Goal: Task Accomplishment & Management: Manage account settings

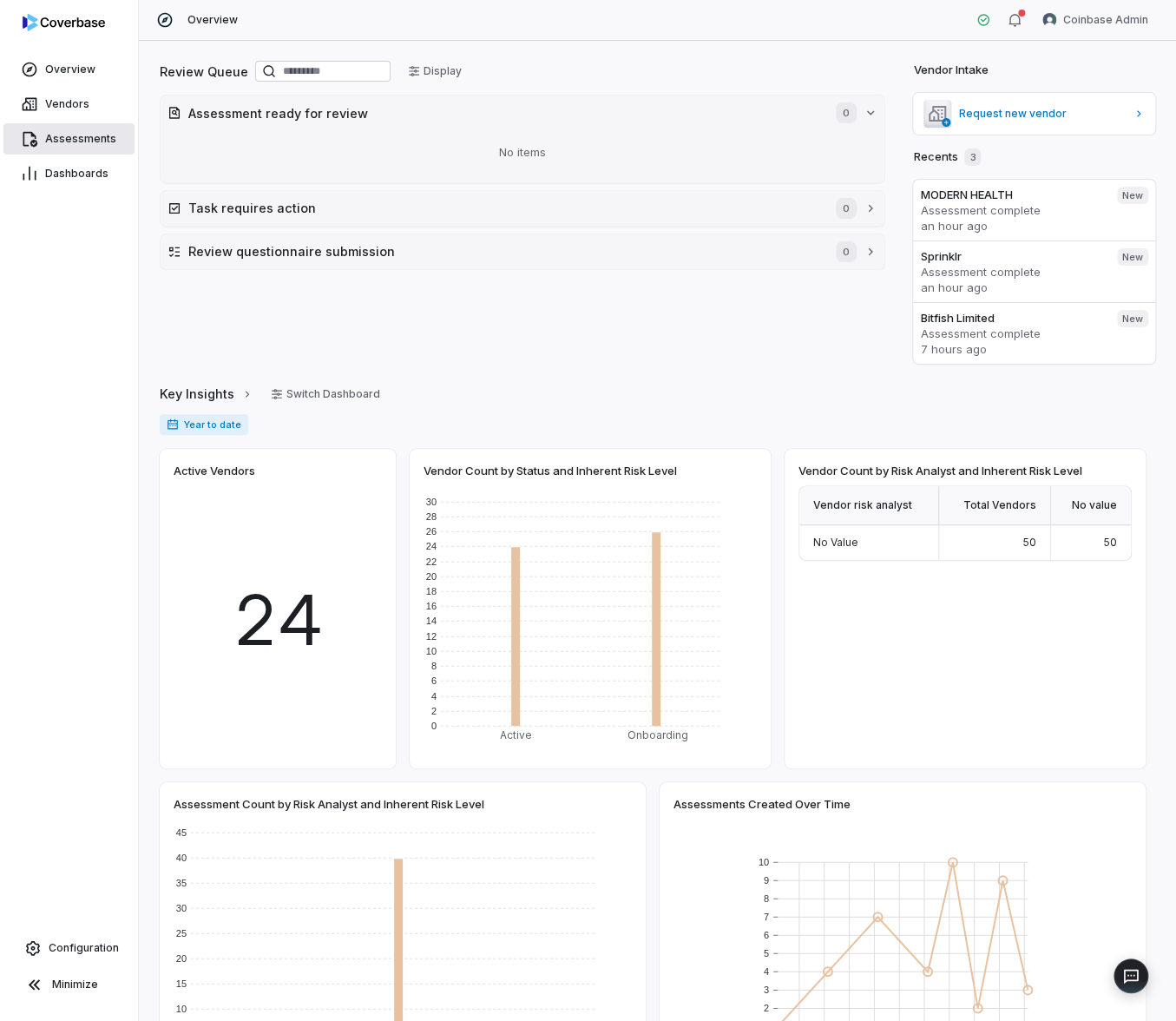
click at [98, 140] on span "Assessments" at bounding box center [81, 139] width 72 height 14
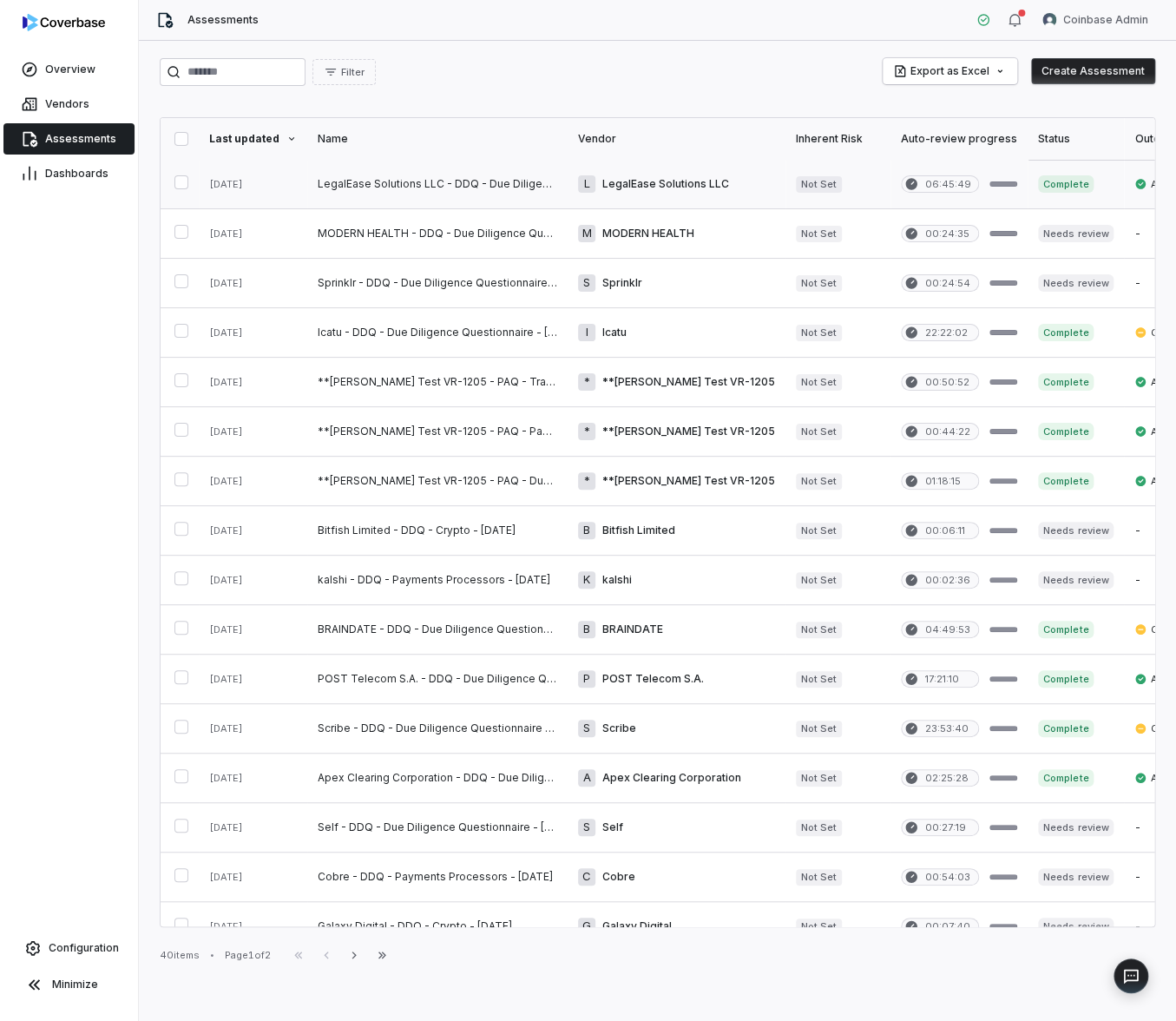
click at [469, 193] on link at bounding box center [438, 183] width 261 height 49
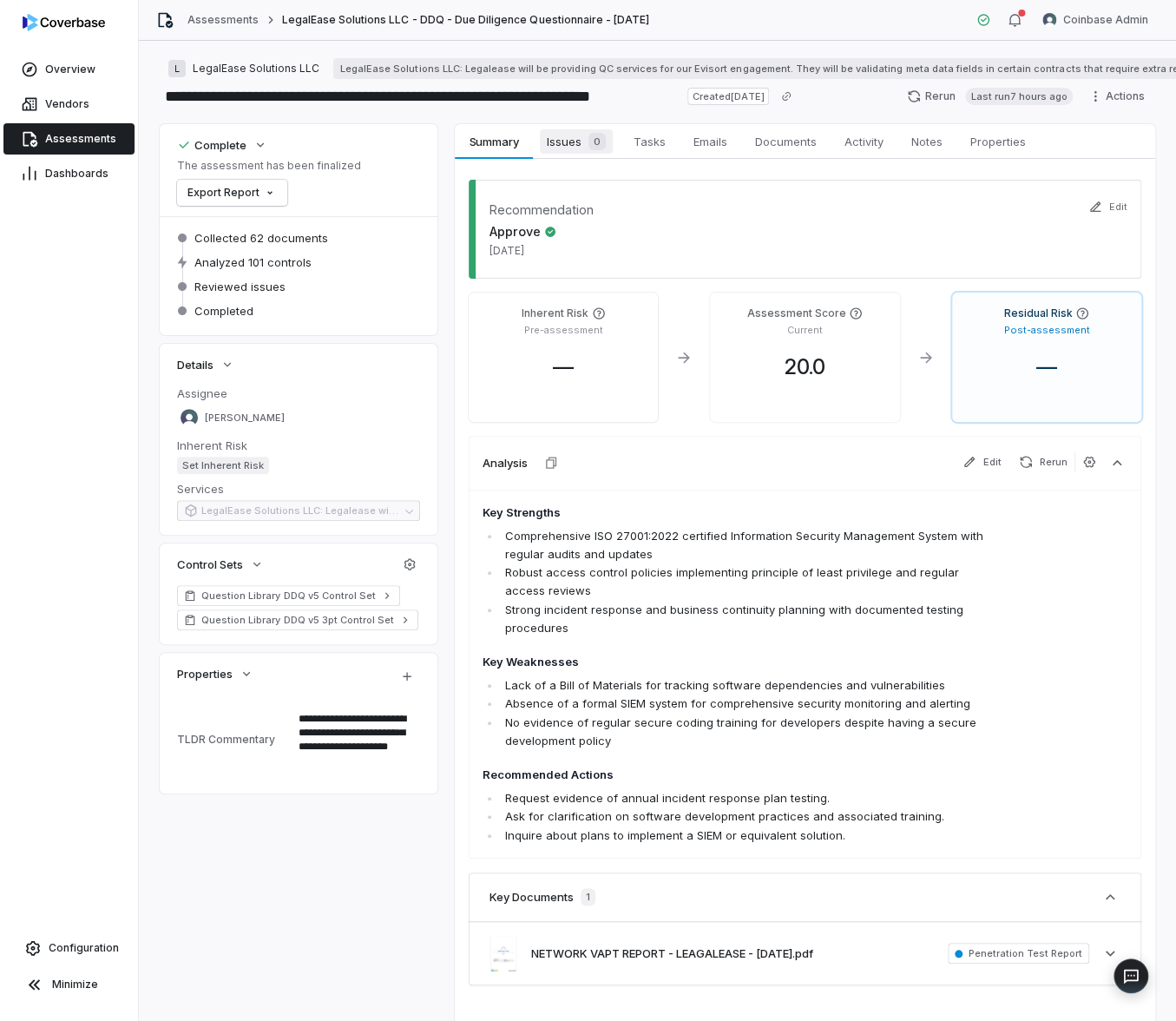
click at [559, 142] on span "Issues 0" at bounding box center [576, 141] width 73 height 24
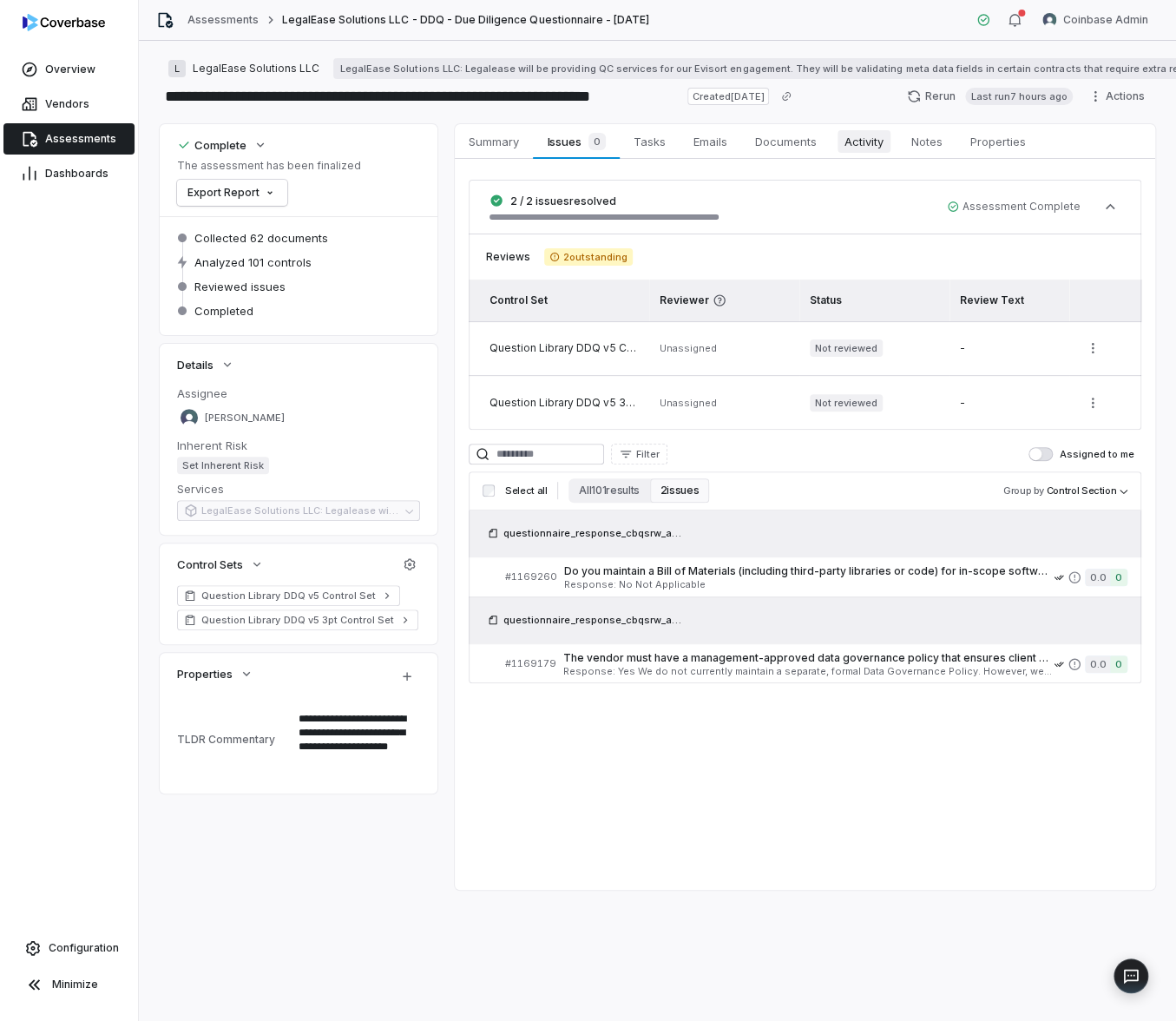
click at [861, 140] on span "Activity" at bounding box center [864, 141] width 53 height 23
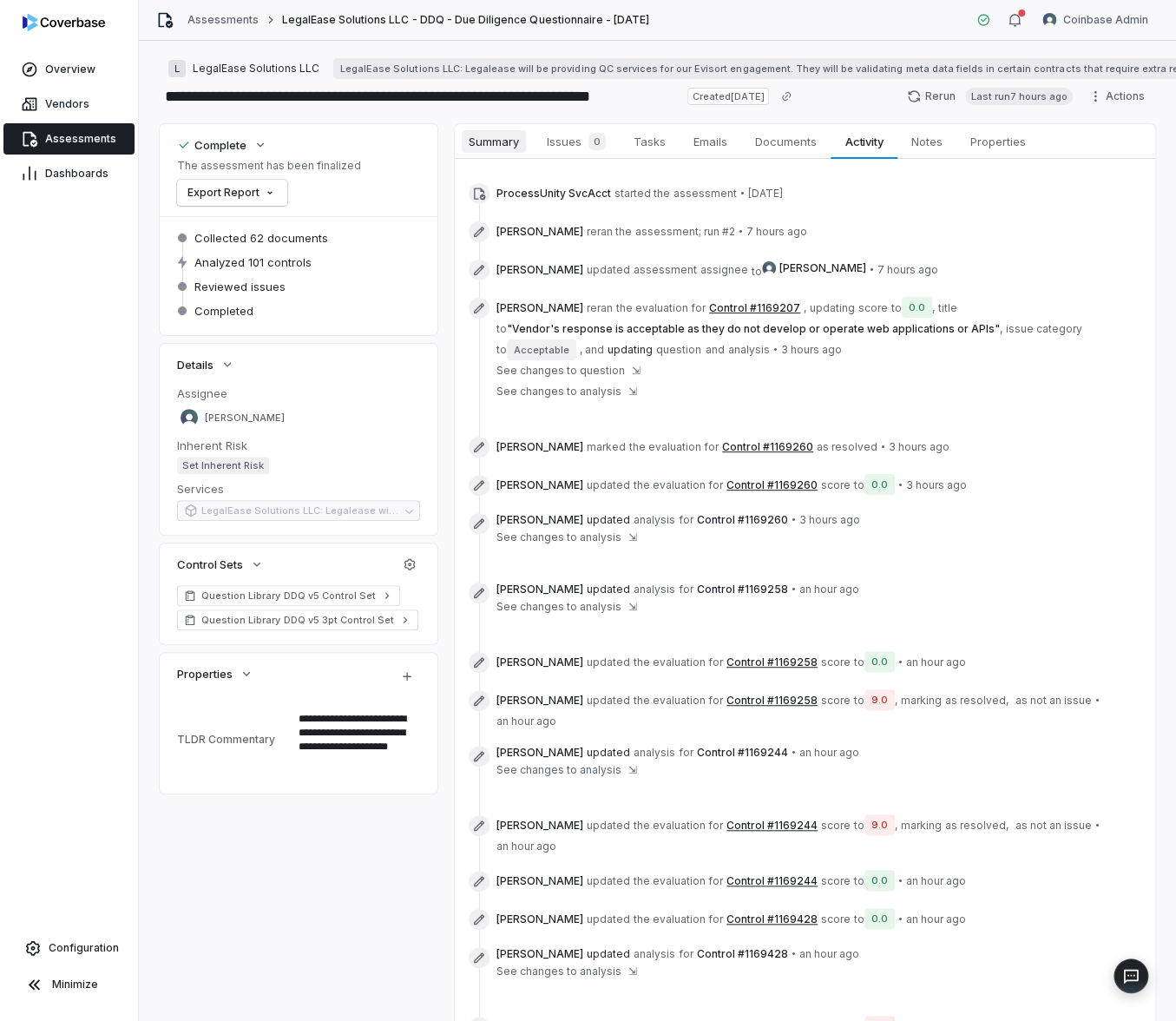
click at [498, 145] on span "Summary" at bounding box center [493, 141] width 65 height 23
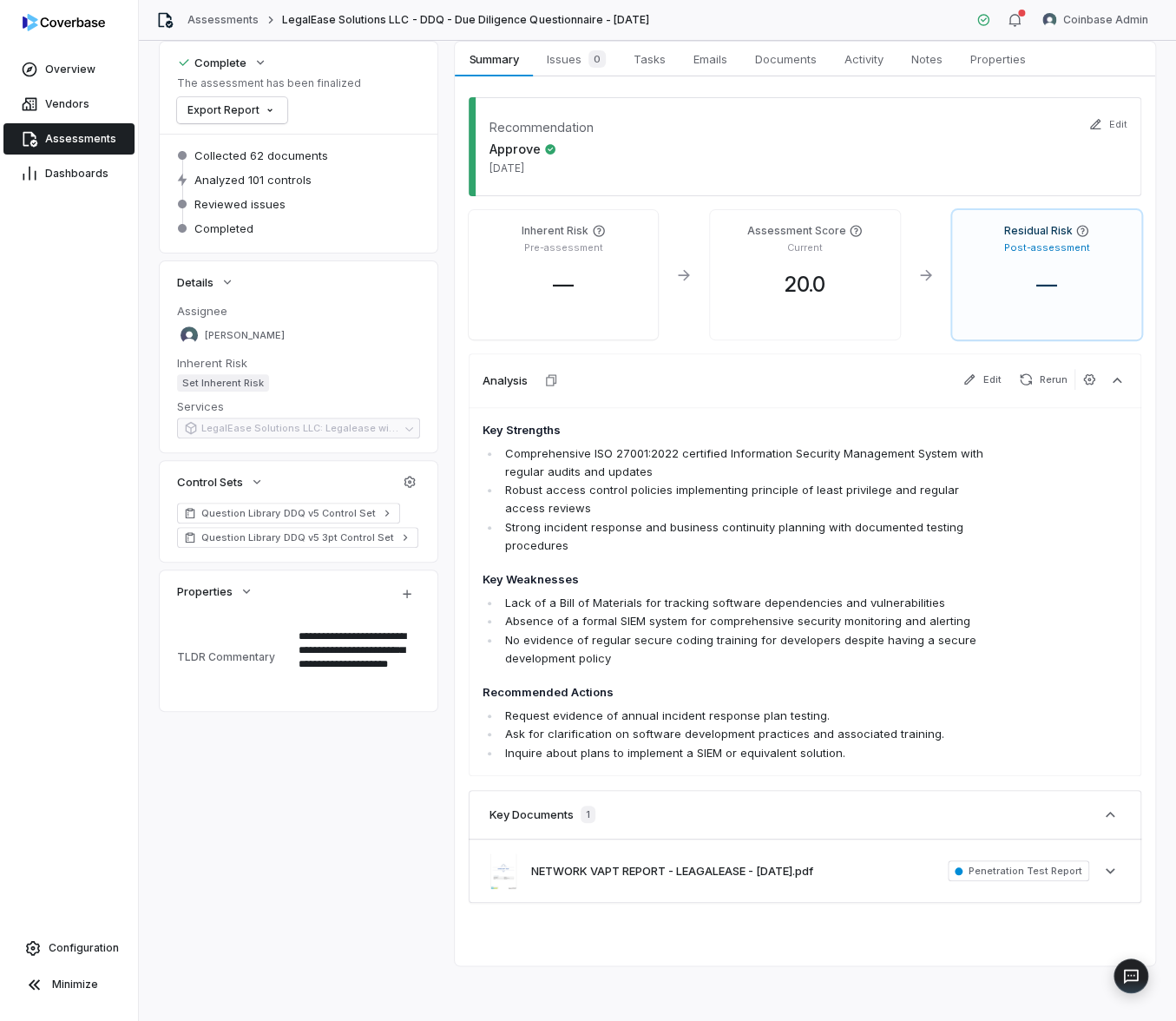
scroll to position [90, 0]
click at [573, 55] on span "Issues 0" at bounding box center [576, 59] width 73 height 24
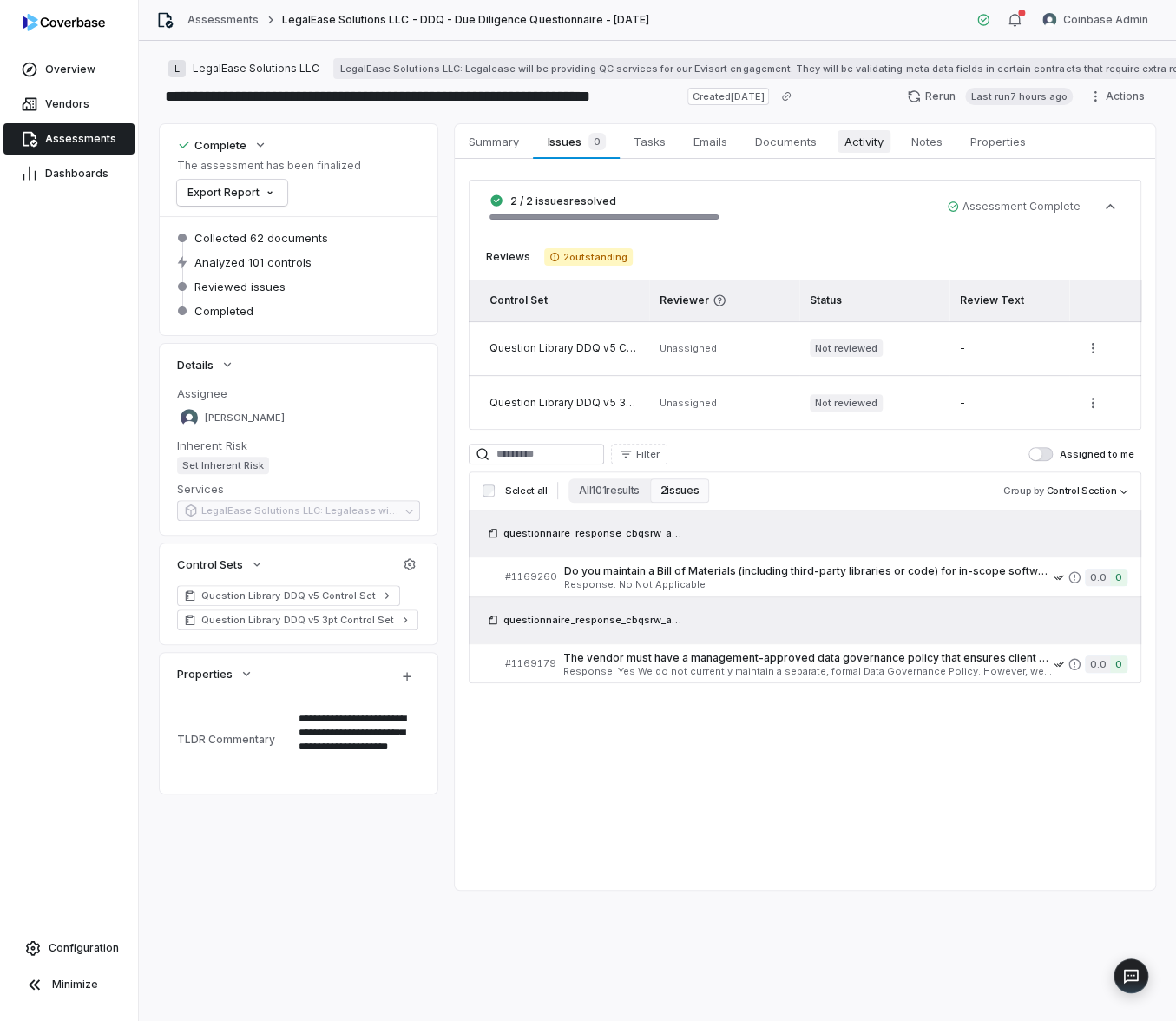
click at [863, 146] on span "Activity" at bounding box center [864, 141] width 53 height 23
type textarea "*"
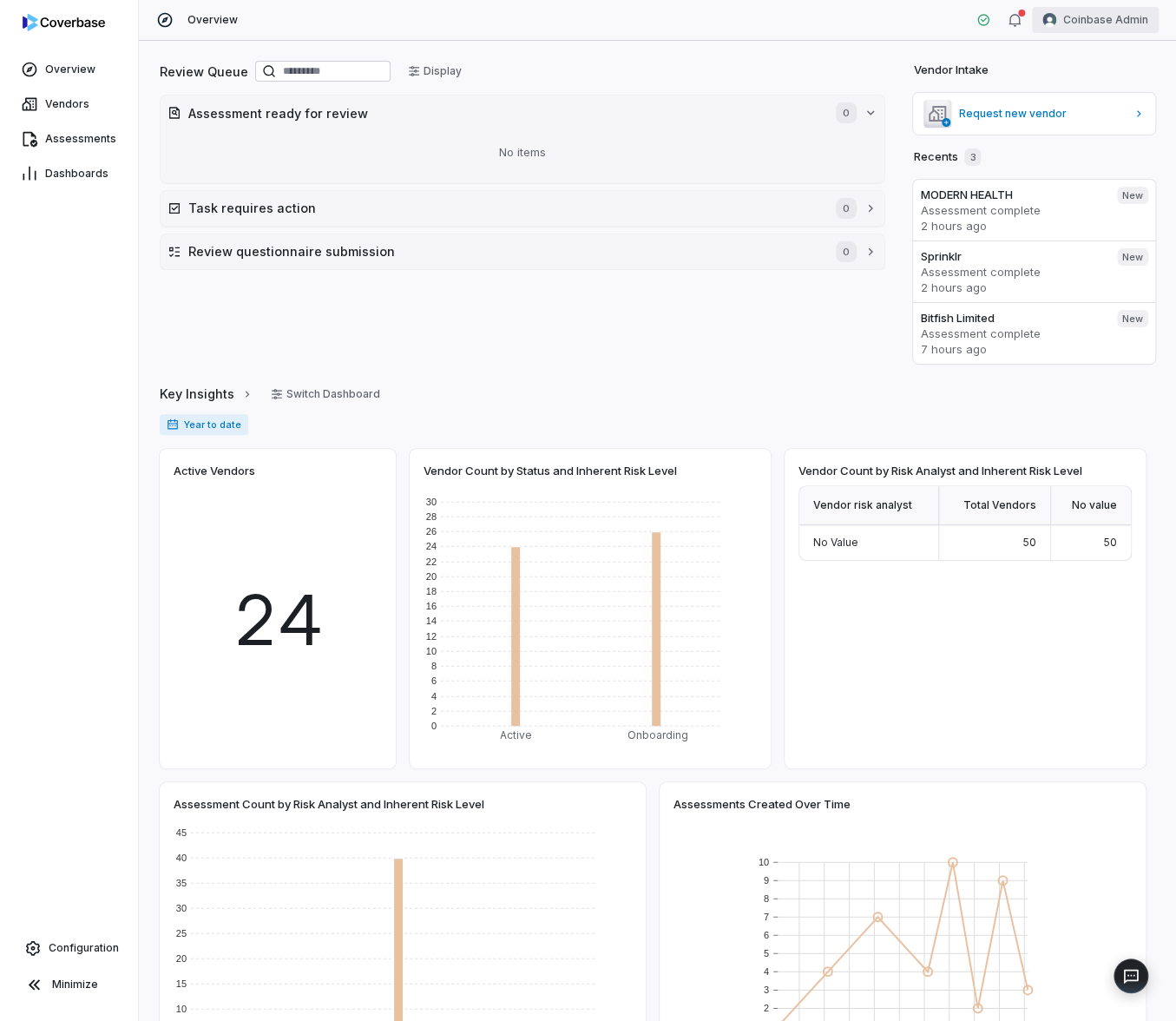
click at [1095, 23] on html "Overview Vendors Assessments Dashboards Configuration Minimize Overview Coinbas…" at bounding box center [588, 510] width 1176 height 1021
click at [1092, 162] on div "Log out" at bounding box center [1083, 160] width 132 height 28
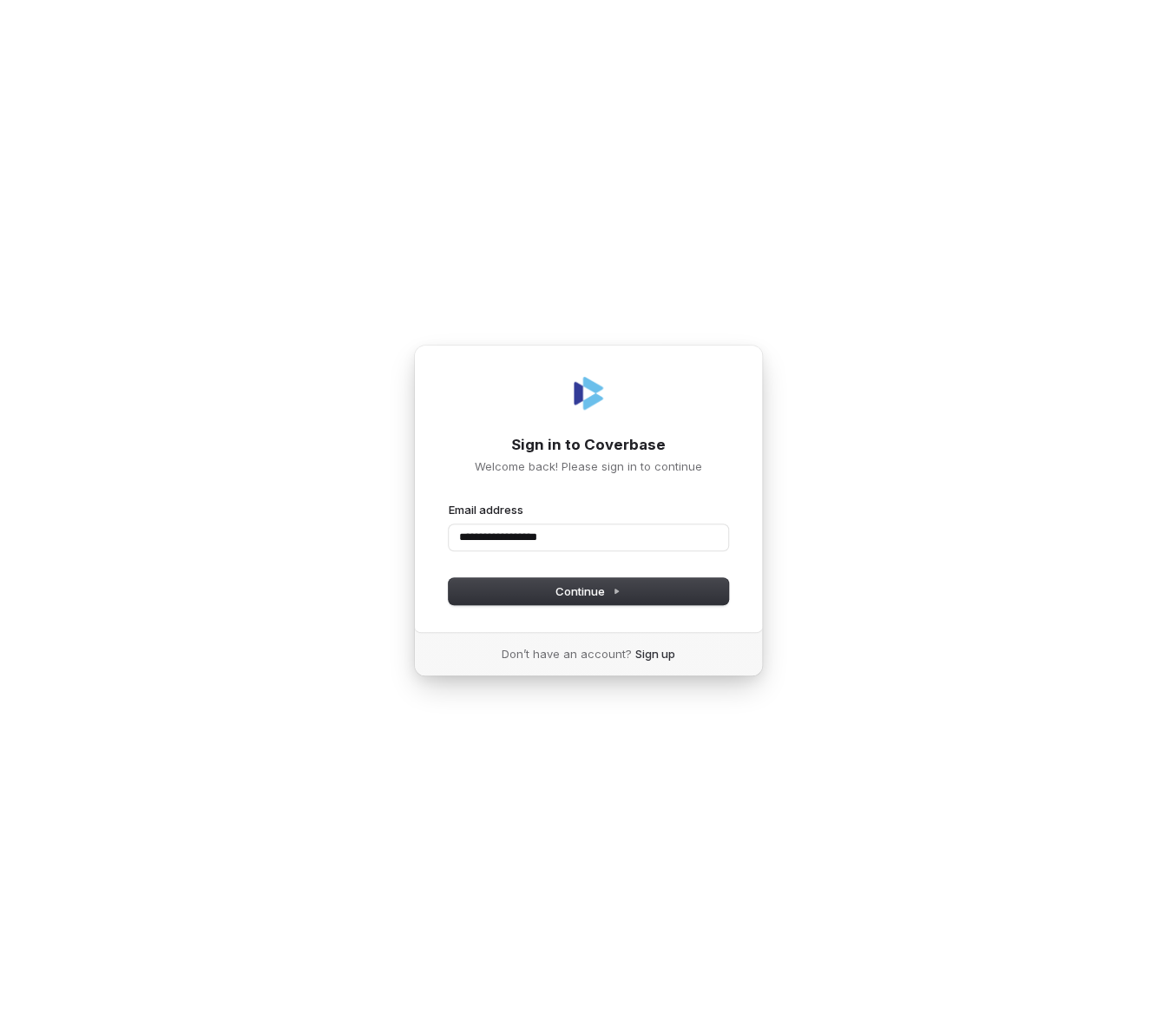
type input "**********"
click at [511, 533] on input "Email address" at bounding box center [588, 537] width 280 height 26
type input "**********"
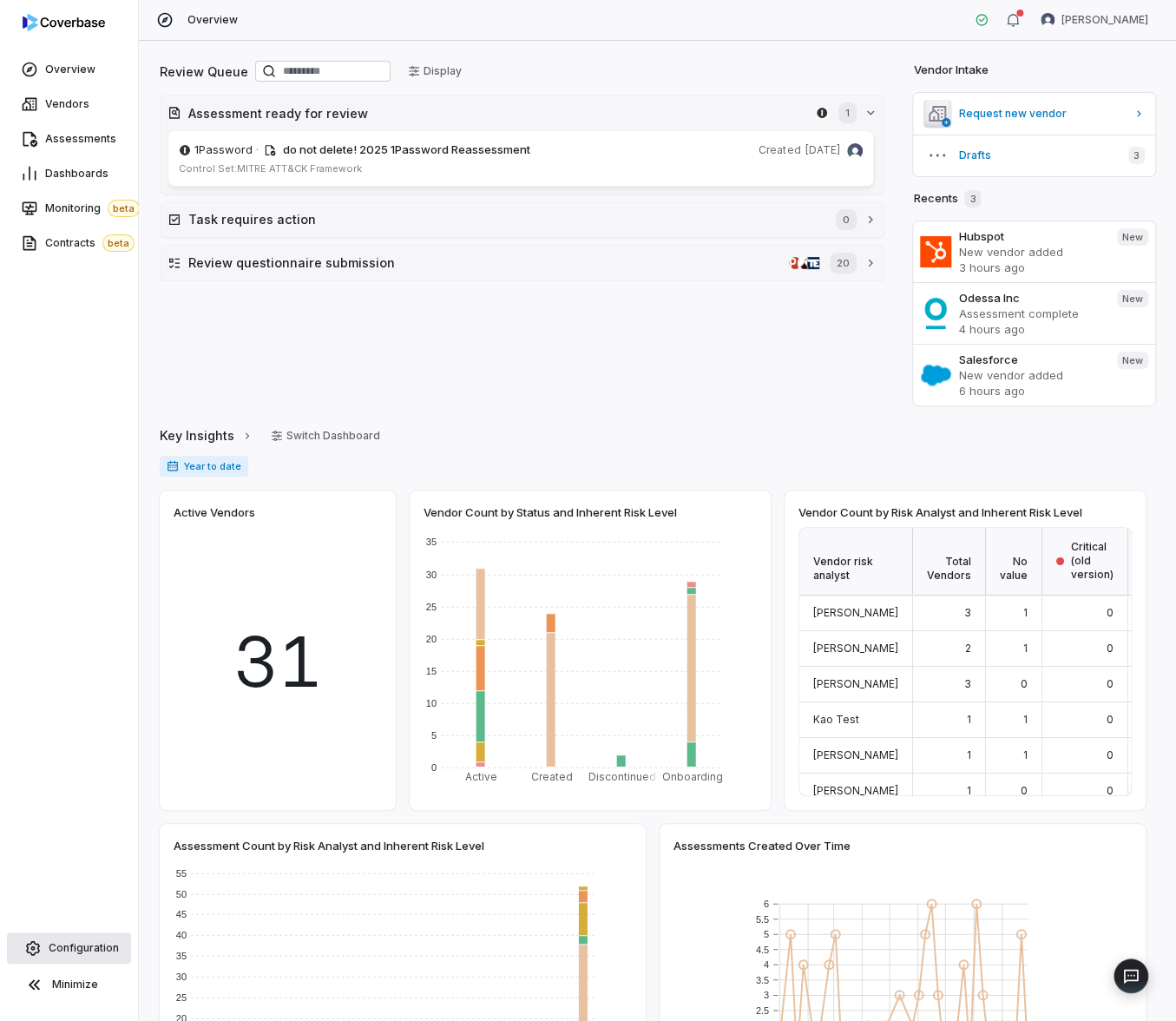
click at [87, 957] on link "Configuration" at bounding box center [69, 947] width 124 height 31
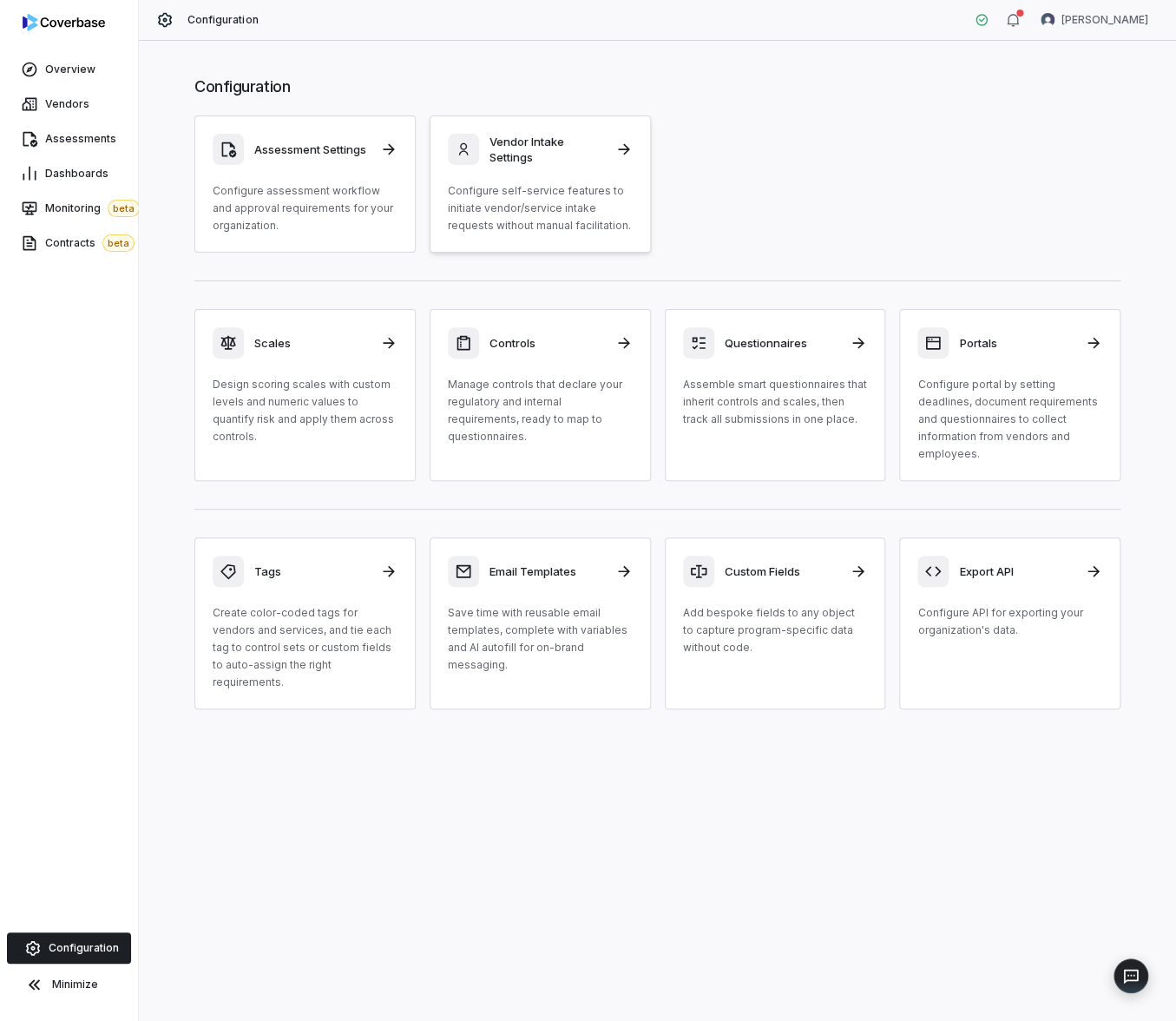
click at [526, 224] on p "Configure self-service features to initiate vendor/service intake requests with…" at bounding box center [540, 208] width 185 height 52
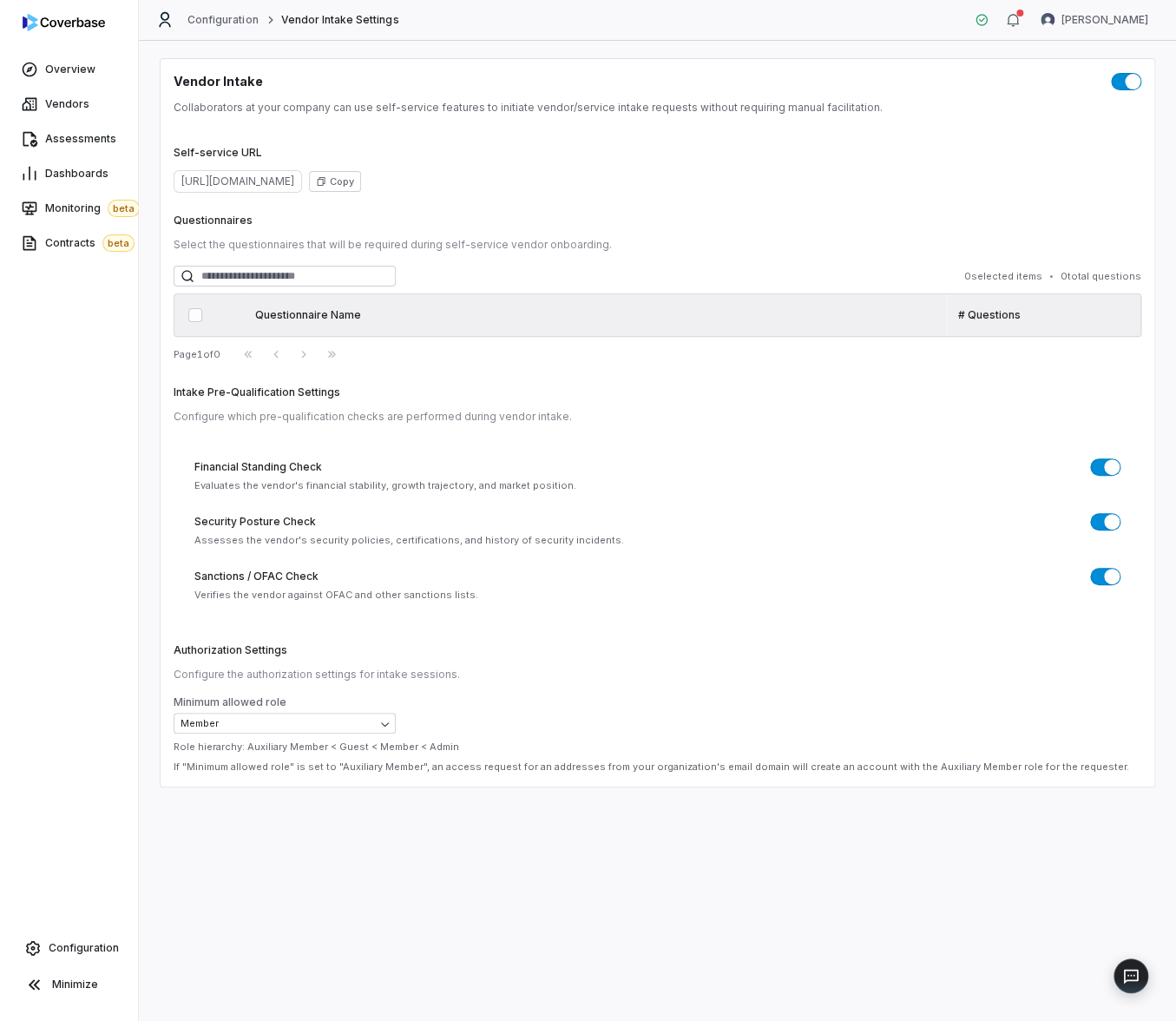
click at [275, 736] on div "Minimum allowed role Member Role hierarchy: Auxiliary Member < Guest < Member <…" at bounding box center [657, 734] width 967 height 78
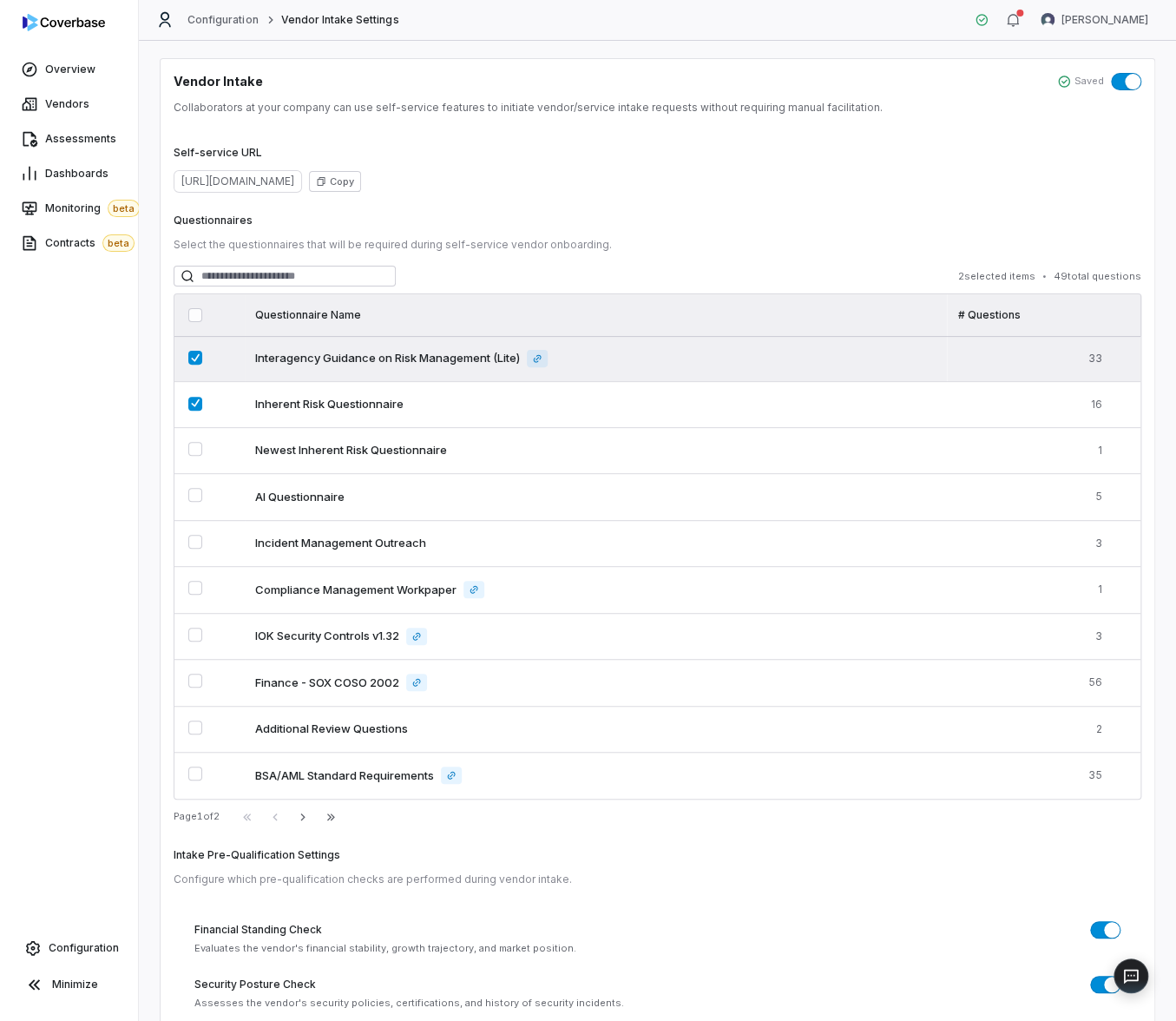
click at [375, 356] on span "Interagency Guidance on Risk Management (Lite)" at bounding box center [387, 357] width 265 height 17
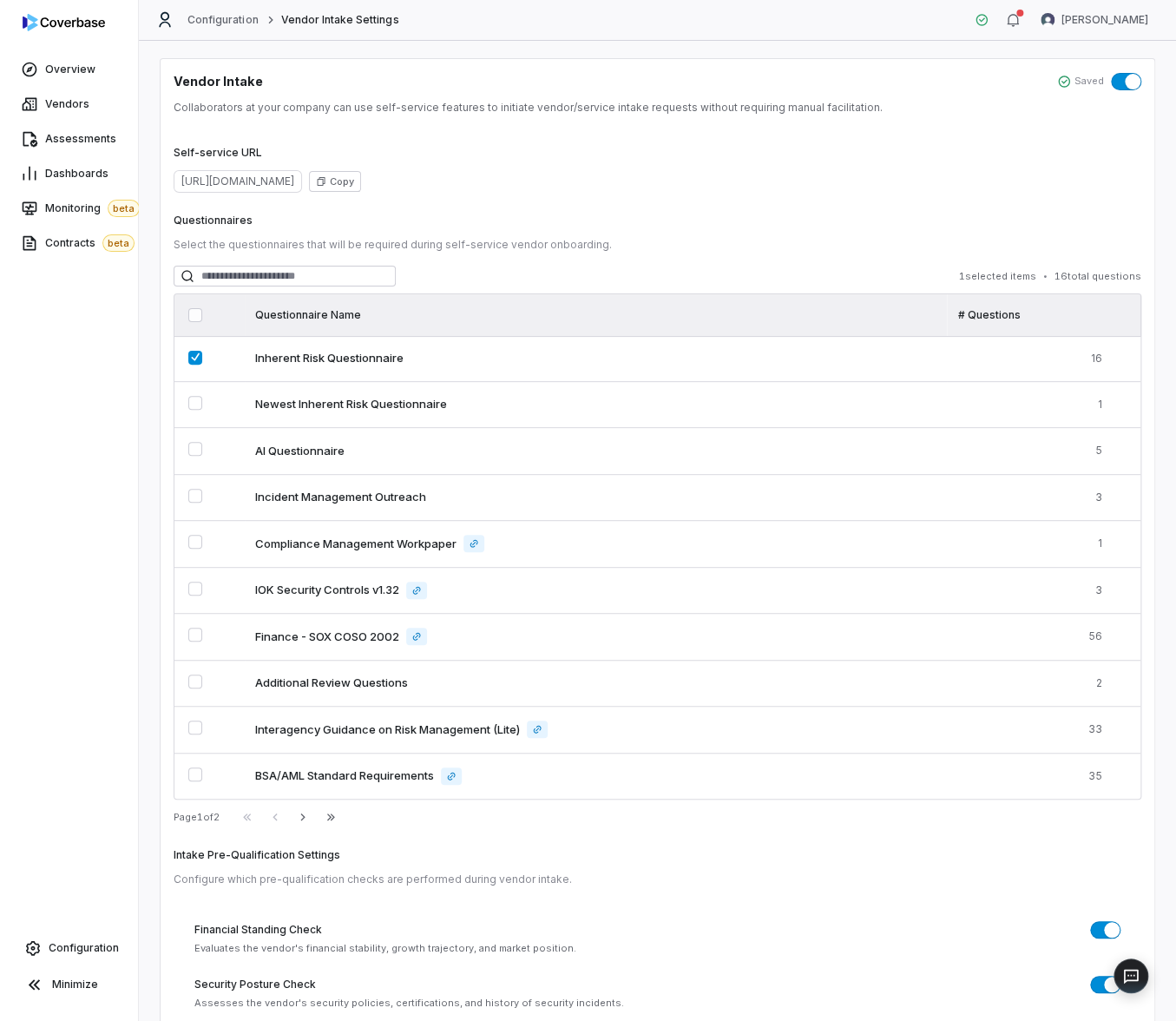
scroll to position [279, 0]
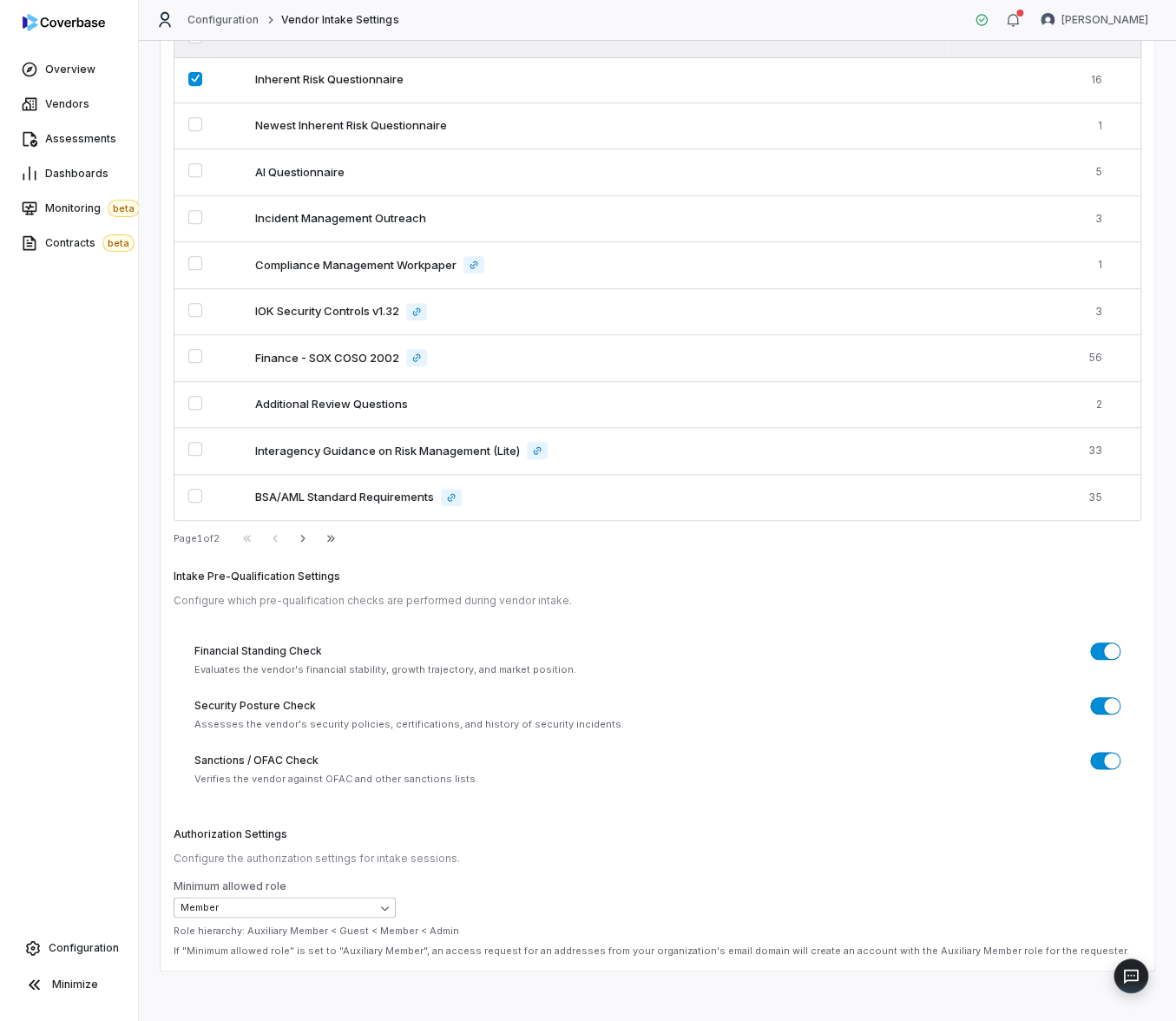
click at [247, 901] on body "Overview Vendors Assessments Dashboards Monitoring beta Contracts beta Configur…" at bounding box center [588, 510] width 1176 height 1021
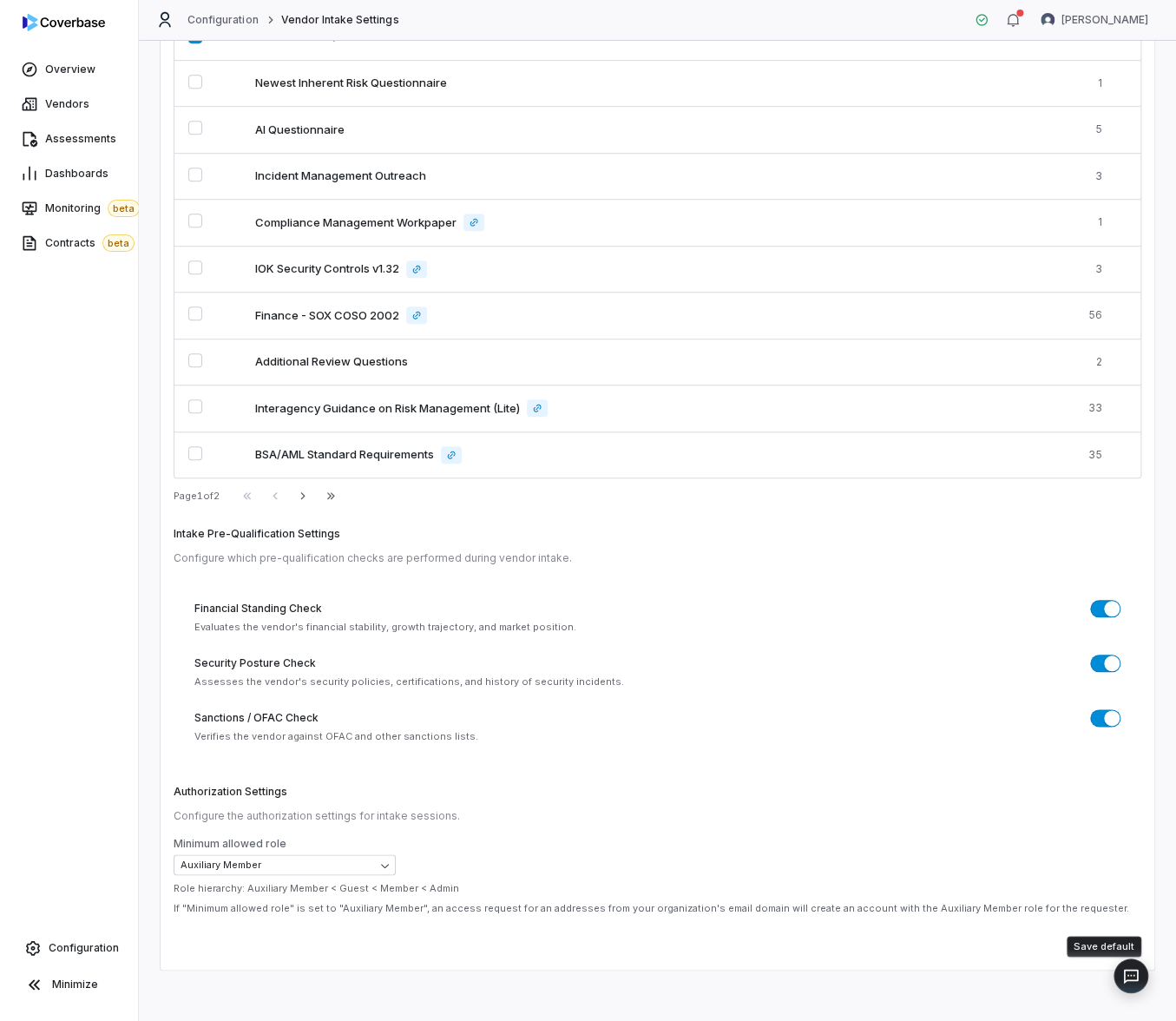
click at [1083, 941] on button "Save default" at bounding box center [1103, 945] width 75 height 21
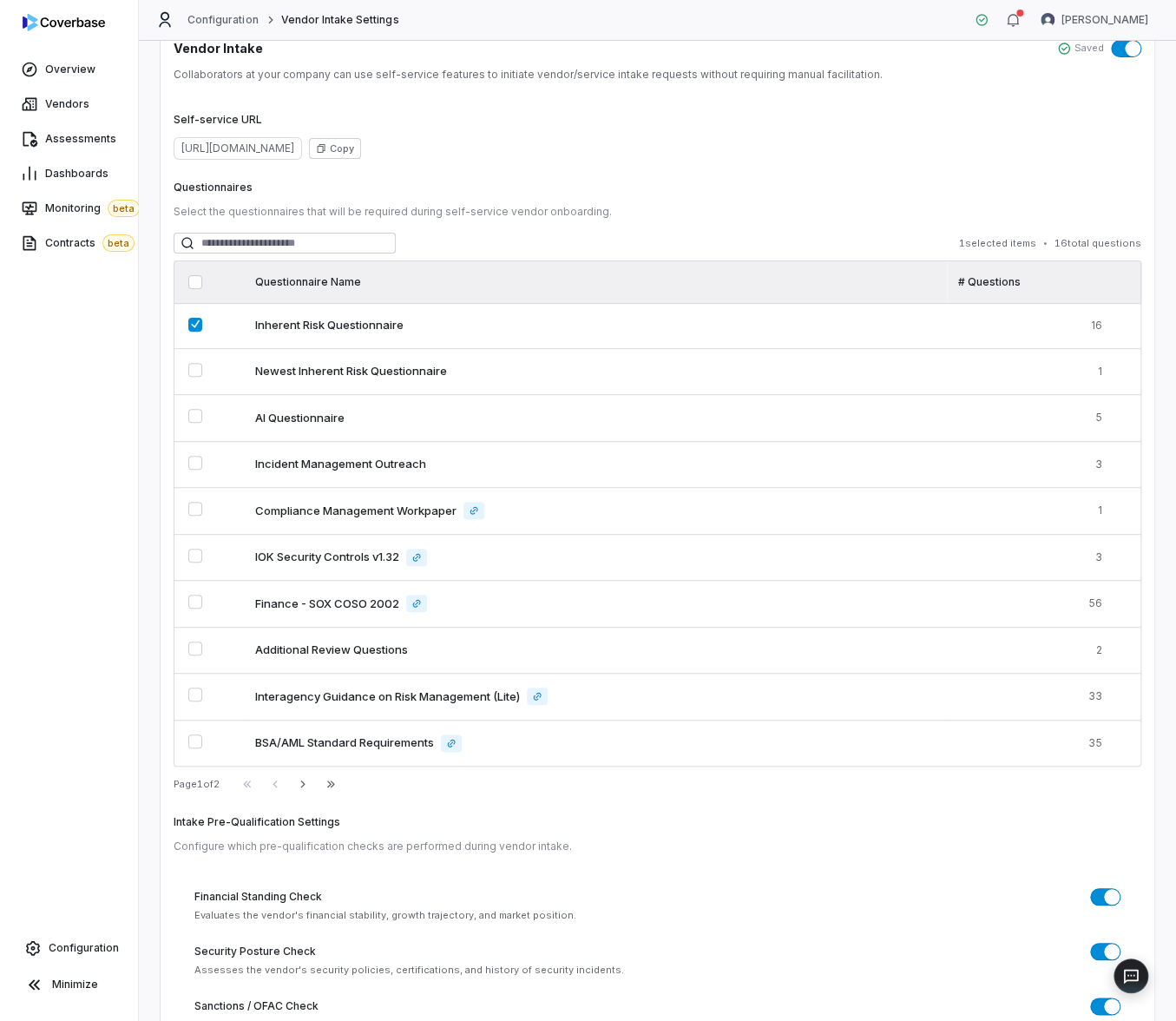
scroll to position [0, 0]
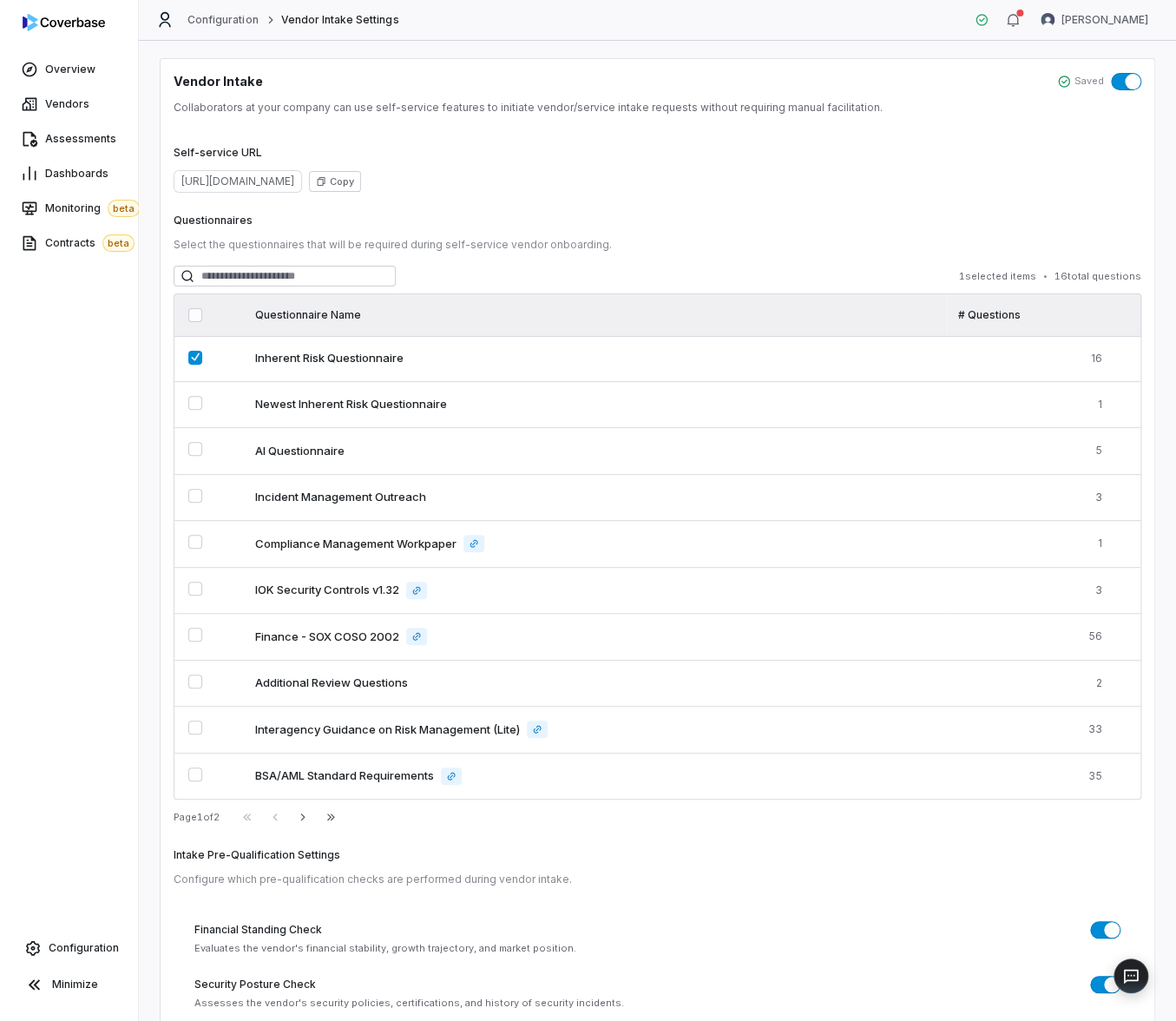
click at [719, 239] on p "Select the questionnaires that will be required during self-service vendor onbo…" at bounding box center [657, 246] width 967 height 17
click at [1108, 17] on html "Overview Vendors Assessments Dashboards Monitoring beta Contracts beta Configur…" at bounding box center [588, 510] width 1176 height 1021
click at [1059, 173] on div "759e899" at bounding box center [1083, 187] width 132 height 28
click at [1059, 164] on div "Log out" at bounding box center [1083, 160] width 132 height 28
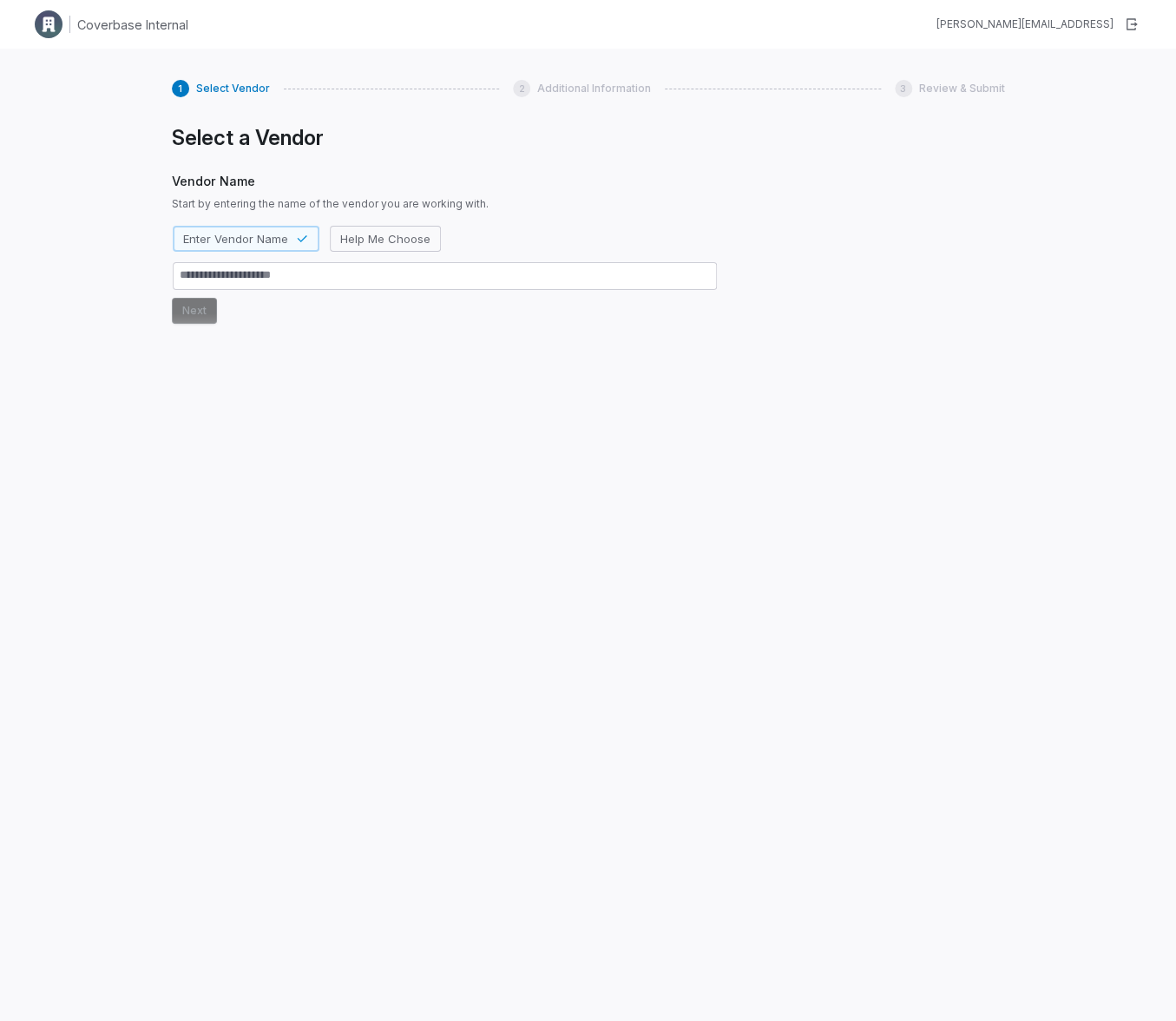
type textarea "*"
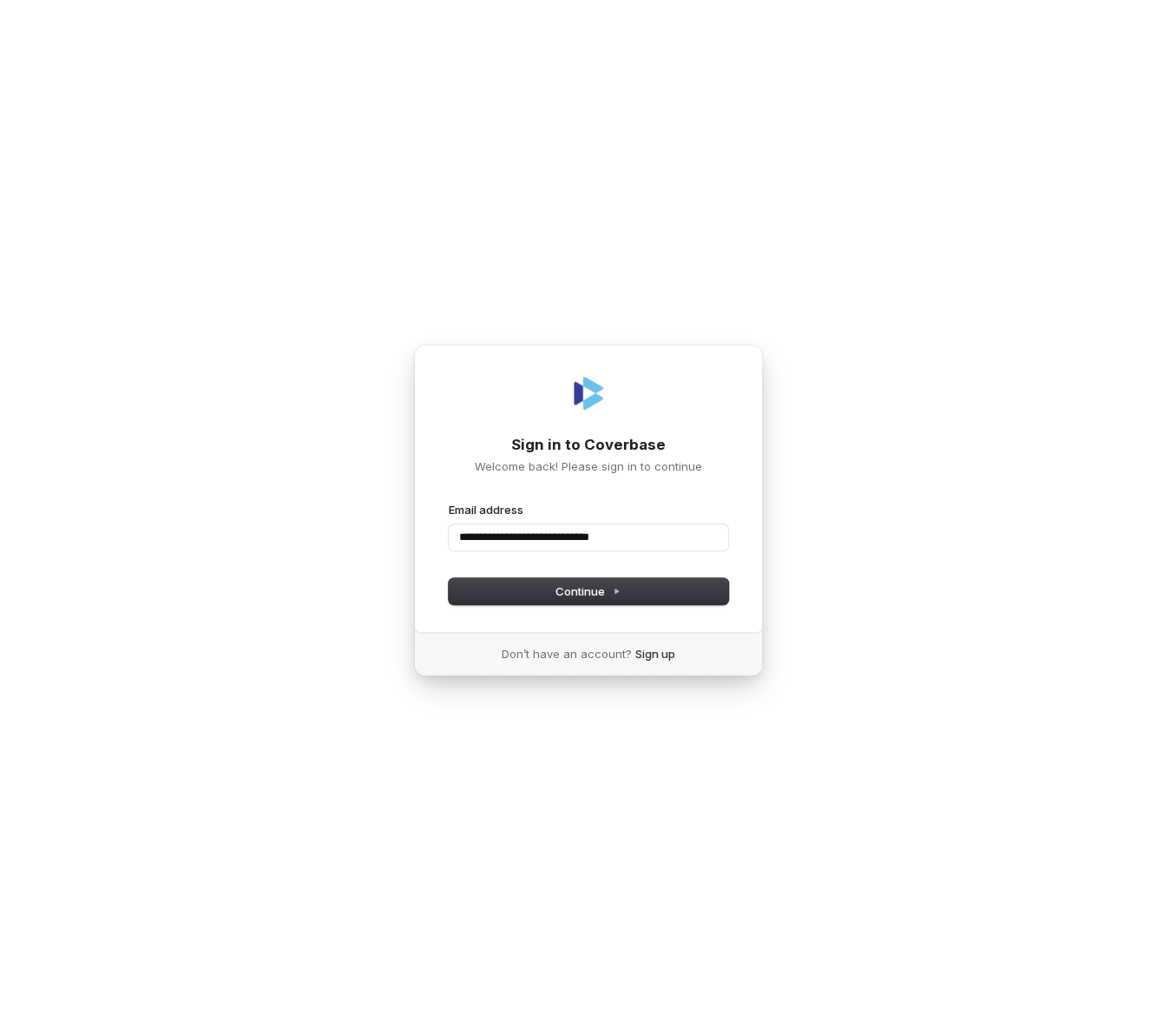
type input "**********"
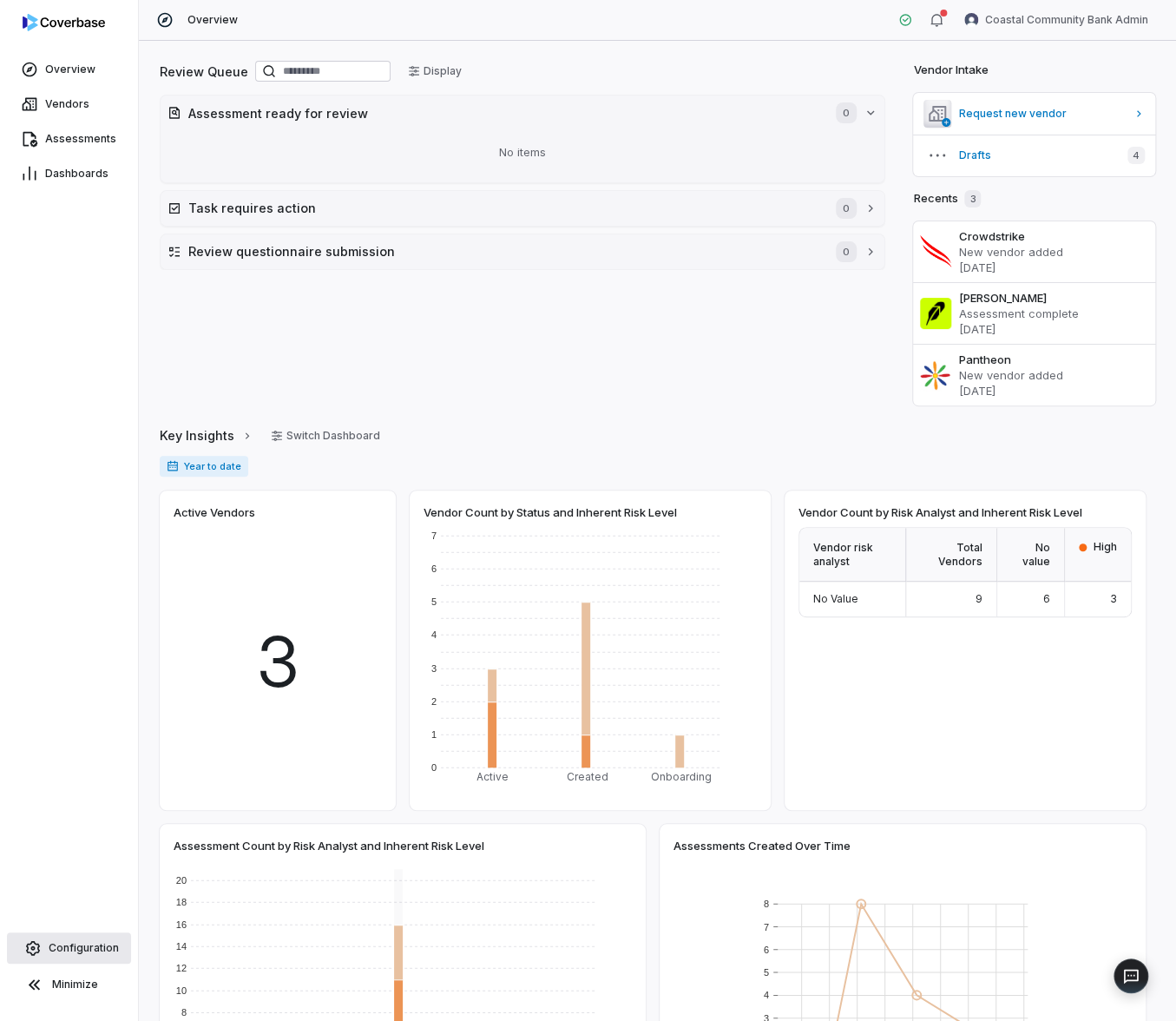
click at [112, 946] on span "Configuration" at bounding box center [84, 947] width 71 height 14
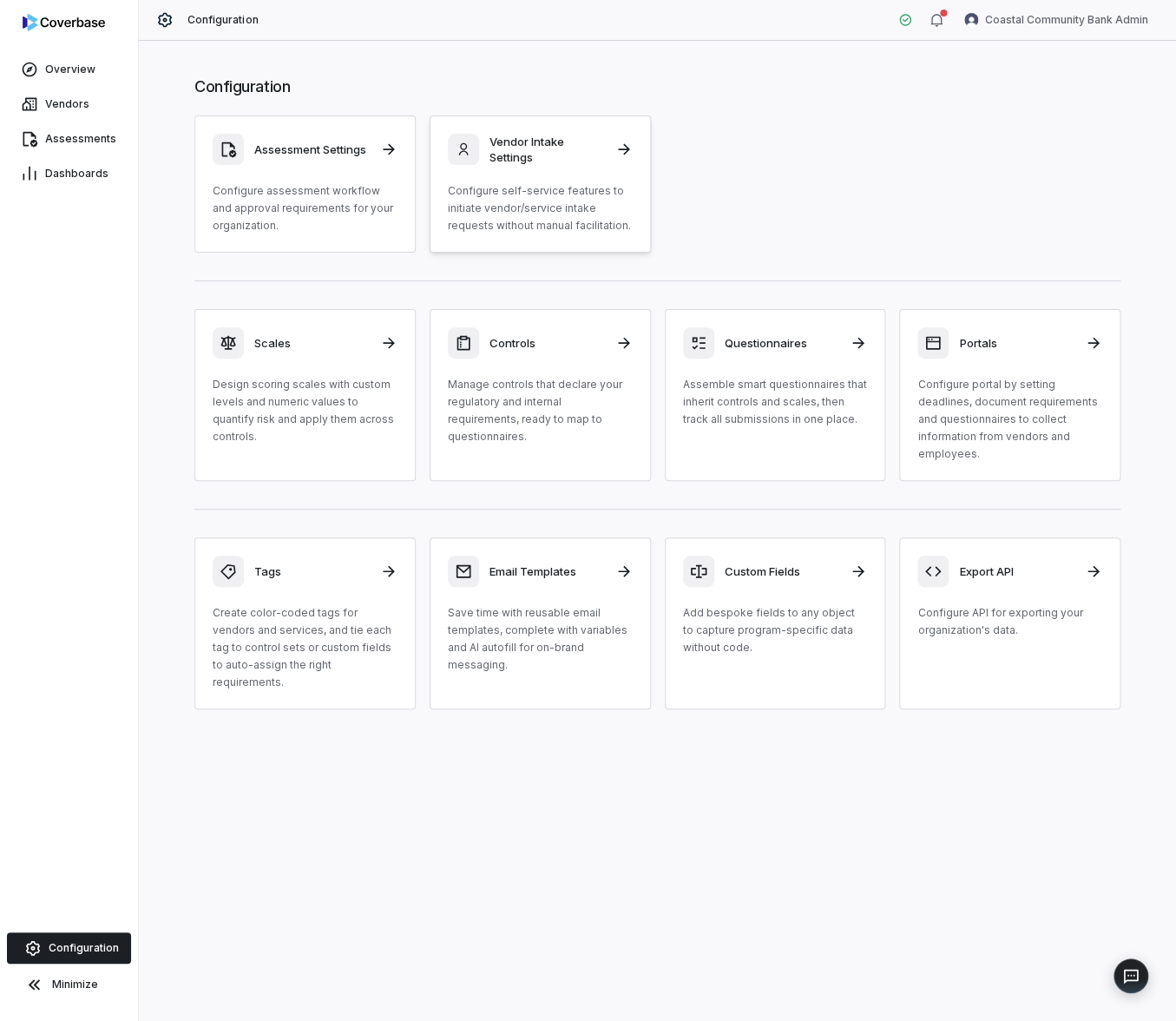
click at [485, 221] on p "Configure self-service features to initiate vendor/service intake requests with…" at bounding box center [540, 208] width 185 height 52
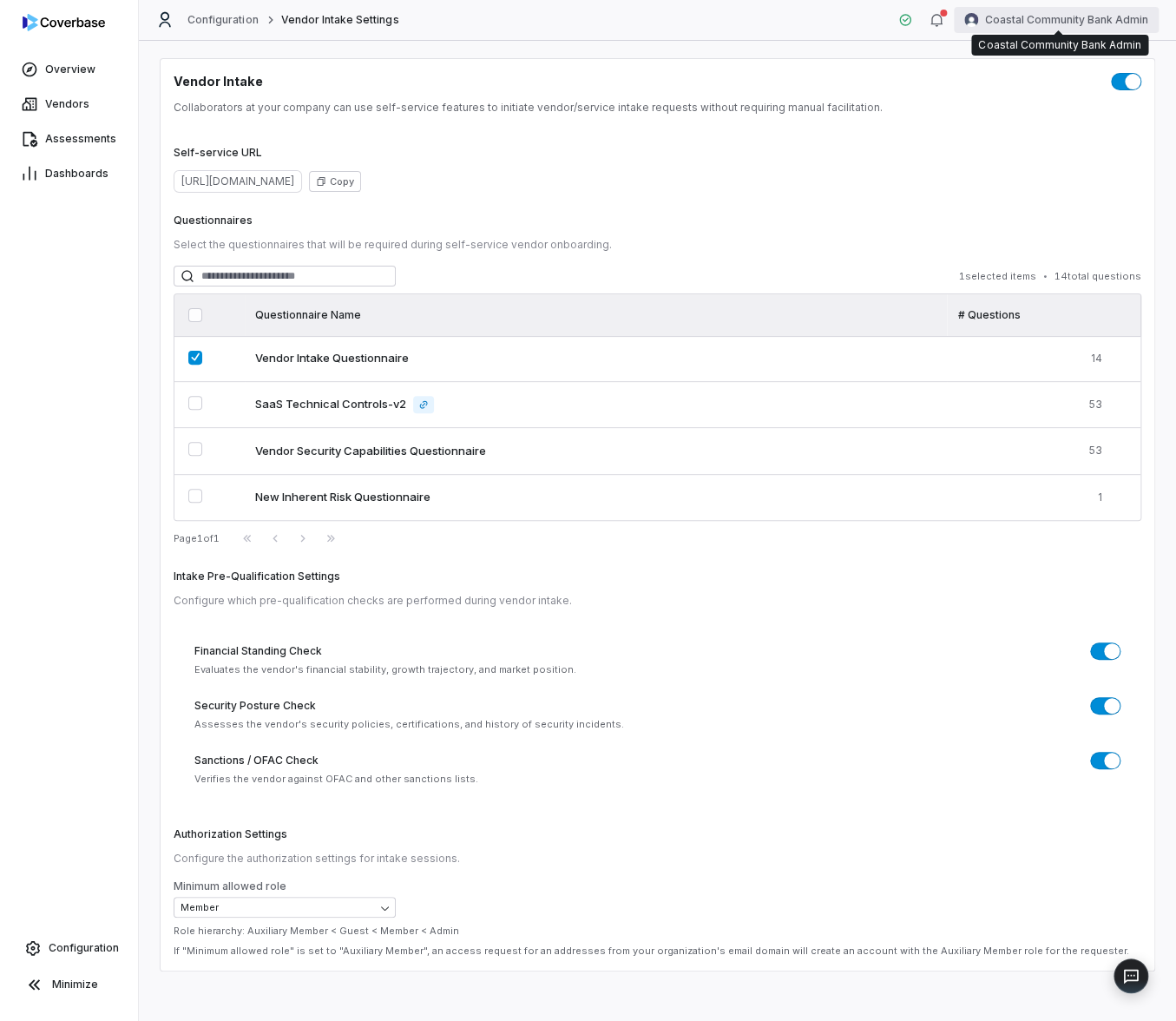
click at [1038, 19] on html "Overview Vendors Assessments Dashboards Configuration Minimize Configuration Ve…" at bounding box center [588, 510] width 1176 height 1021
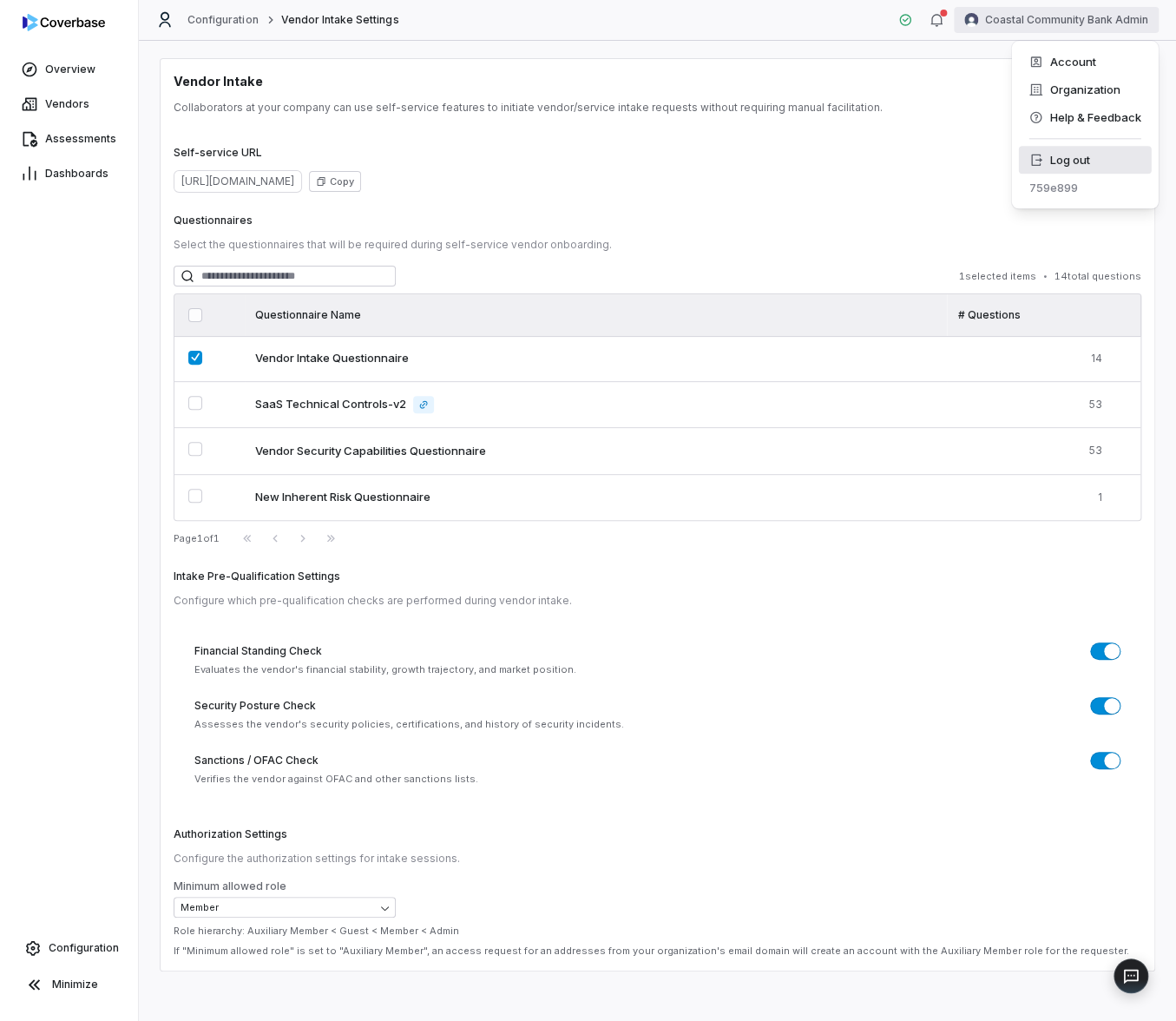
click at [1083, 159] on div "Log out" at bounding box center [1083, 160] width 132 height 28
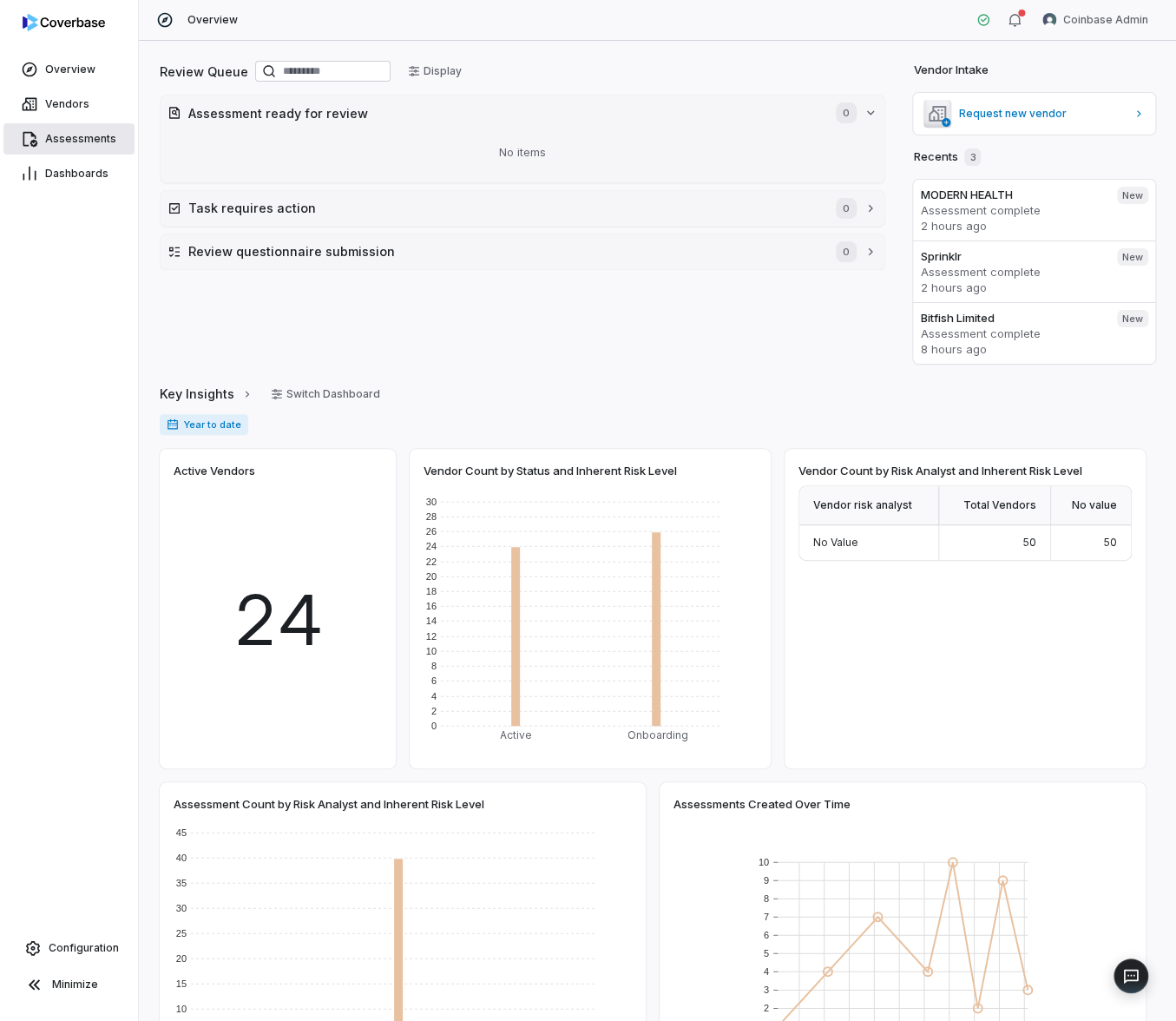
click at [78, 140] on span "Assessments" at bounding box center [81, 139] width 72 height 14
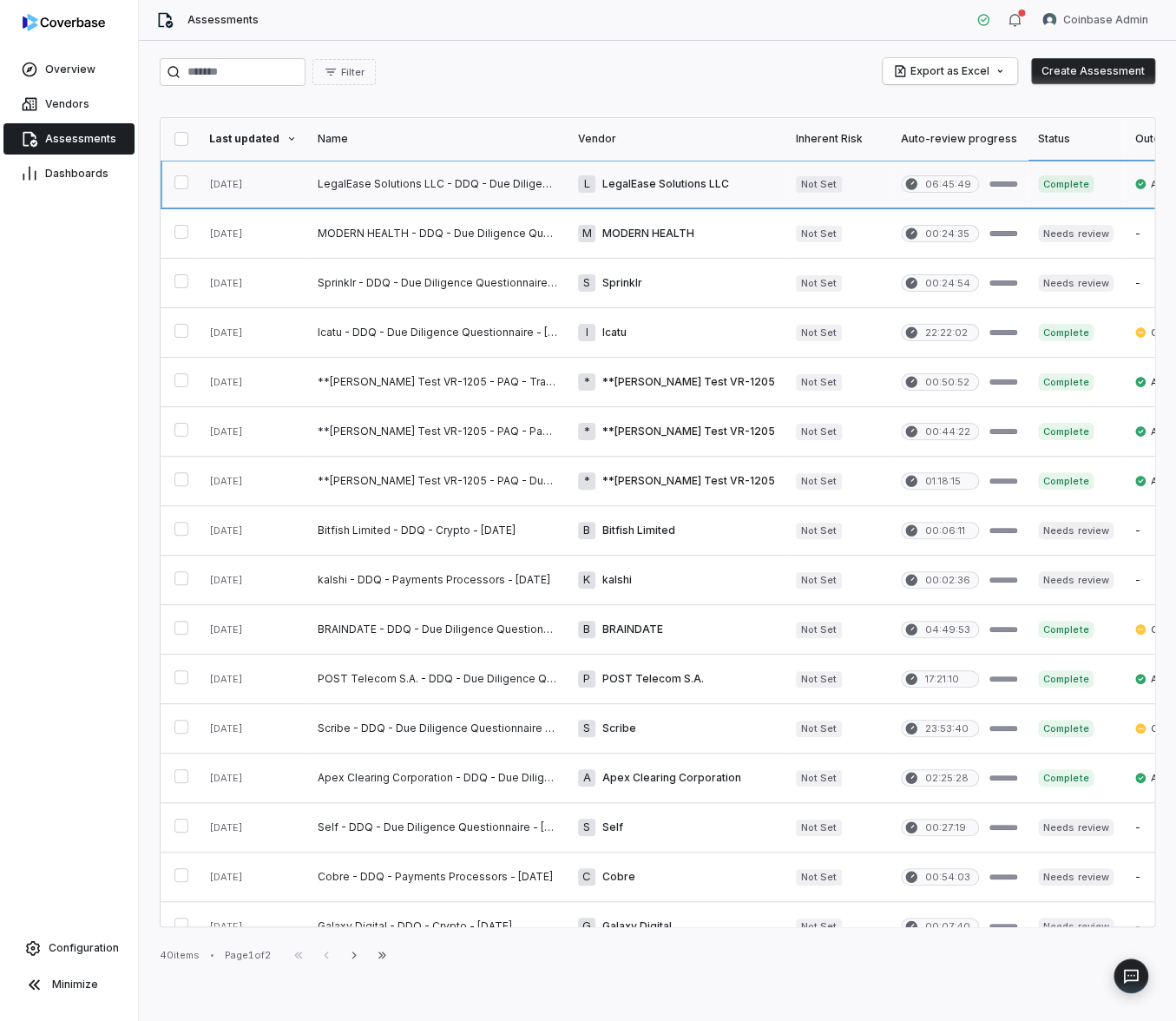
click at [449, 187] on link at bounding box center [438, 183] width 261 height 49
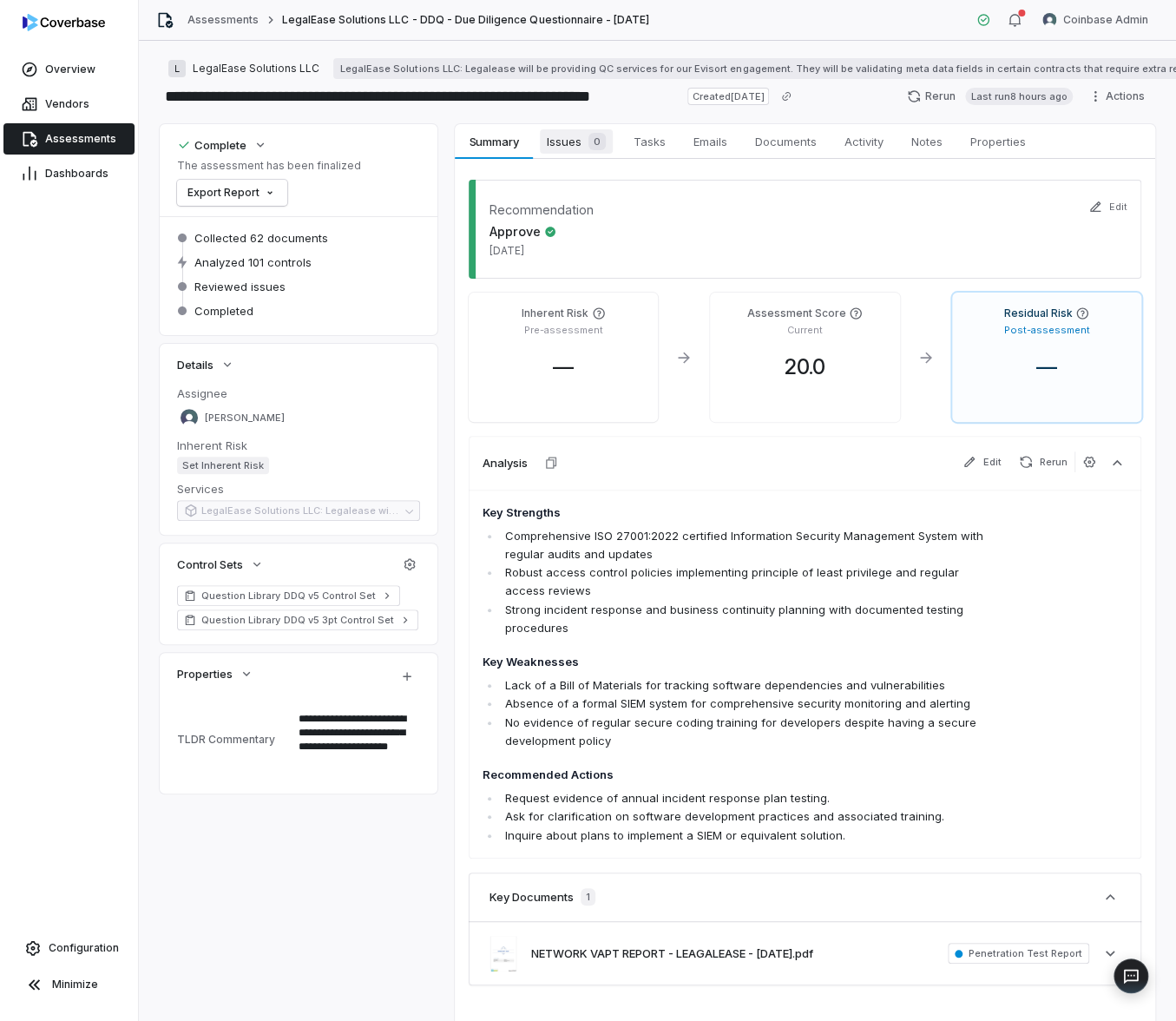
click at [577, 135] on span "Issues 0" at bounding box center [576, 141] width 73 height 24
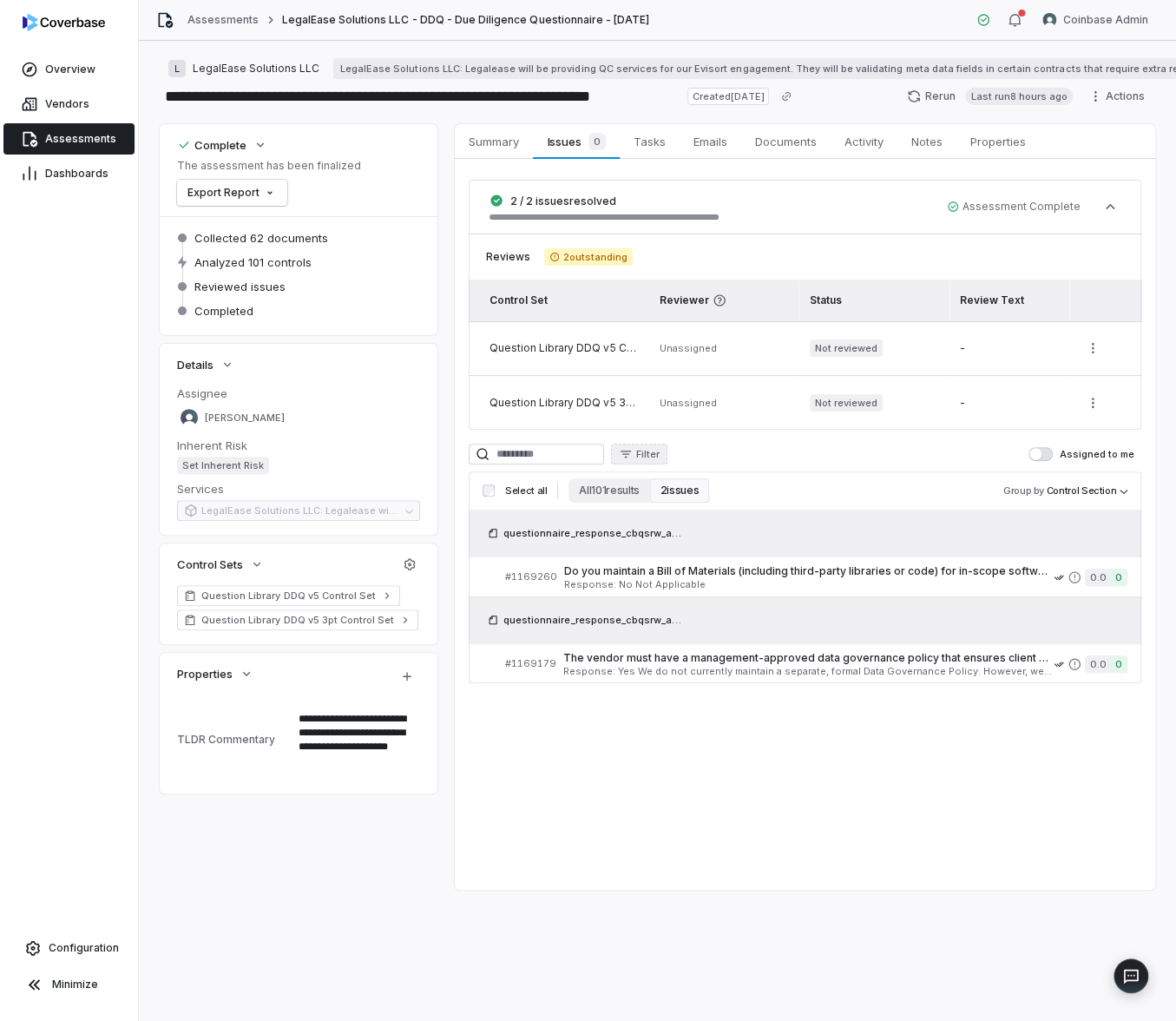
click at [647, 457] on button "Filter" at bounding box center [639, 454] width 57 height 21
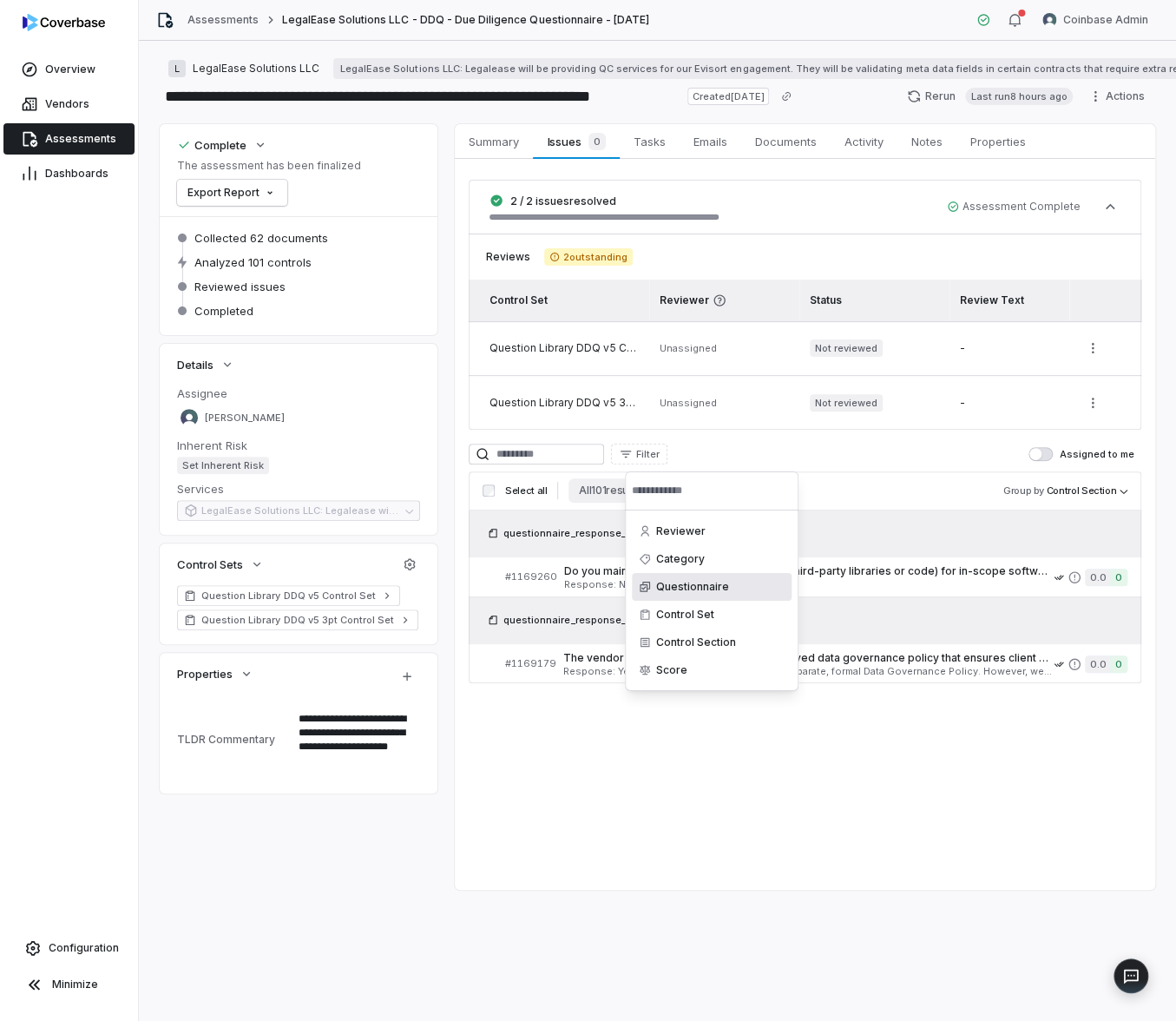
click at [683, 573] on div "Questionnaire" at bounding box center [711, 587] width 159 height 28
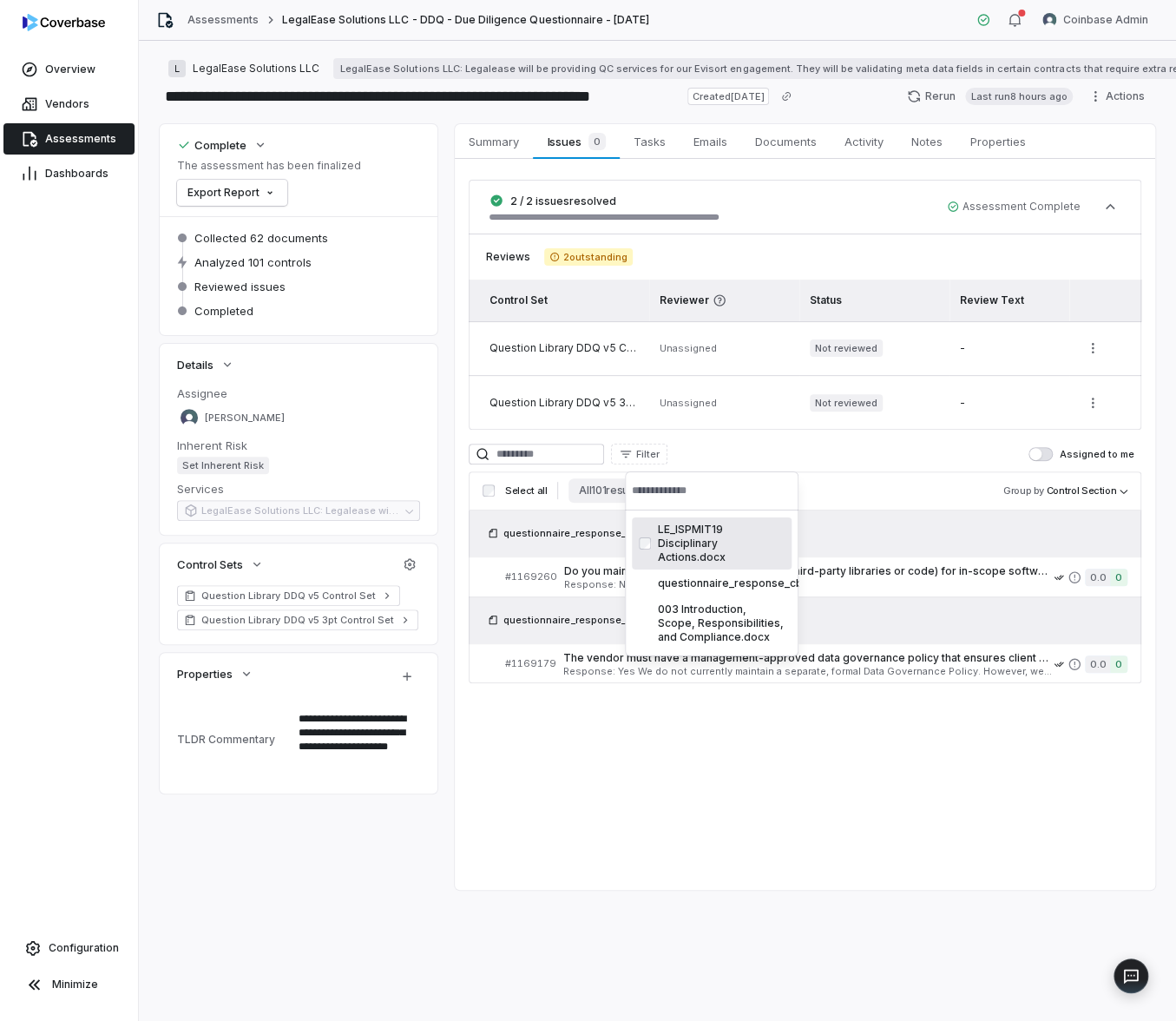
click at [709, 534] on div "LE_ISPMIT19 Disciplinary Actions.docx" at bounding box center [711, 543] width 159 height 52
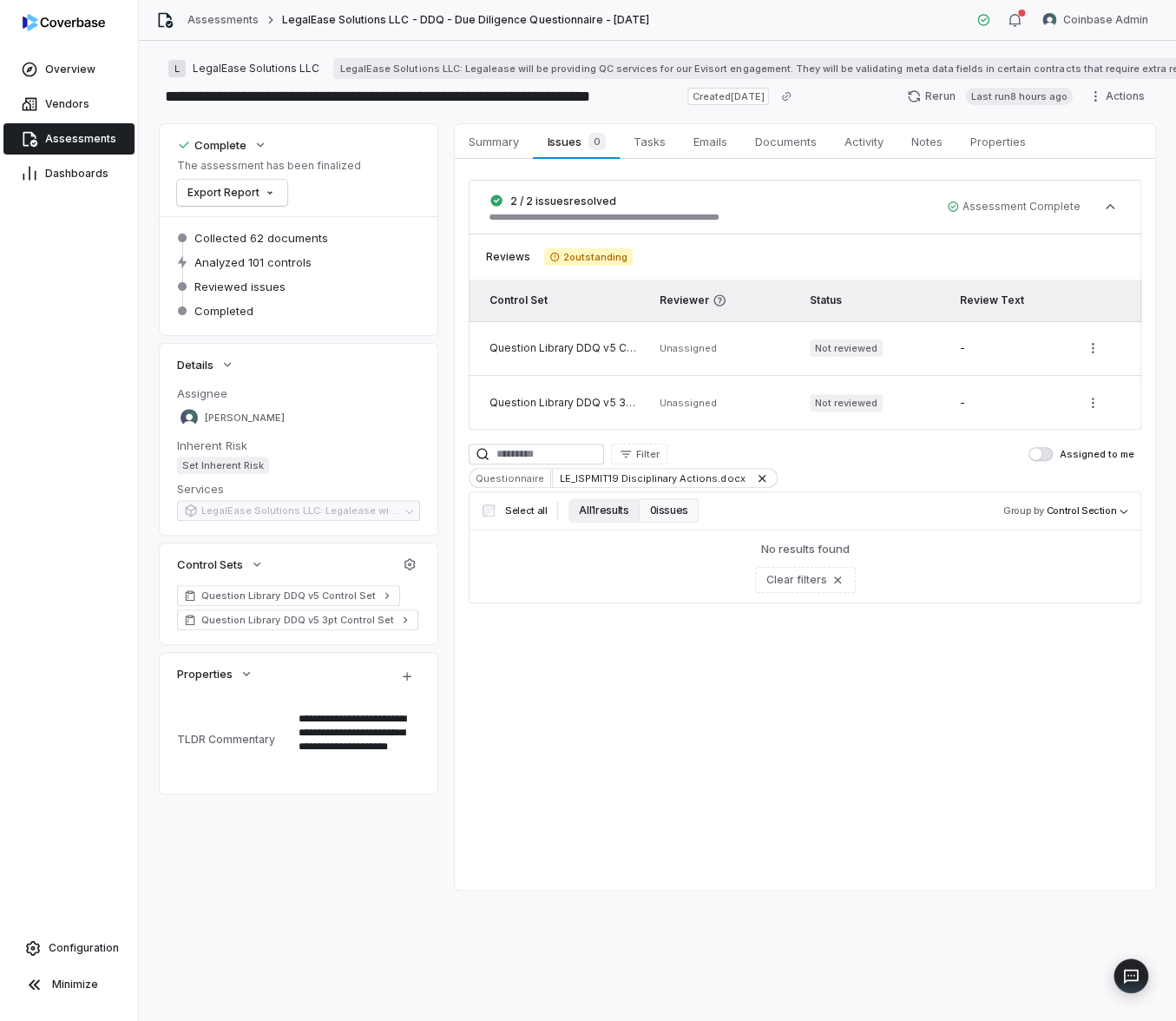
click at [587, 514] on button "All 1 results" at bounding box center [603, 510] width 71 height 24
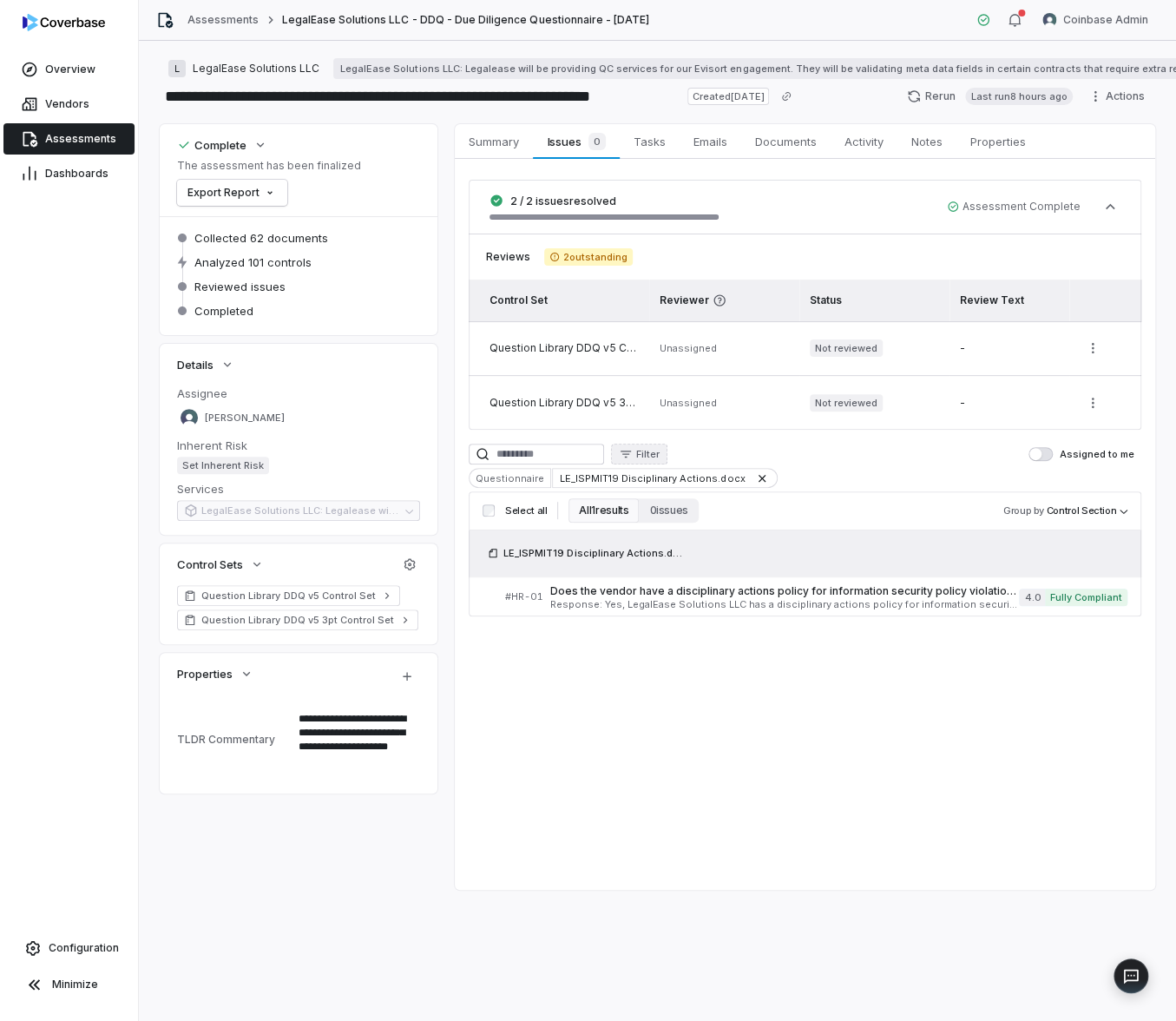
click at [650, 454] on button "Filter" at bounding box center [639, 454] width 57 height 21
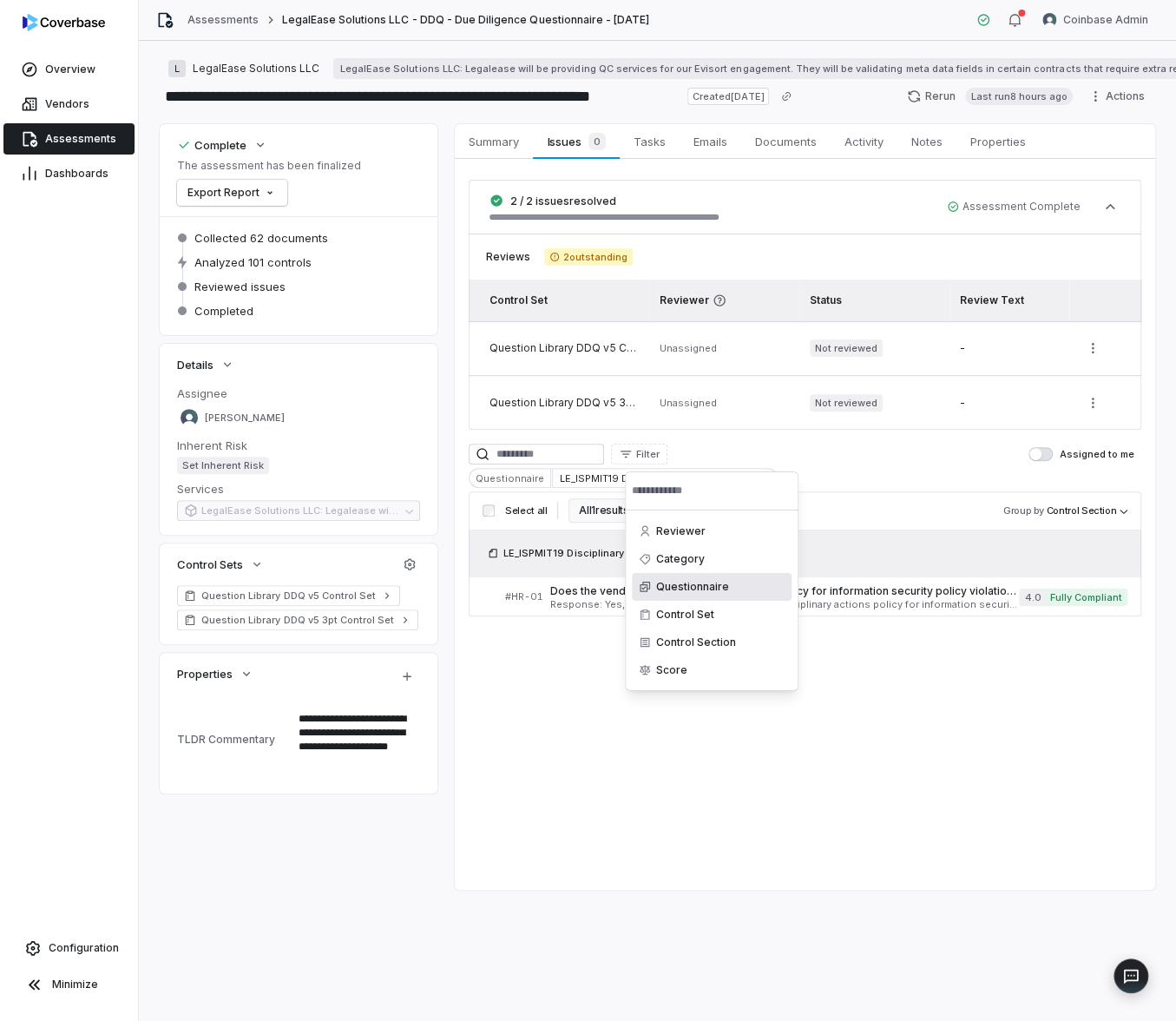
click at [706, 586] on div "Questionnaire" at bounding box center [711, 587] width 159 height 28
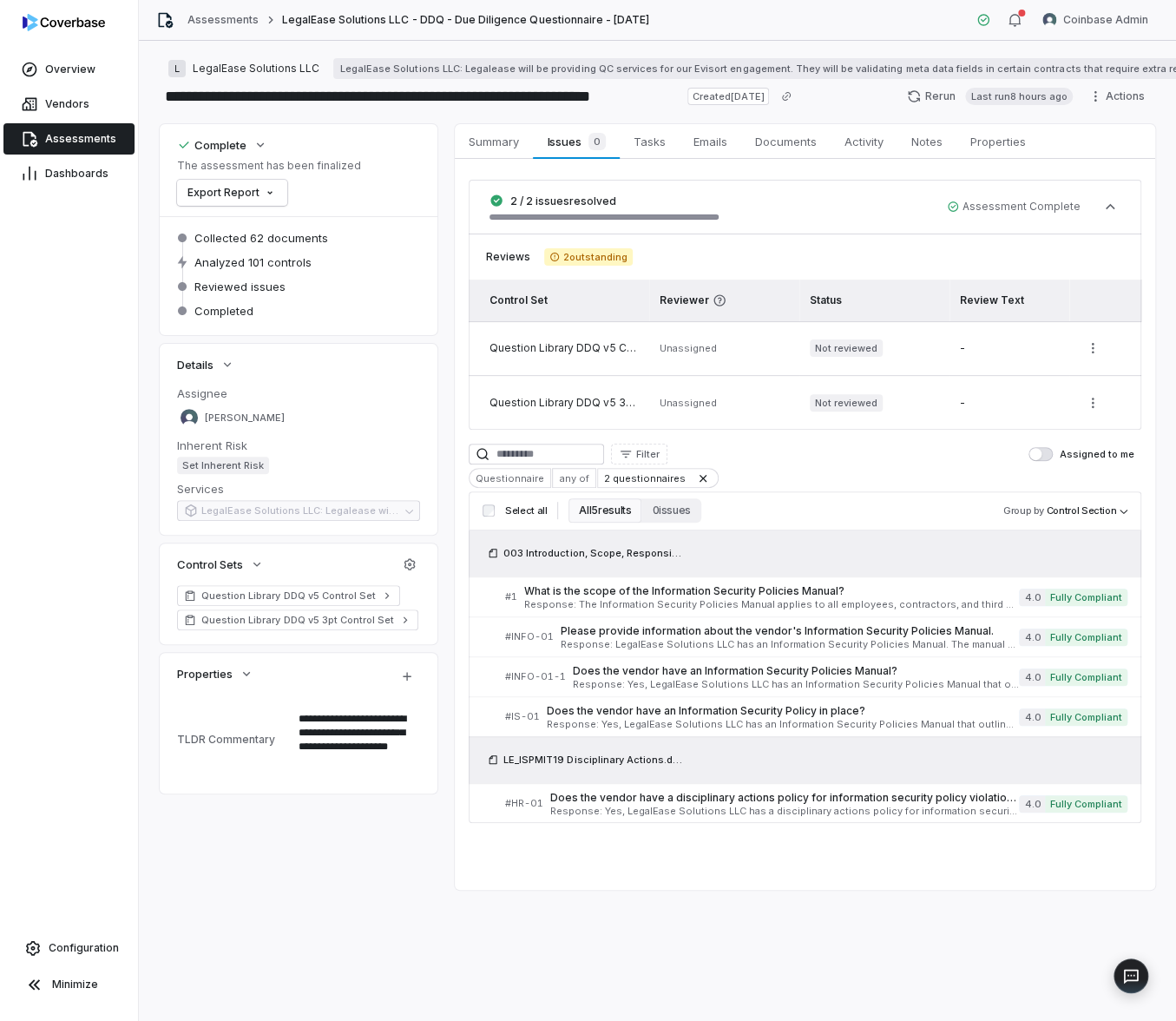
click at [677, 880] on html "**********" at bounding box center [588, 510] width 1176 height 1021
click at [675, 600] on span "Response: The Information Security Policies Manual applies to all employees, co…" at bounding box center [772, 605] width 495 height 10
click at [662, 645] on span "Response: LegalEase Solutions LLC has an Information Security Policies Manual. …" at bounding box center [789, 645] width 459 height 10
click at [642, 677] on span "Does the vendor have an Information Security Policies Manual?" at bounding box center [796, 671] width 447 height 14
click at [636, 713] on span "Does the vendor have an Information Security Policy in place?" at bounding box center [782, 711] width 473 height 14
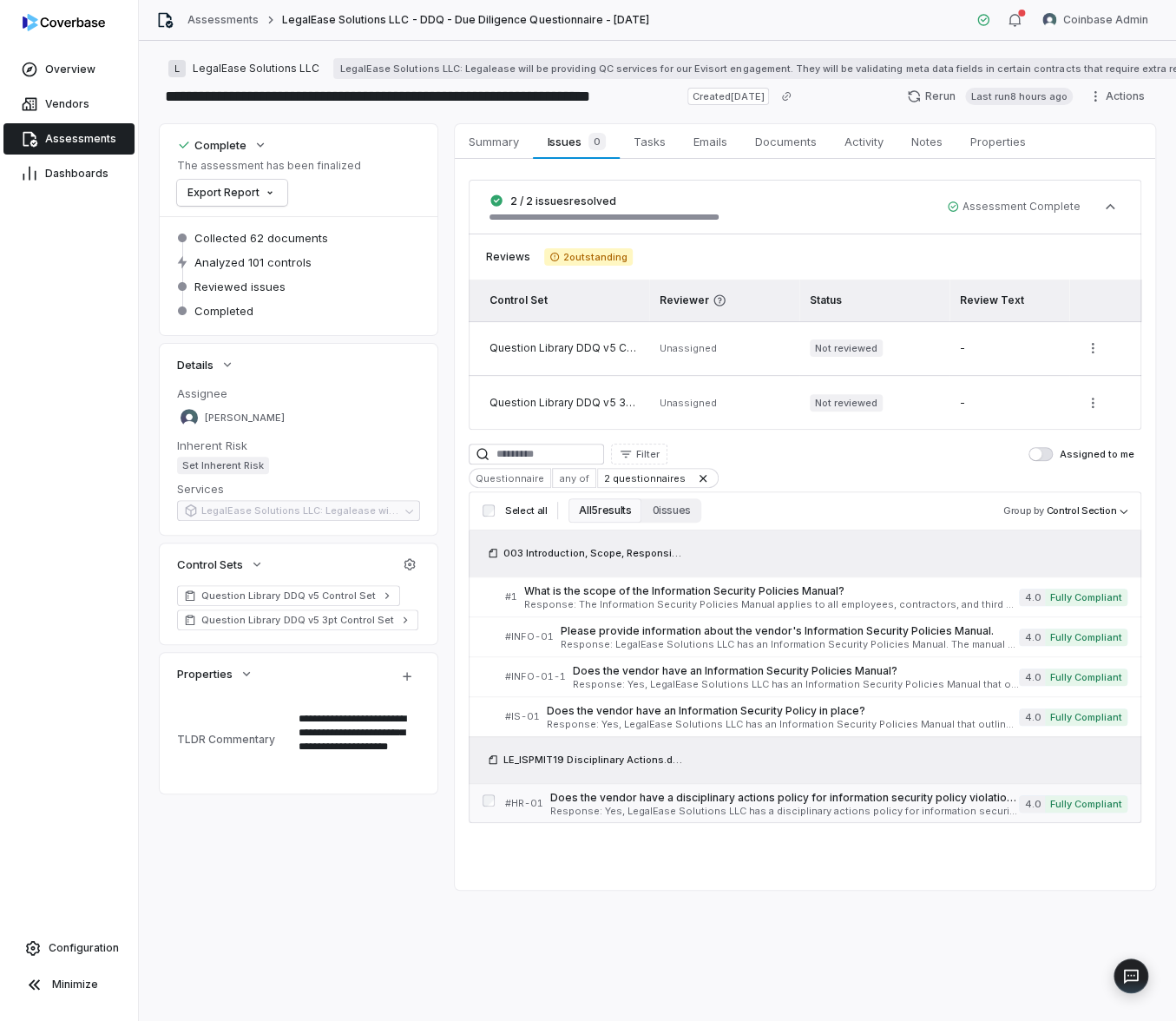
click at [635, 811] on span "Response: Yes, LegalEase Solutions LLC has a disciplinary actions policy for in…" at bounding box center [785, 811] width 470 height 10
type textarea "*"
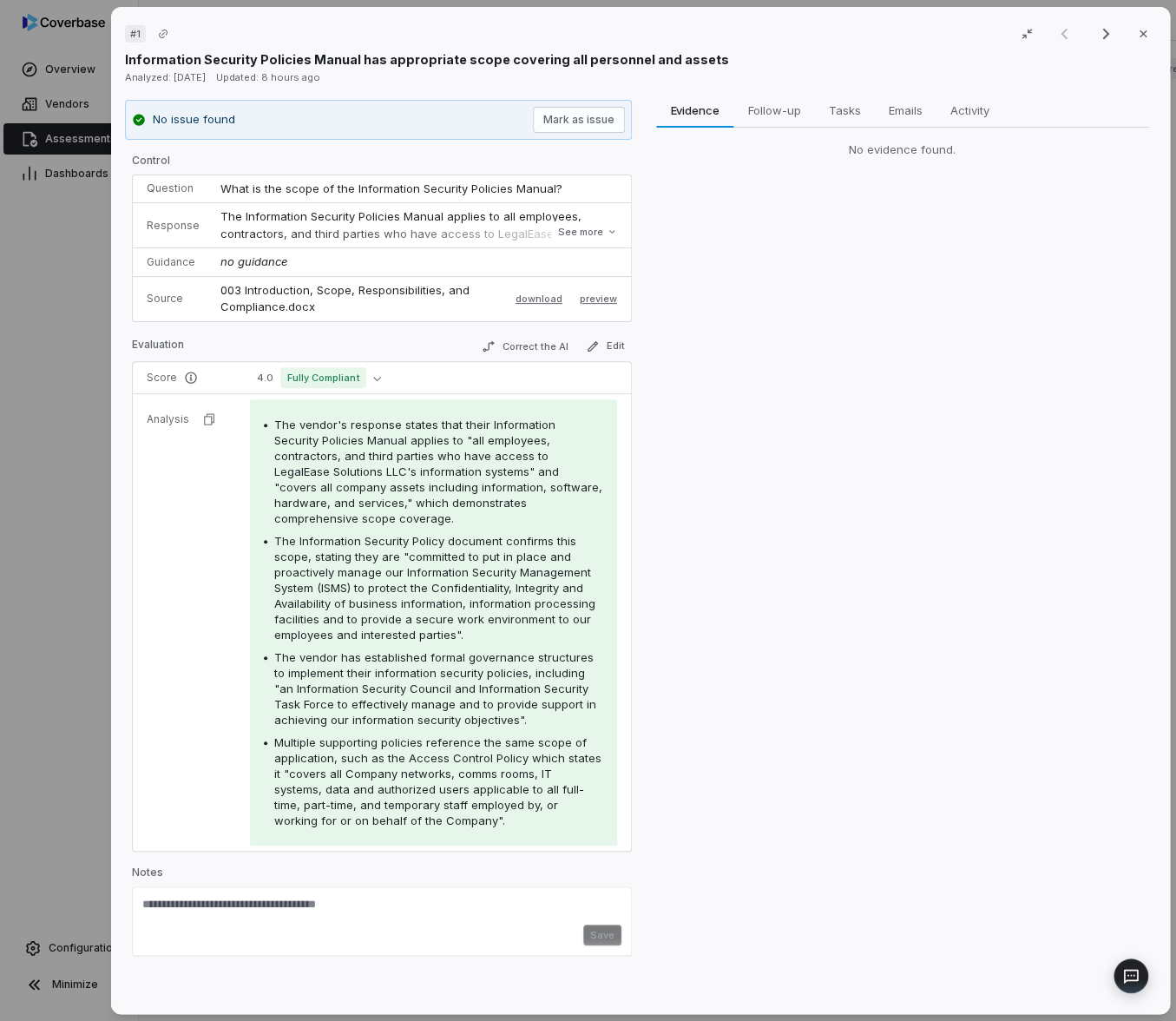
type textarea "*"
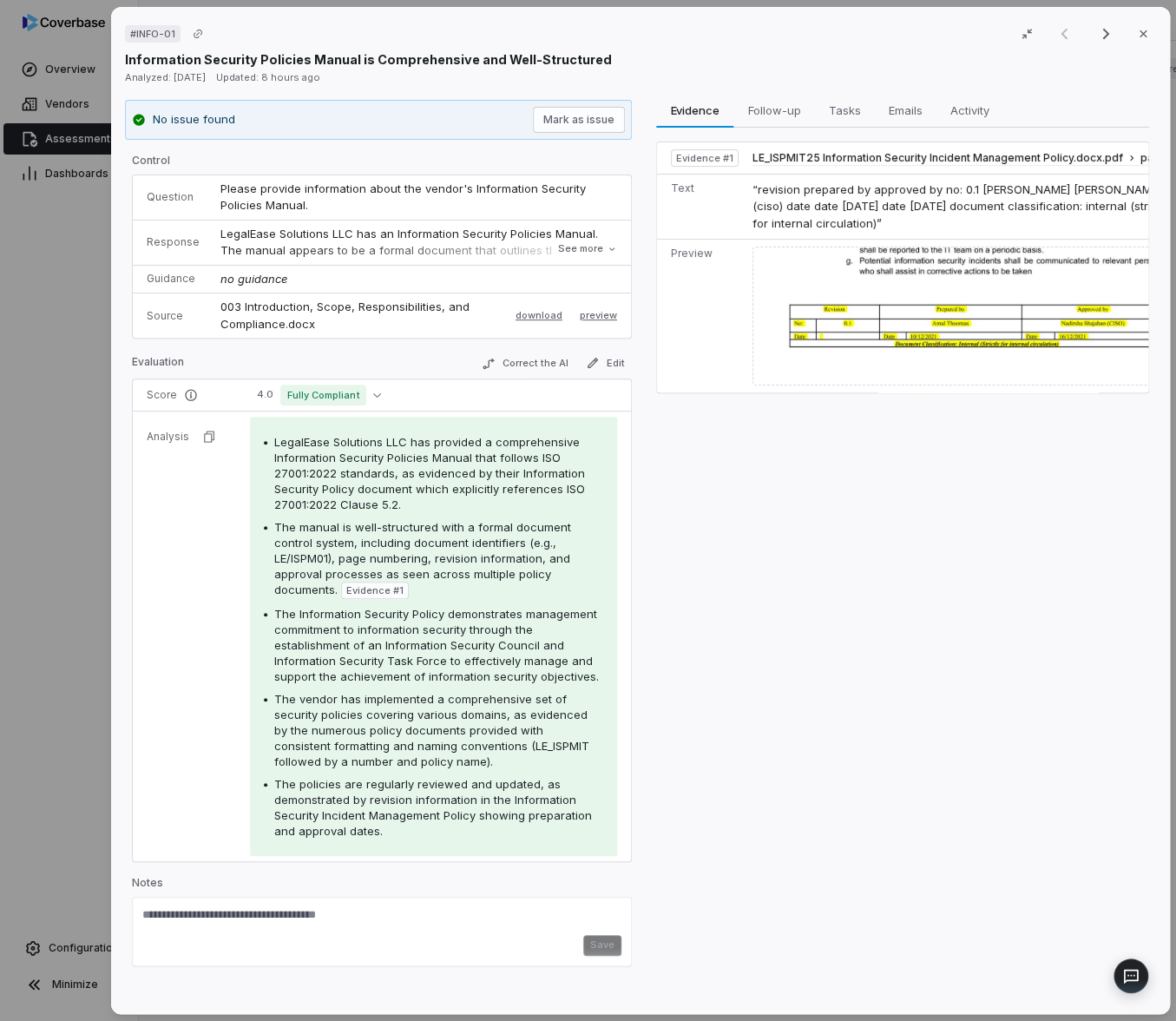
type textarea "*"
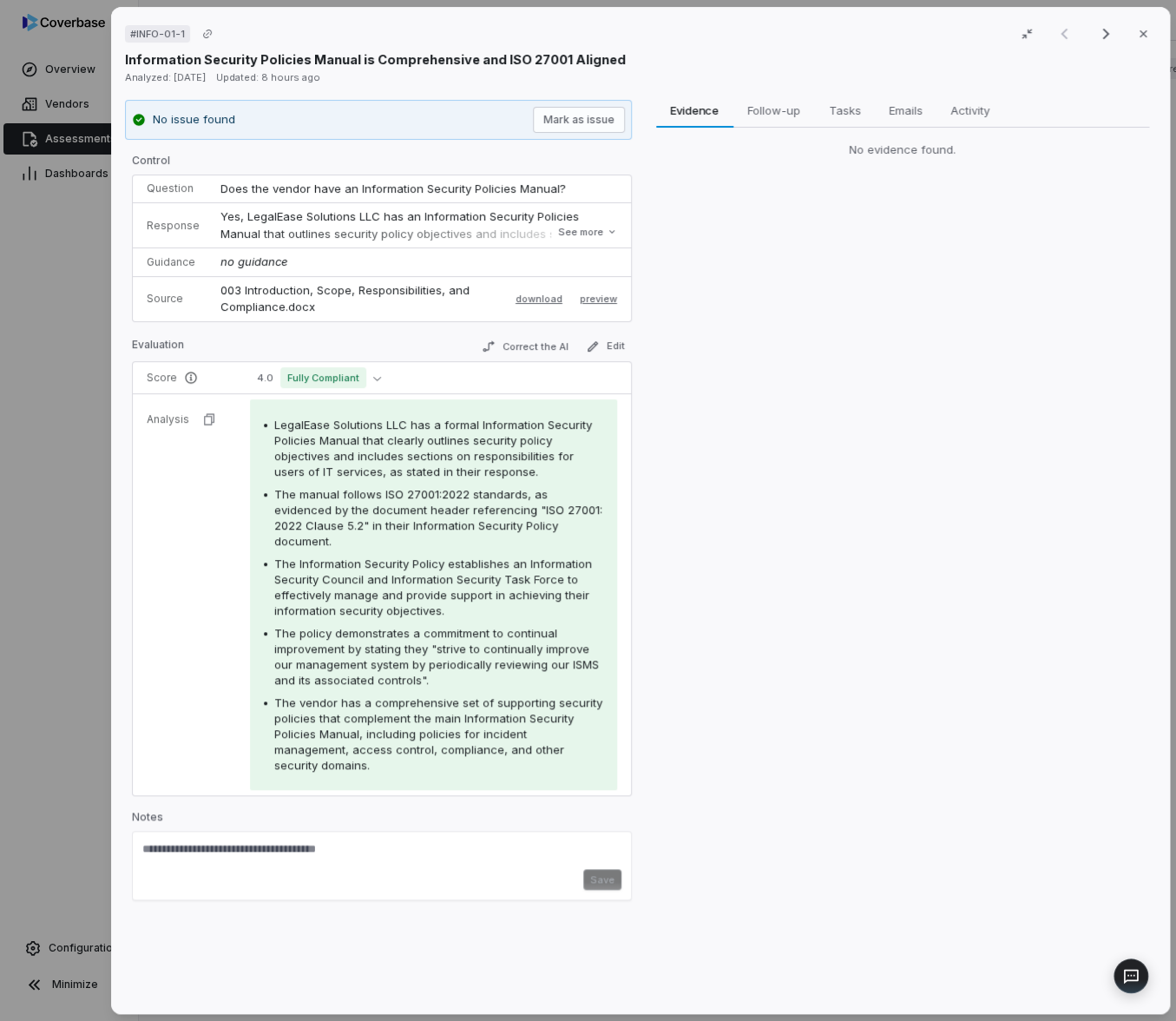
type textarea "*"
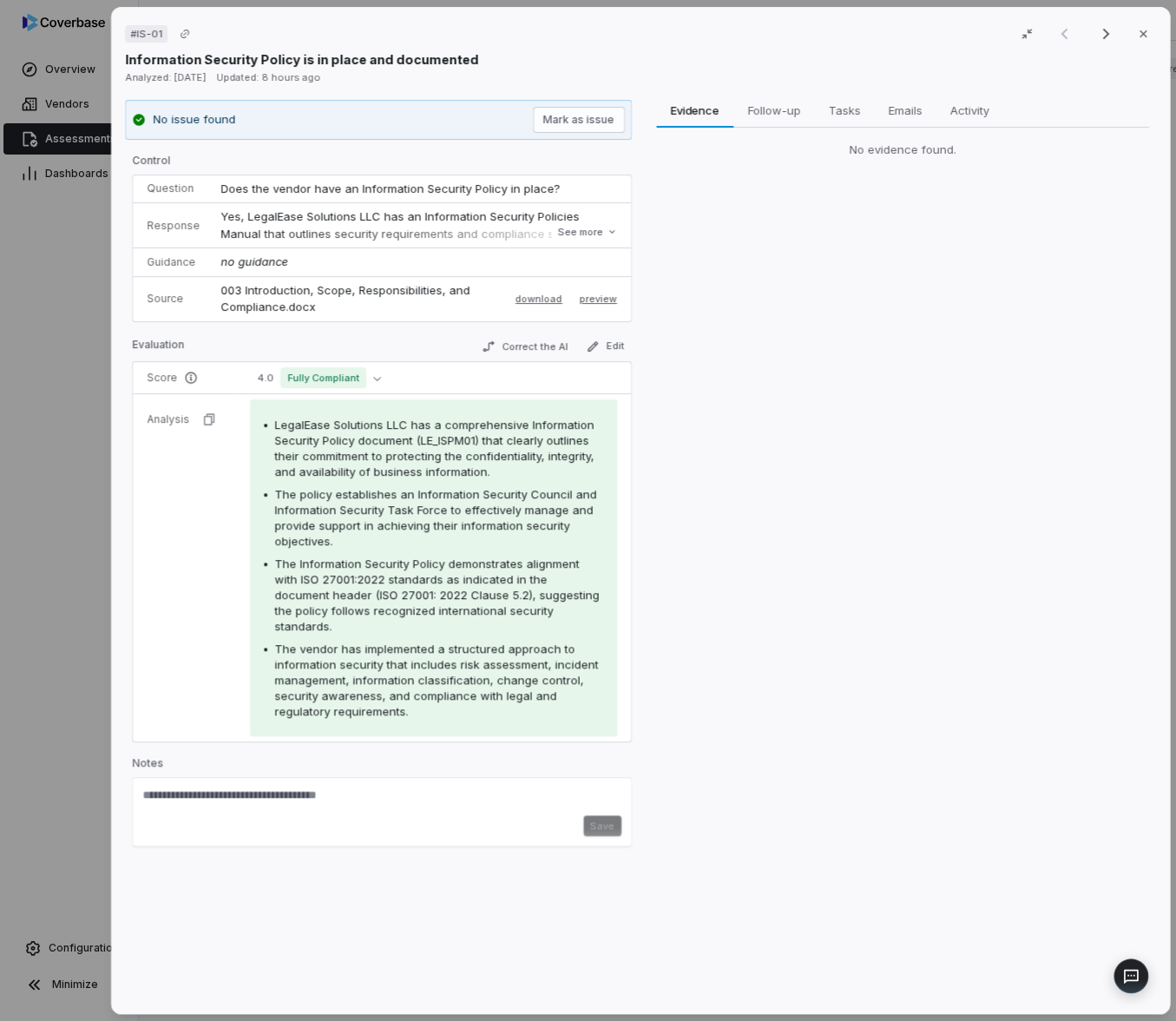
type textarea "*"
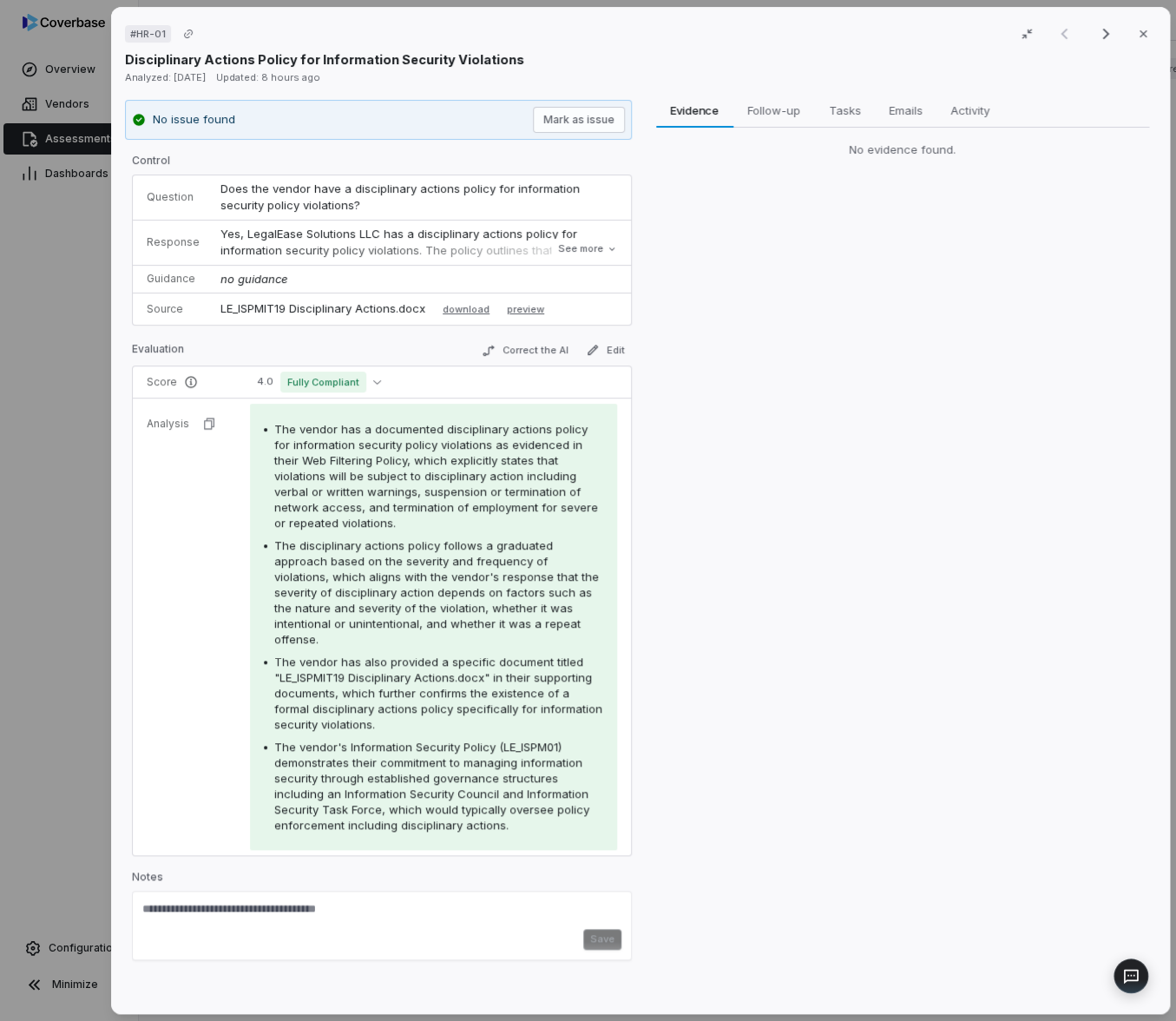
type textarea "*"
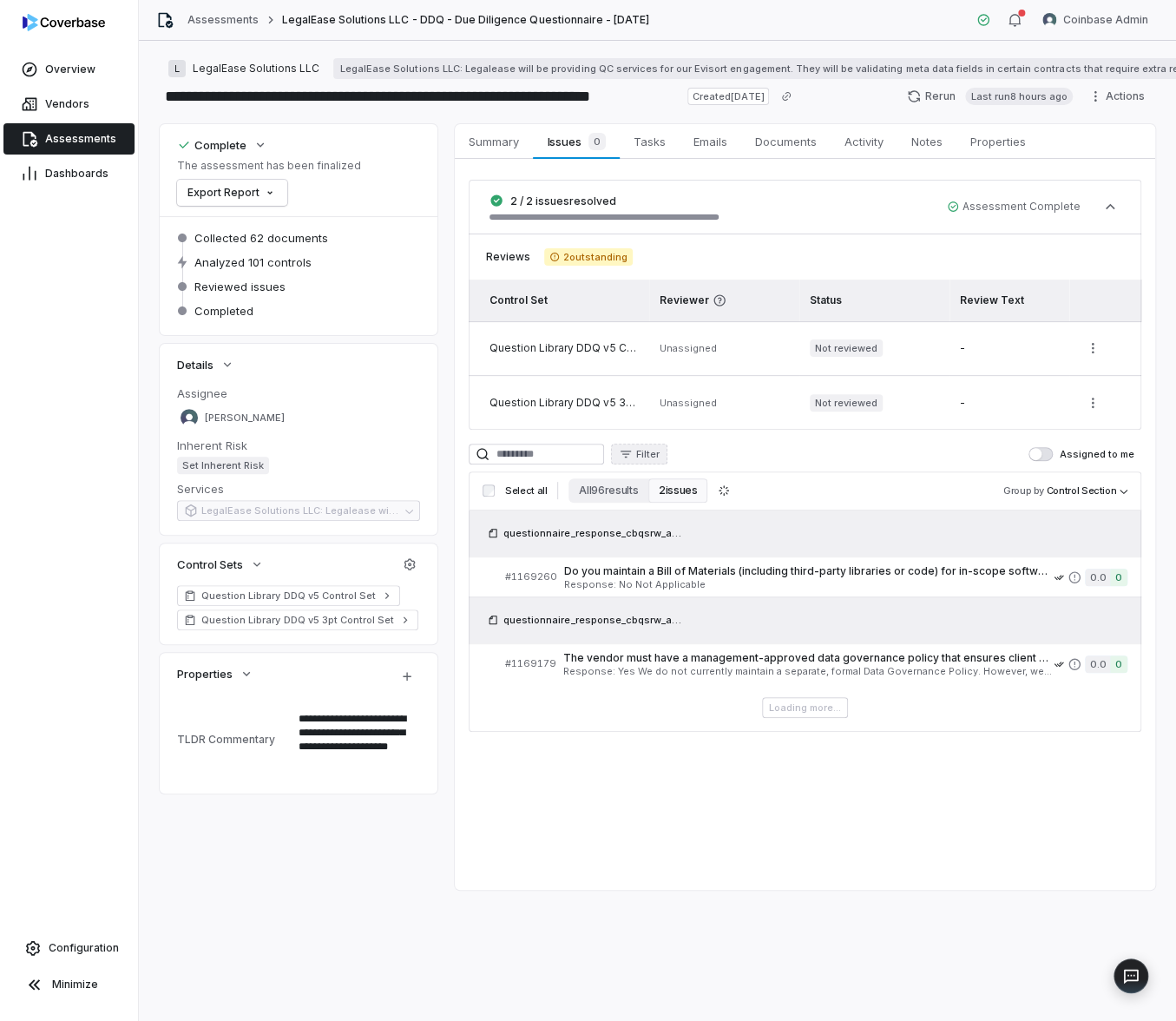
click at [633, 456] on icon "button" at bounding box center [626, 454] width 14 height 14
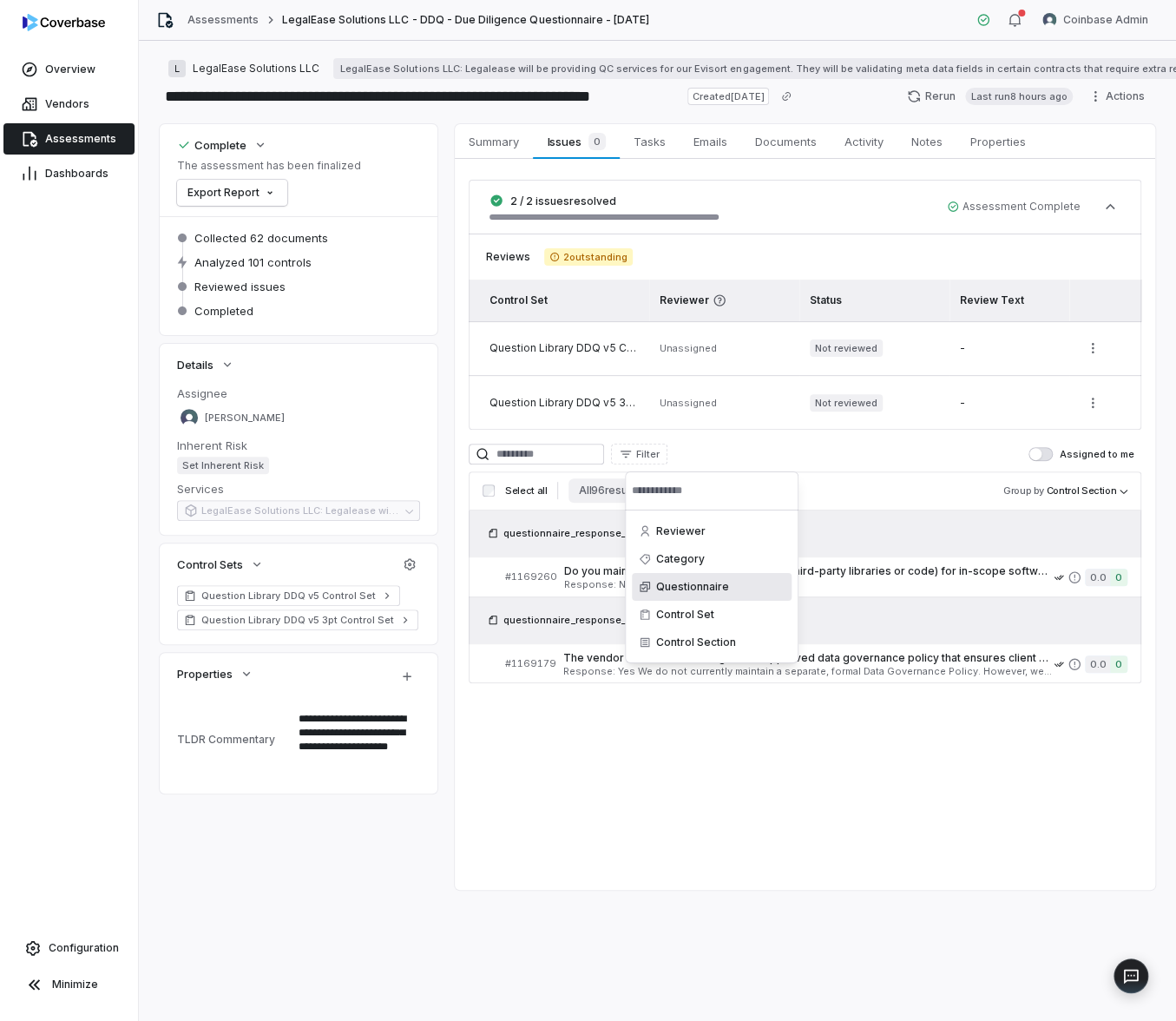
click at [702, 590] on div "Questionnaire" at bounding box center [711, 587] width 159 height 28
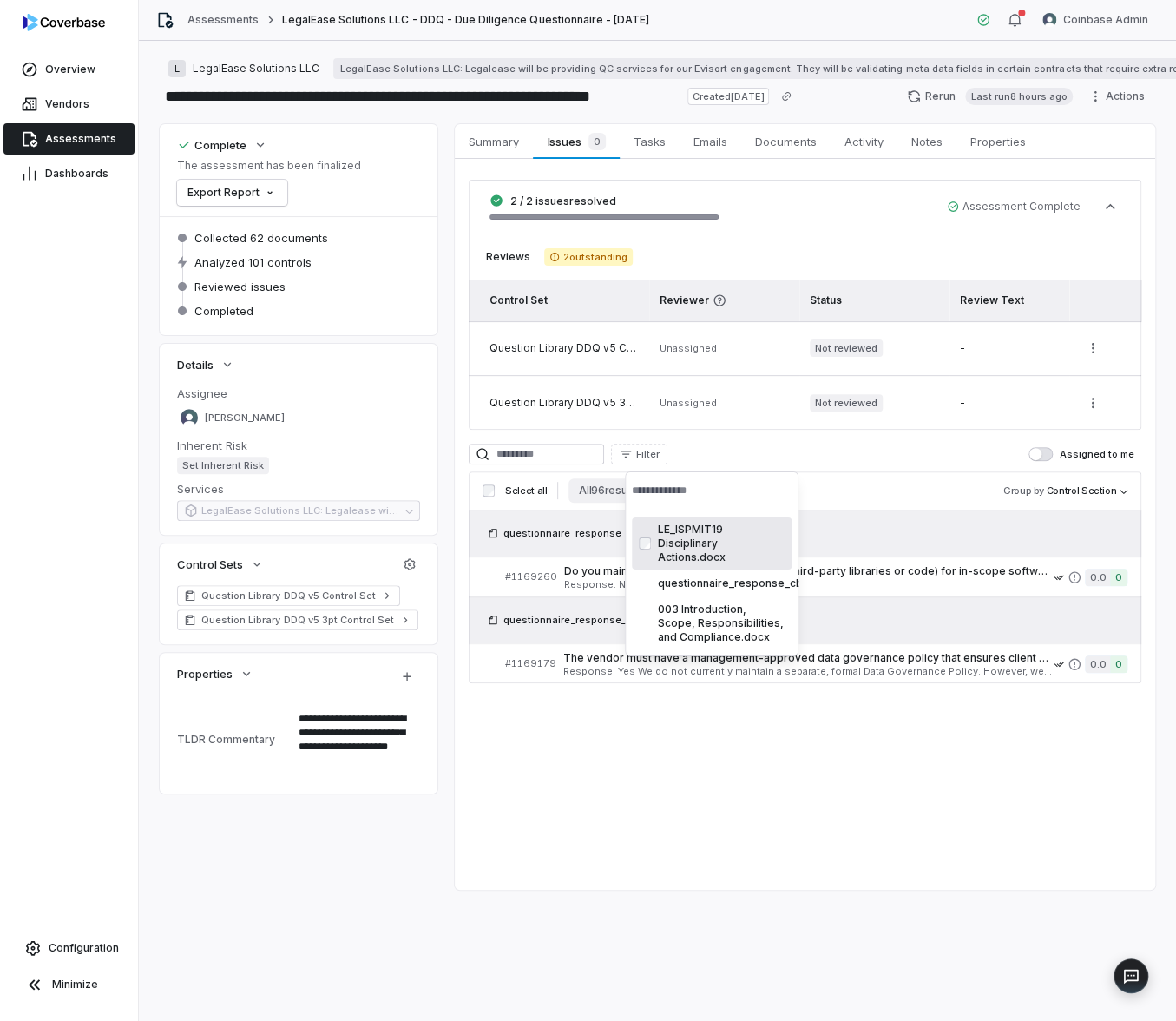
click at [692, 545] on div "LE_ISPMIT19 Disciplinary Actions.docx" at bounding box center [711, 543] width 159 height 52
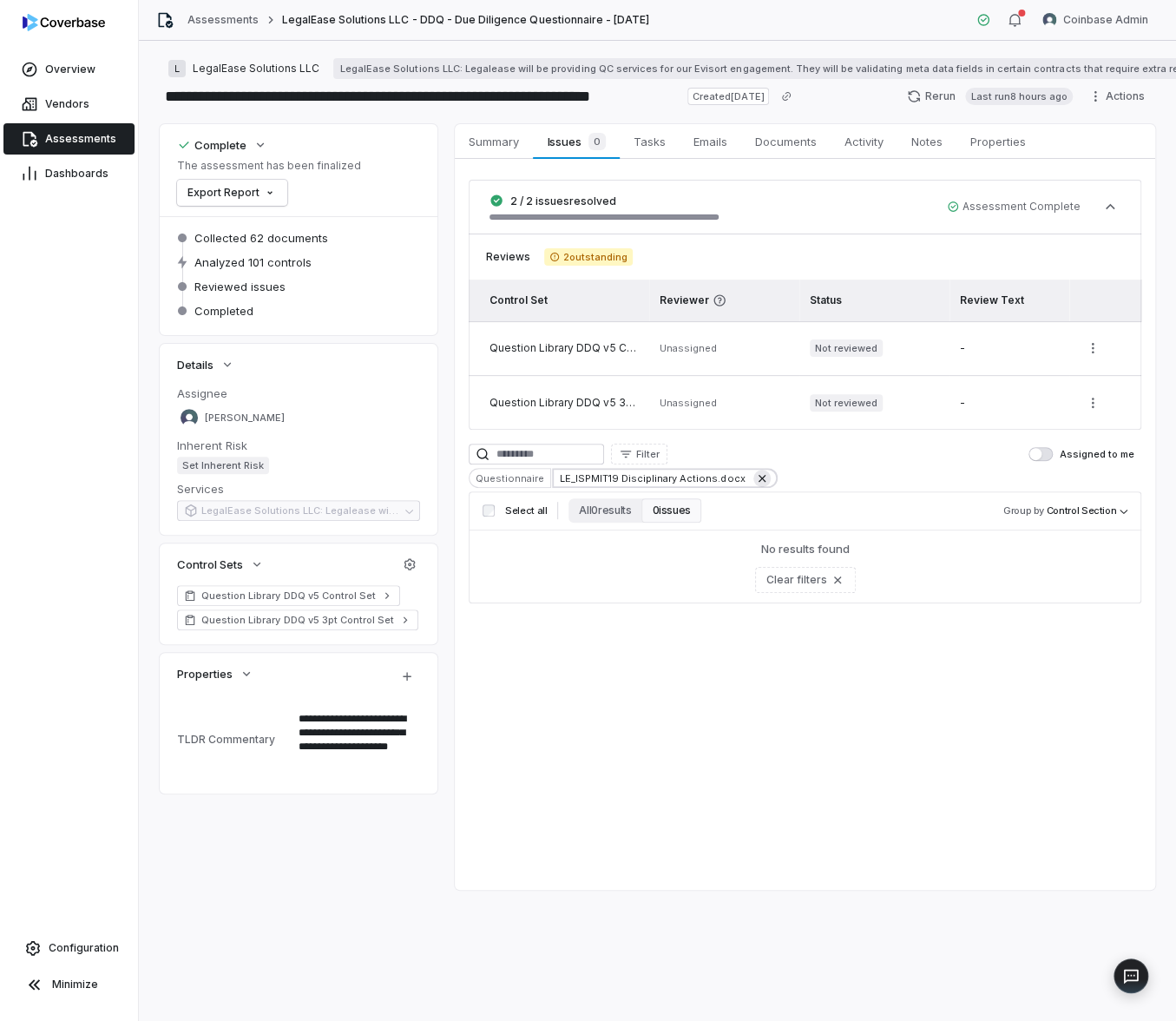
click at [755, 483] on icon at bounding box center [762, 479] width 14 height 14
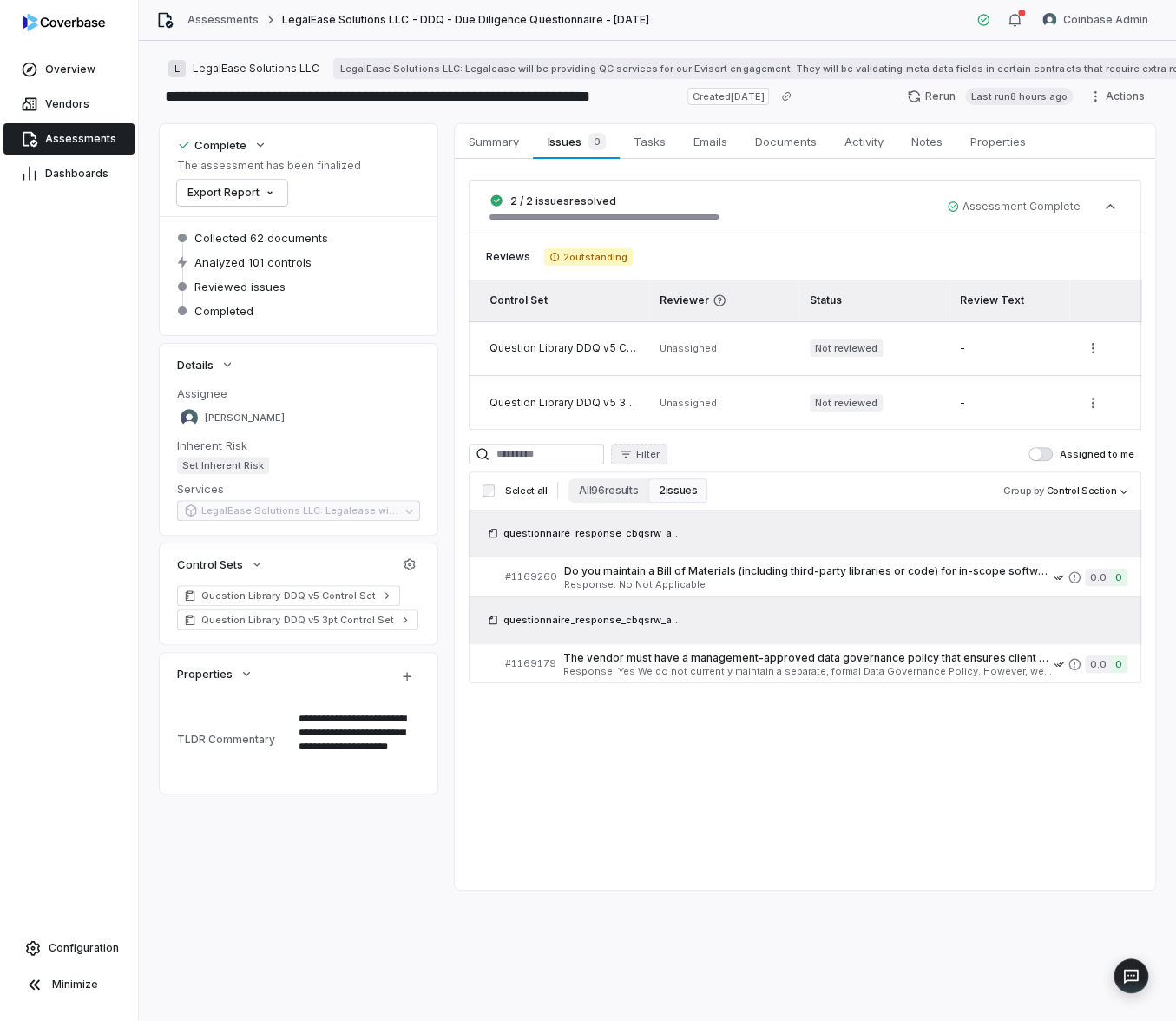
click at [658, 457] on span "Filter" at bounding box center [648, 454] width 24 height 13
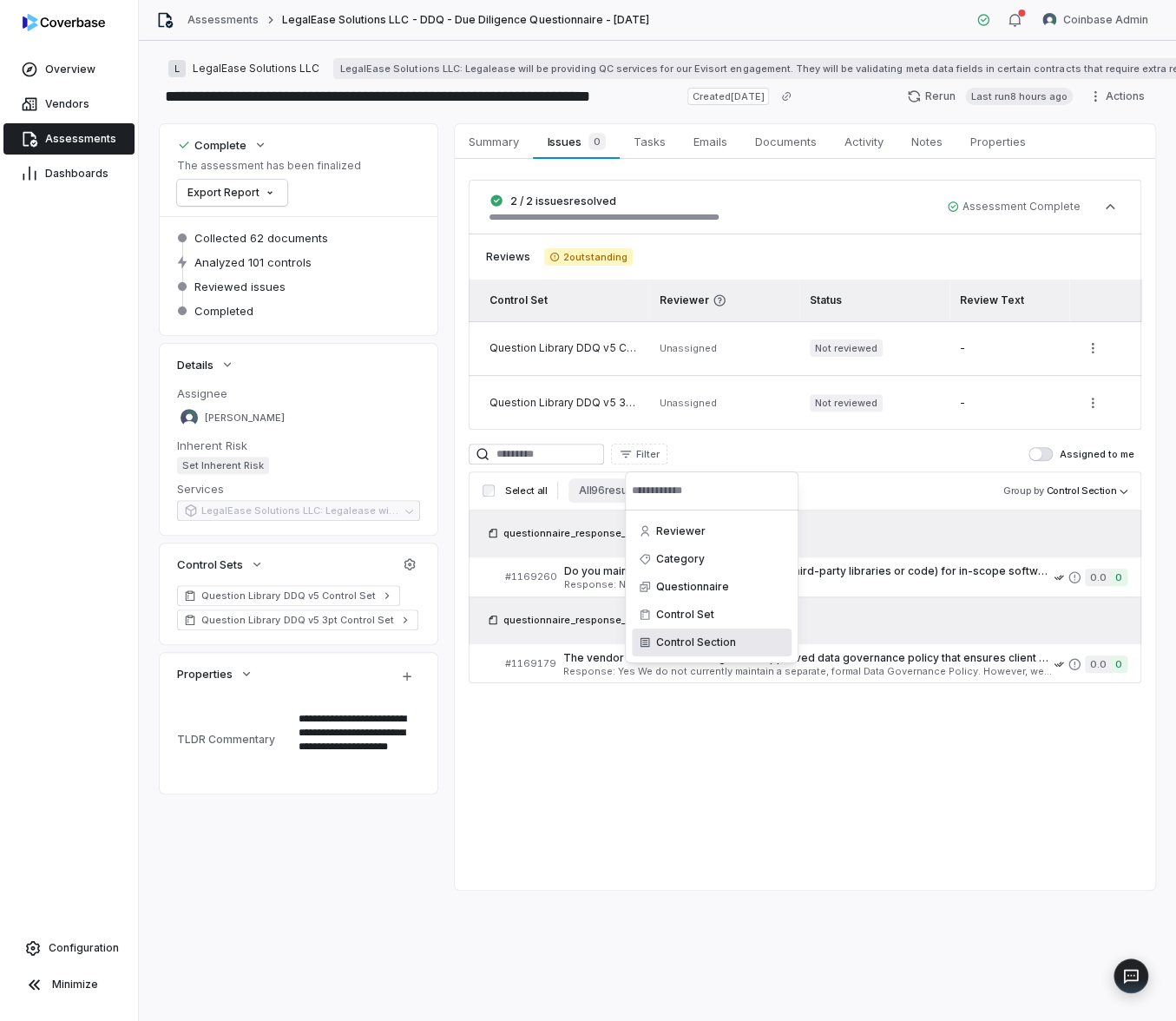
click at [655, 750] on html "**********" at bounding box center [588, 510] width 1176 height 1021
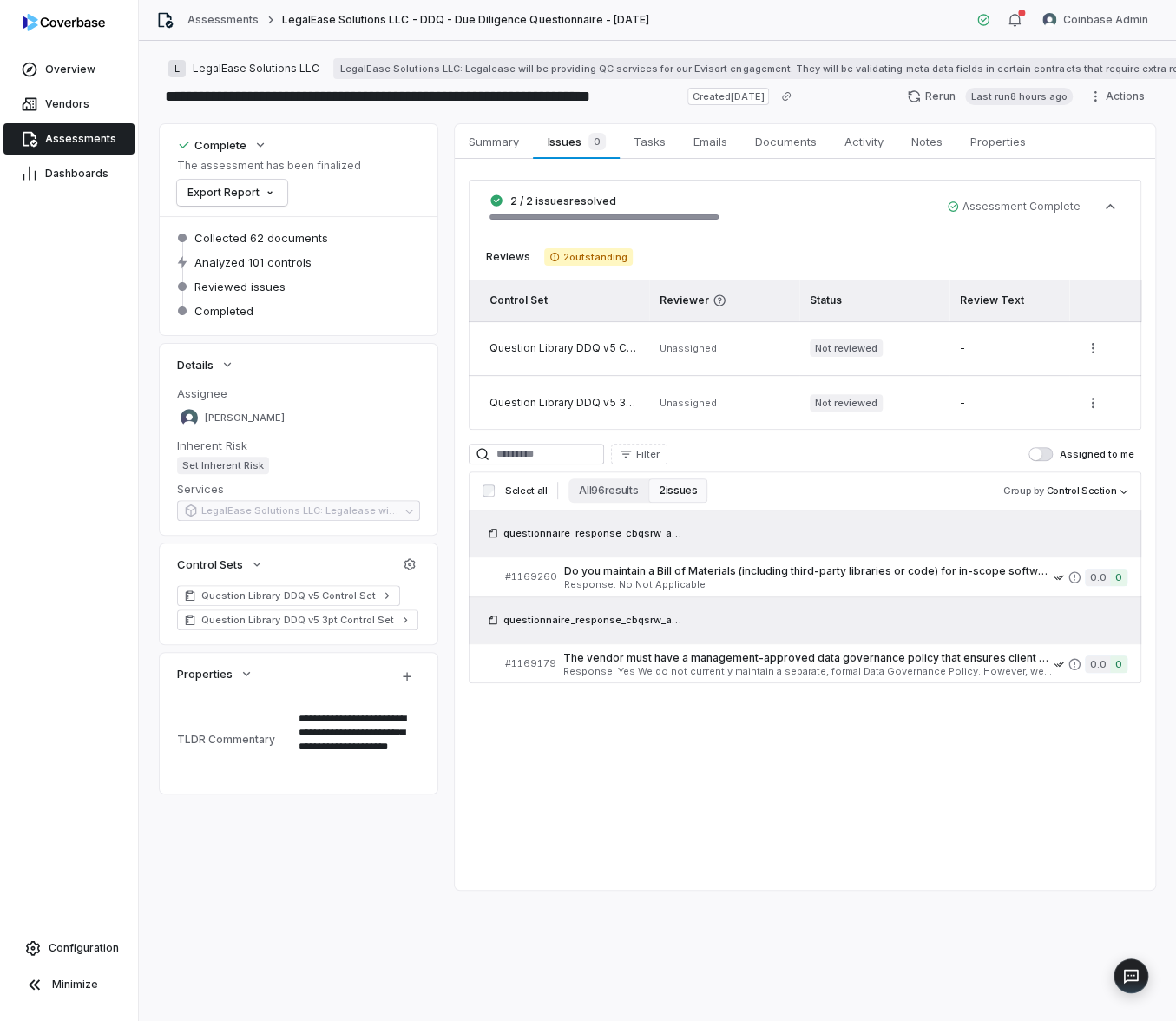
type textarea "*"
click at [85, 142] on span "Assessments" at bounding box center [81, 139] width 72 height 14
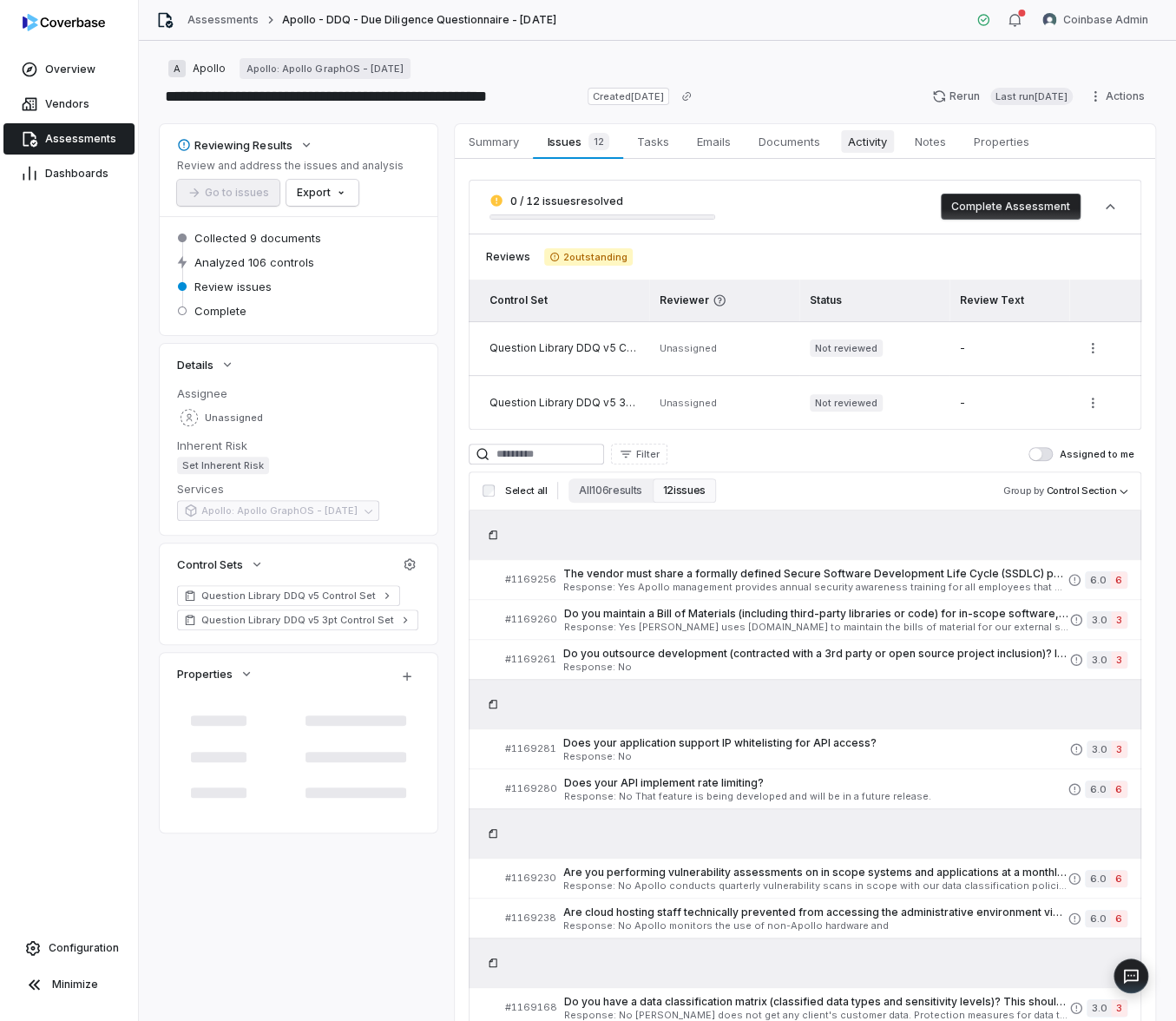
click at [871, 142] on span "Activity" at bounding box center [867, 141] width 53 height 23
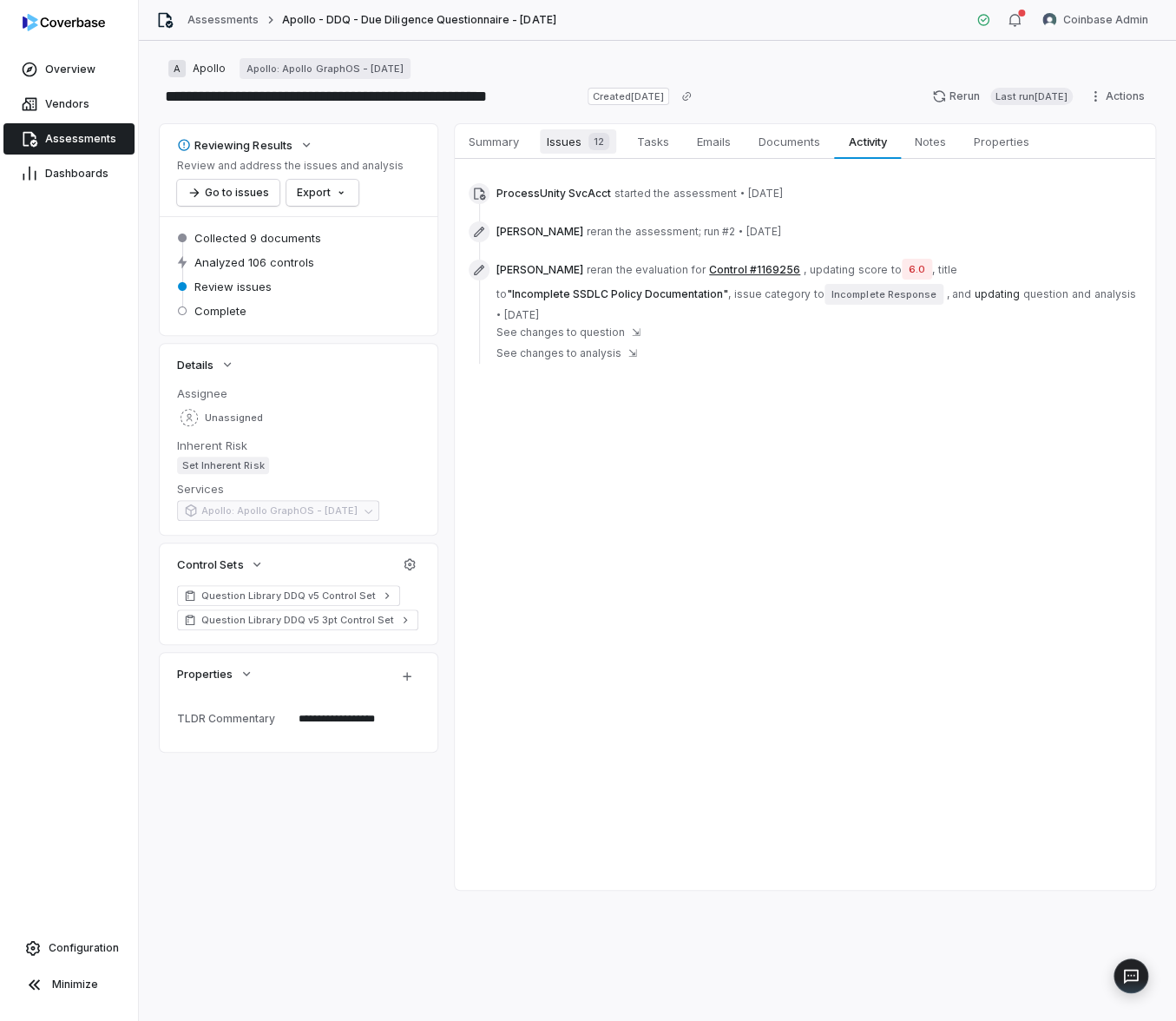
click at [565, 148] on span "Issues 12" at bounding box center [578, 141] width 77 height 24
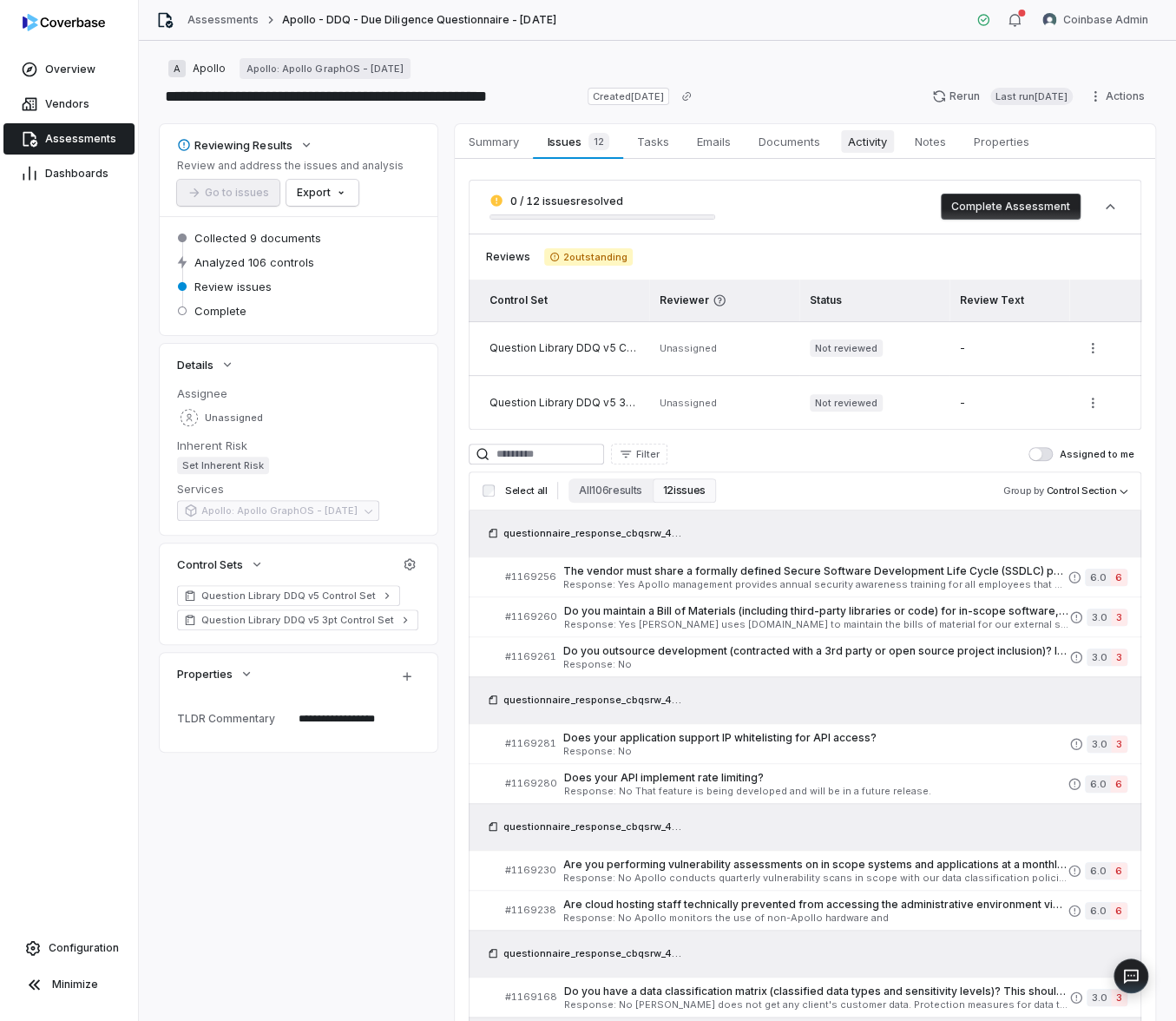
click at [865, 143] on span "Activity" at bounding box center [867, 141] width 53 height 23
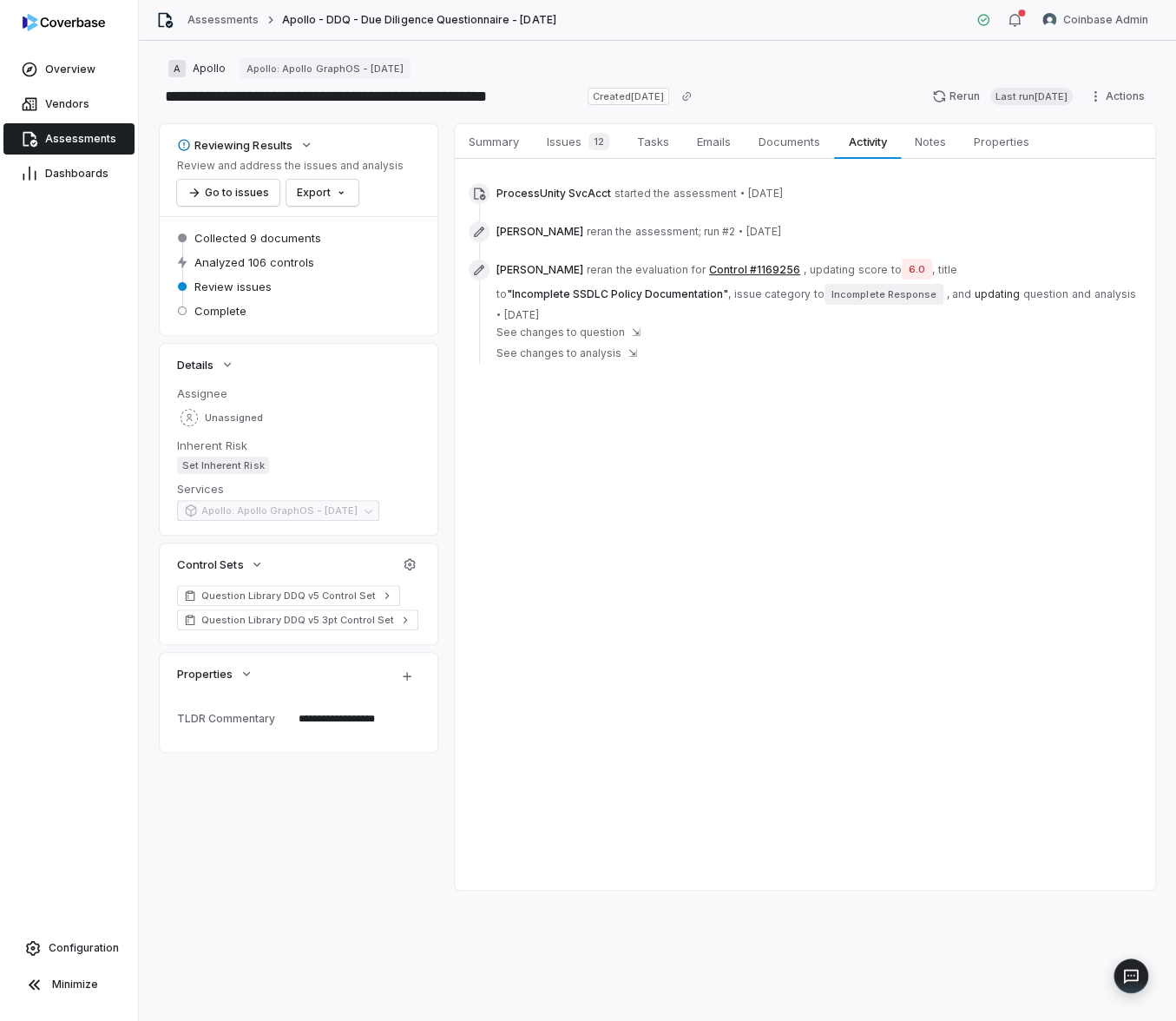
type textarea "*"
click at [230, 20] on link "Assessments" at bounding box center [223, 20] width 72 height 14
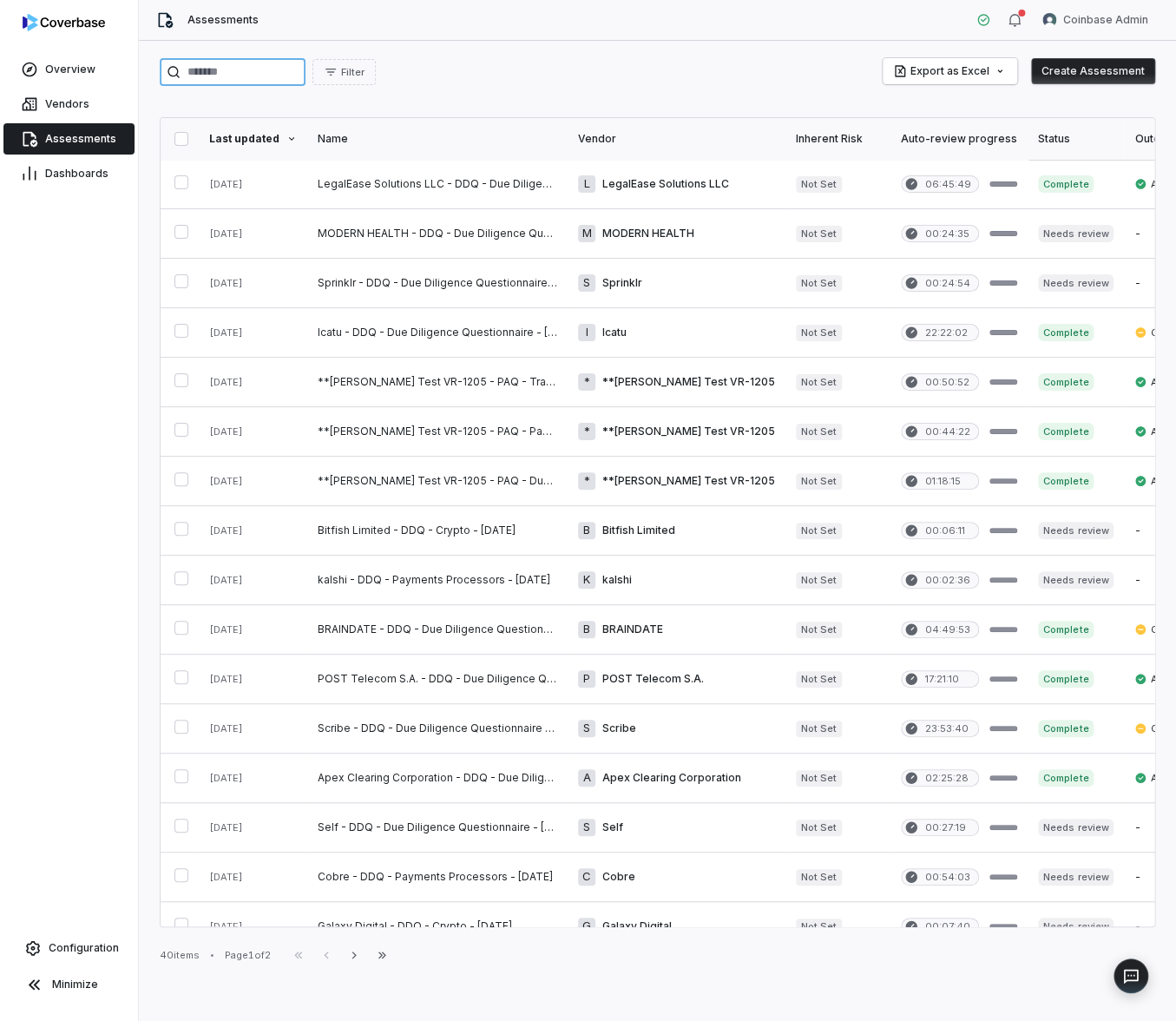
click at [236, 73] on input "search" at bounding box center [232, 72] width 146 height 28
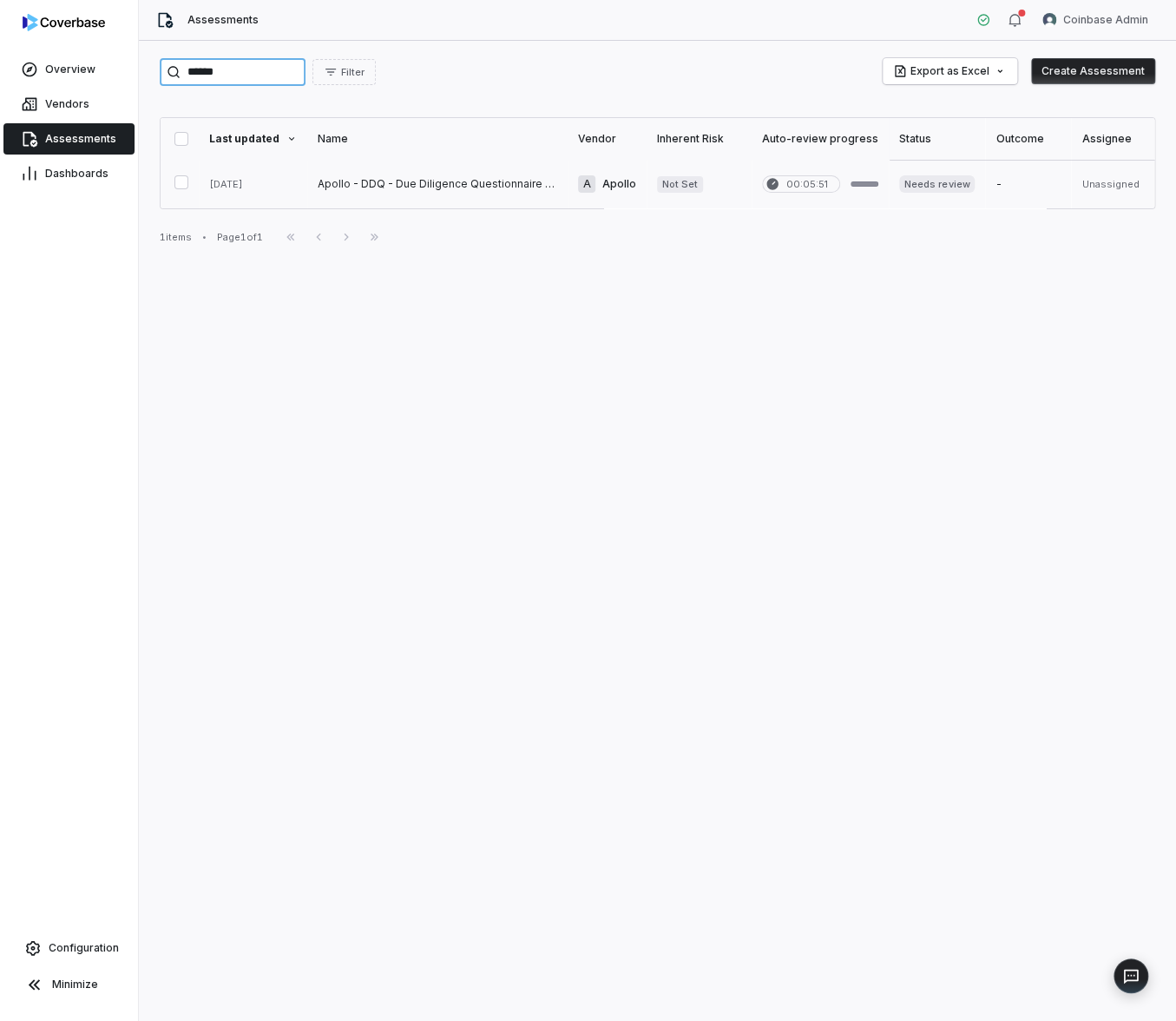
type input "******"
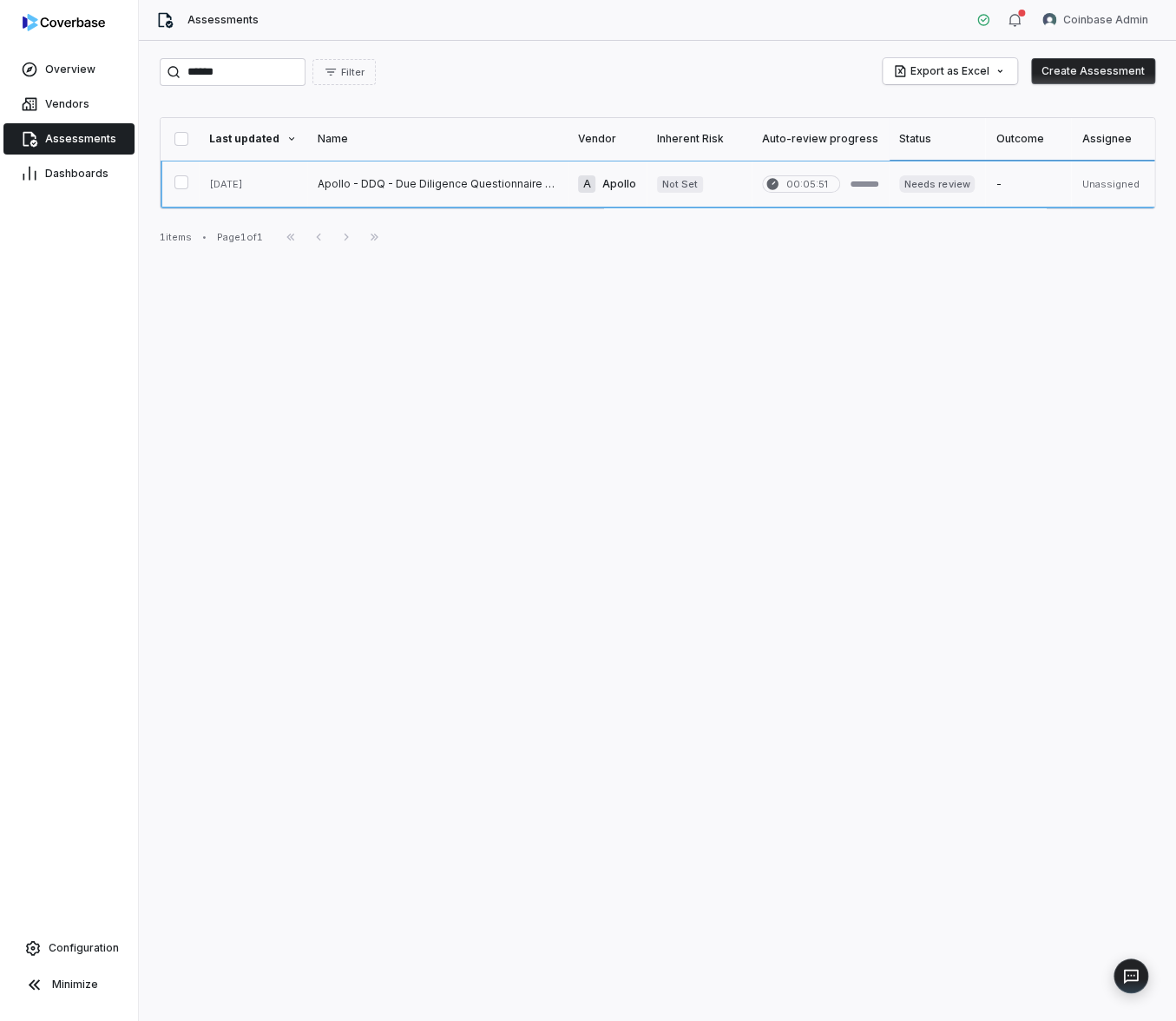
click at [401, 187] on link at bounding box center [438, 183] width 261 height 49
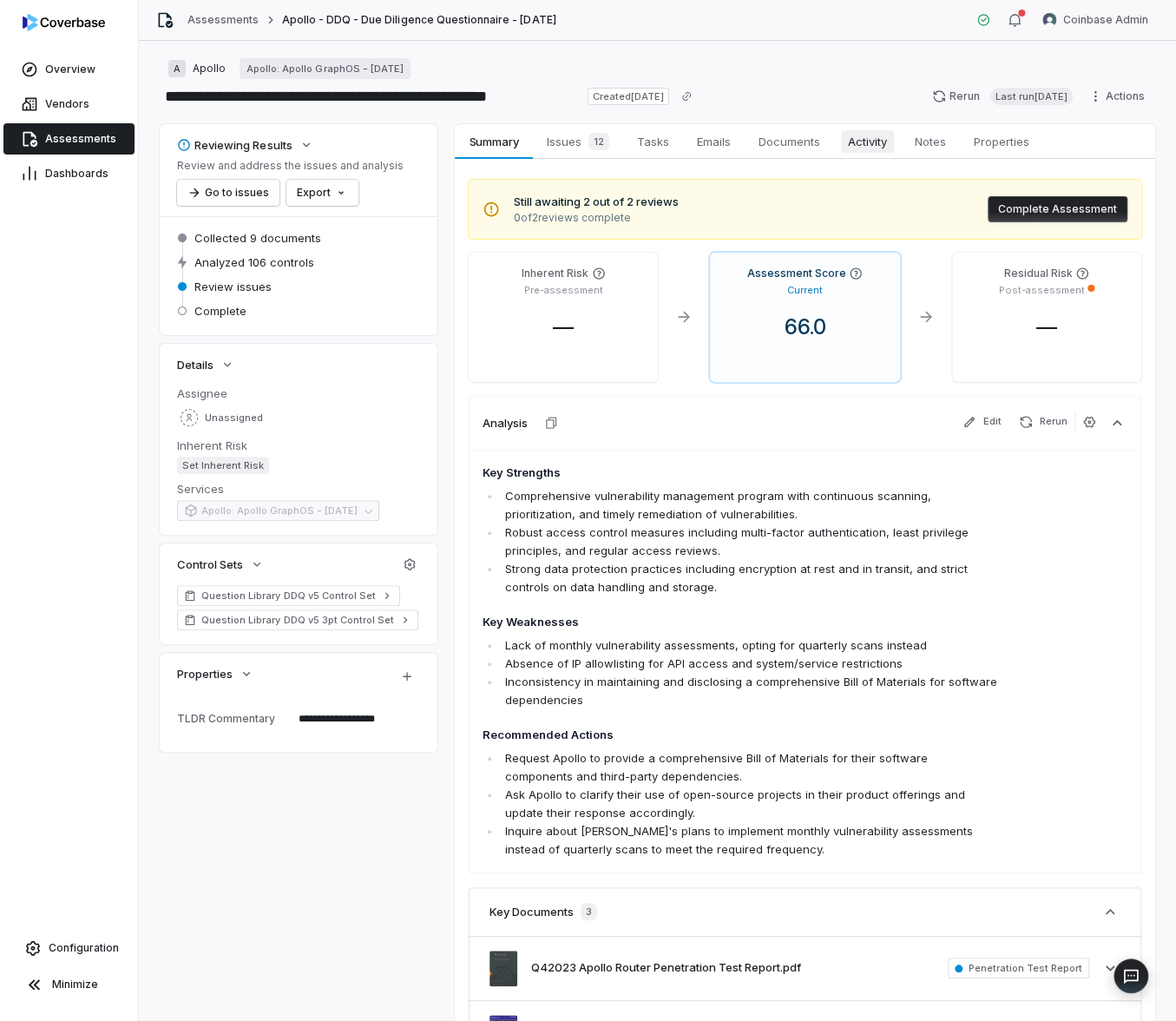
click at [866, 151] on span "Activity" at bounding box center [867, 141] width 53 height 23
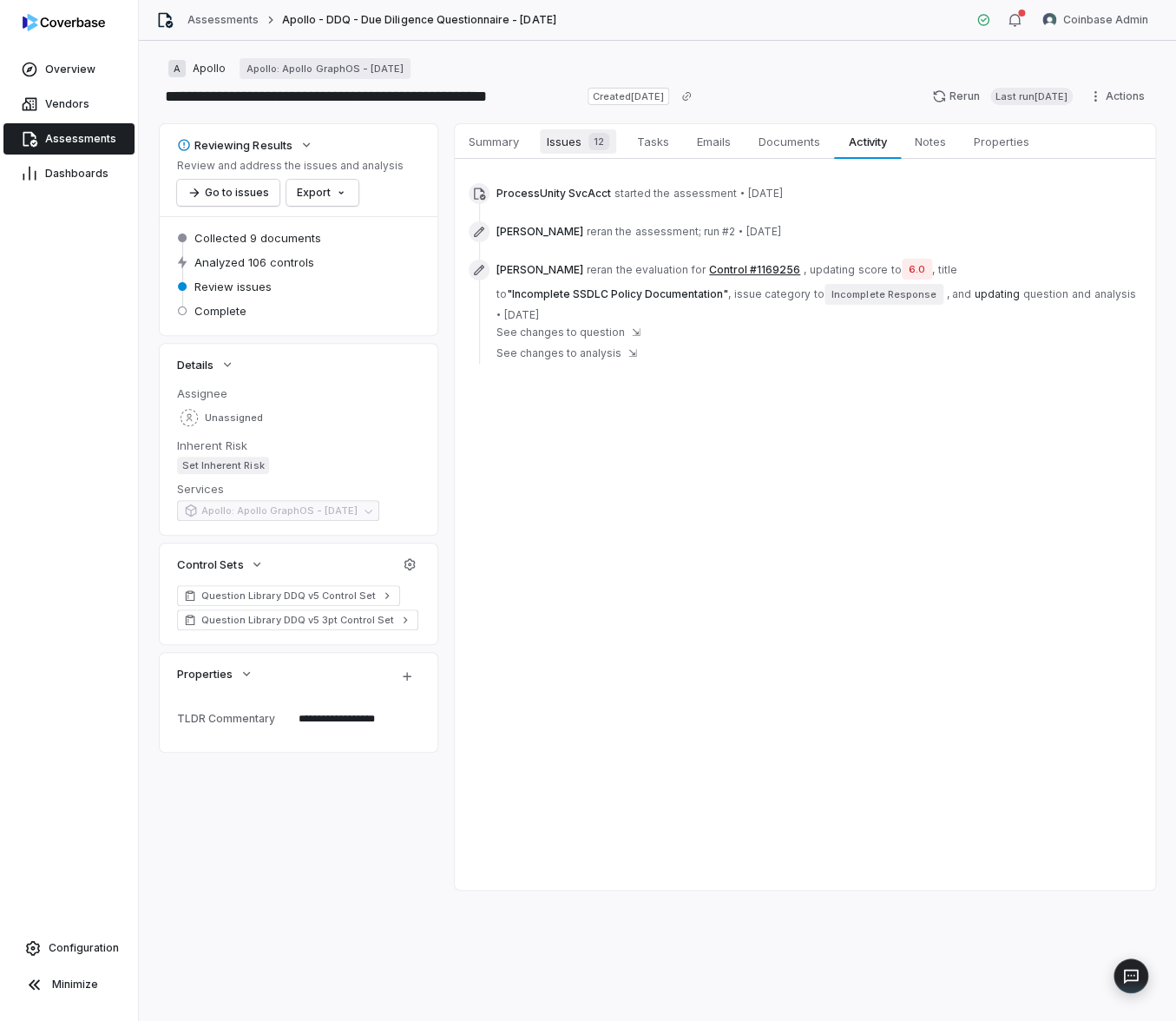
click at [576, 141] on span "Issues 12" at bounding box center [578, 141] width 77 height 24
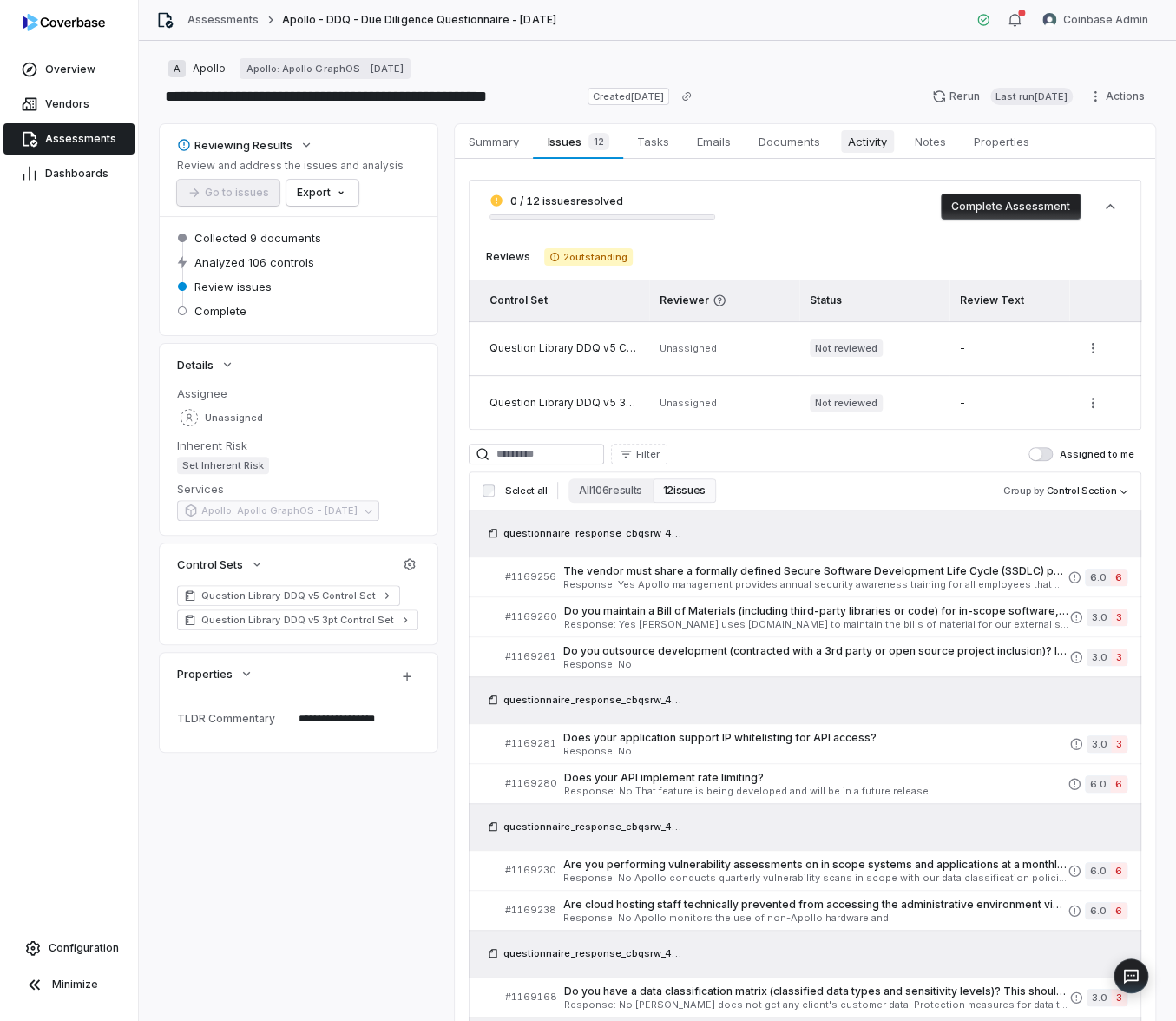
click at [874, 150] on span "Activity" at bounding box center [867, 141] width 53 height 23
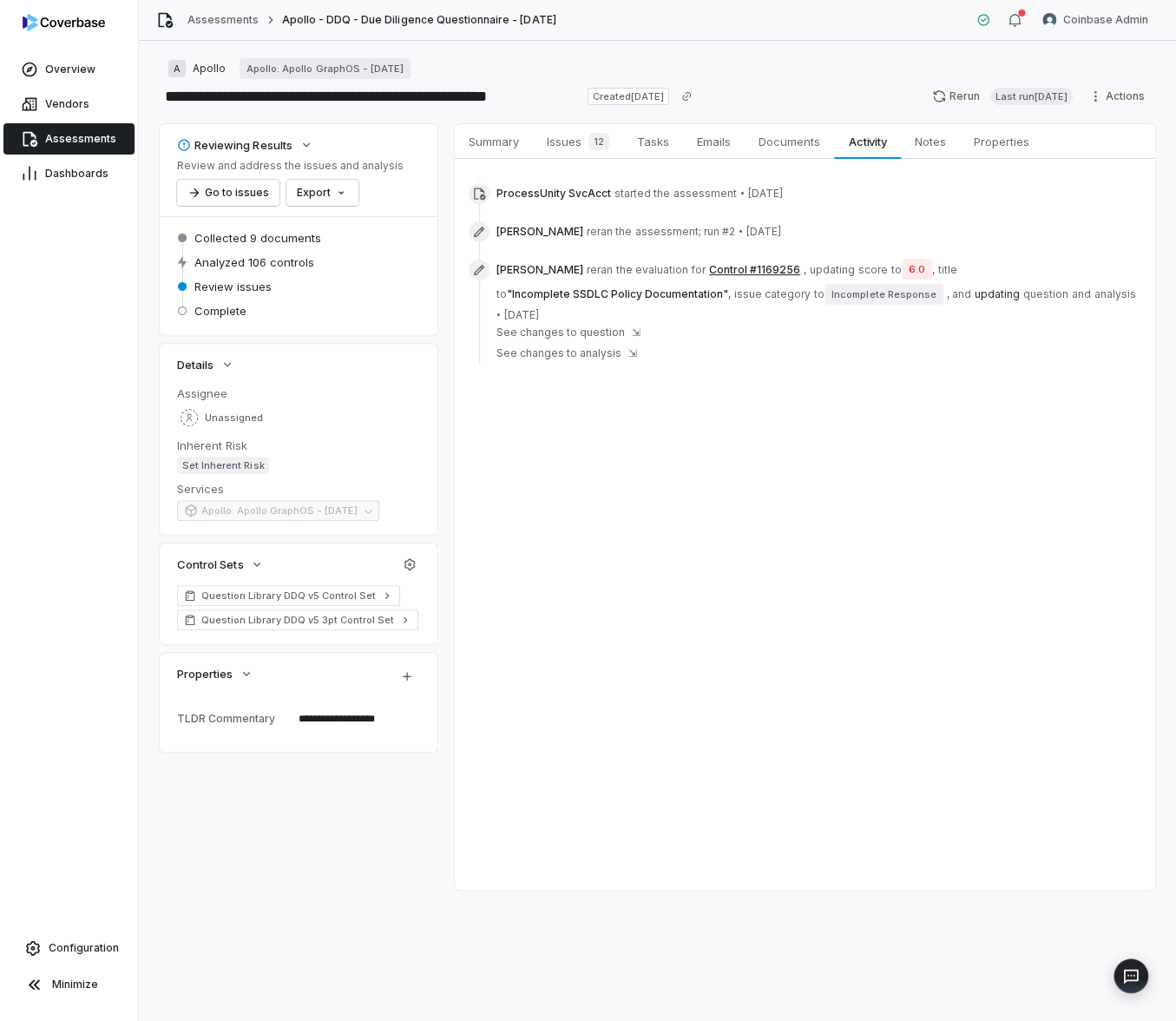
click at [638, 850] on div "Summary Summary Issues 12 Issues 12 Tasks Tasks Emails Emails Documents Documen…" at bounding box center [805, 507] width 700 height 765
type textarea "*"
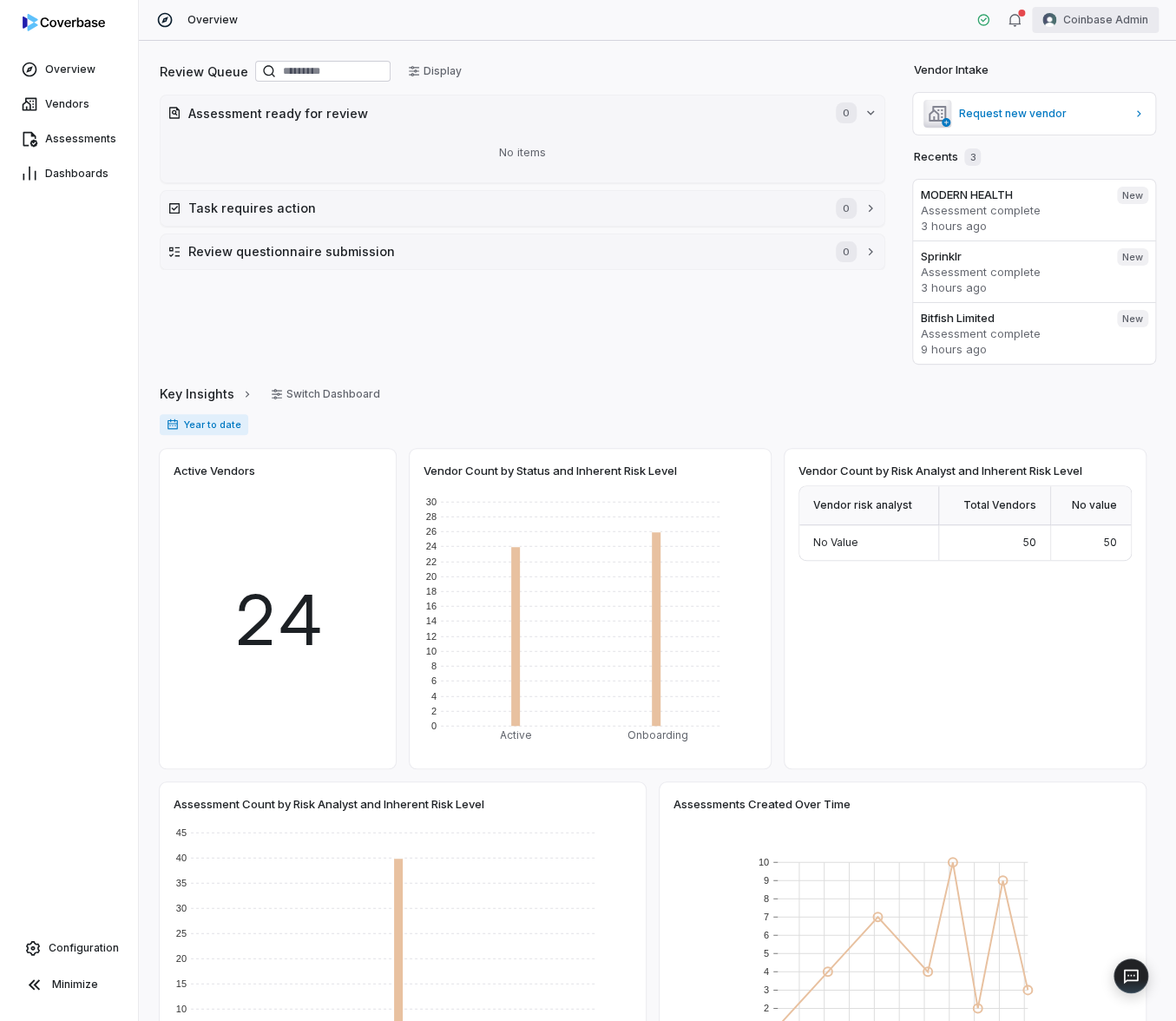
click at [1118, 28] on html "Overview Vendors Assessments Dashboards Configuration Minimize Overview Coinbas…" at bounding box center [588, 510] width 1176 height 1021
click at [1083, 158] on div "Log out" at bounding box center [1083, 160] width 132 height 28
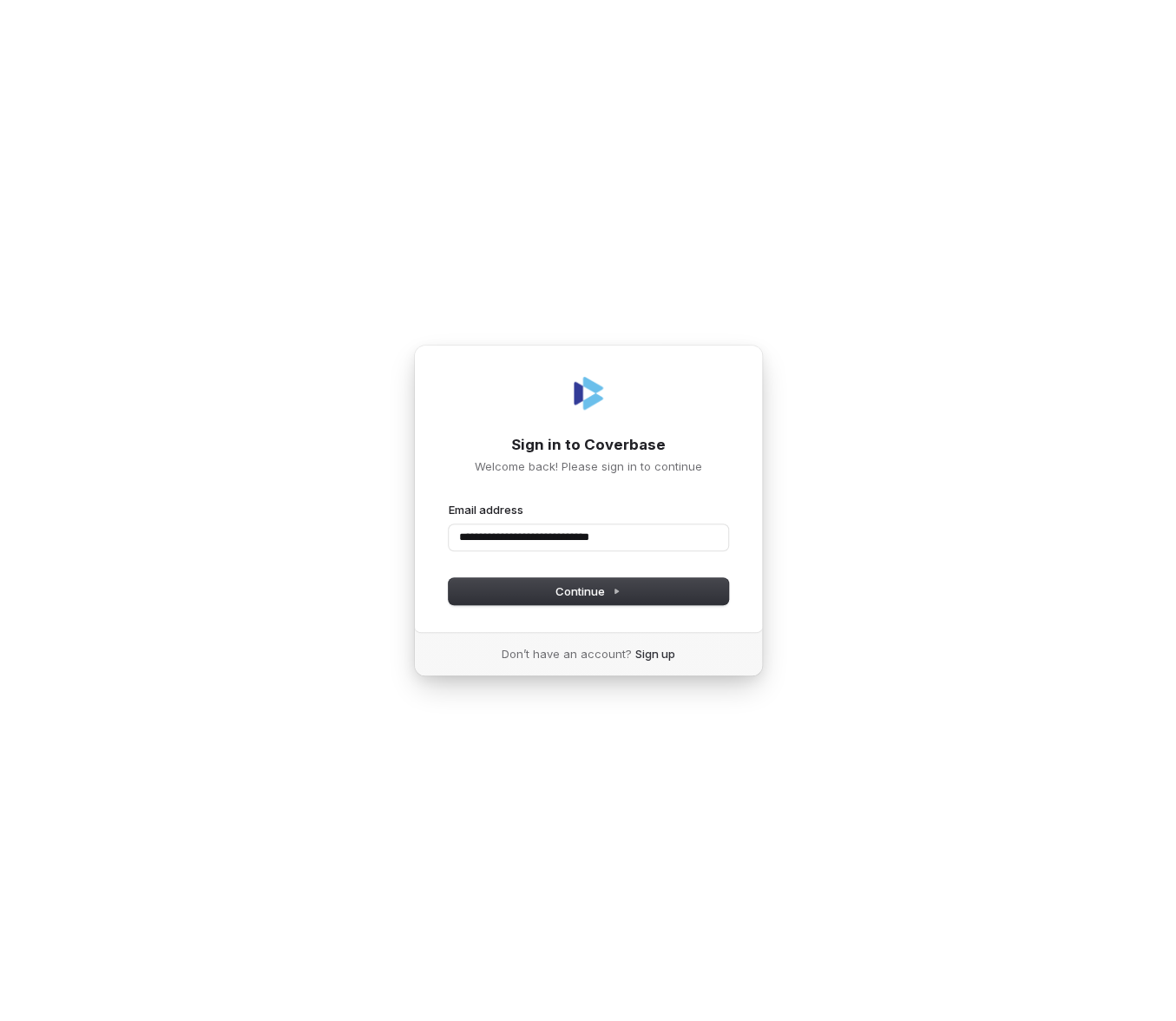
type input "**********"
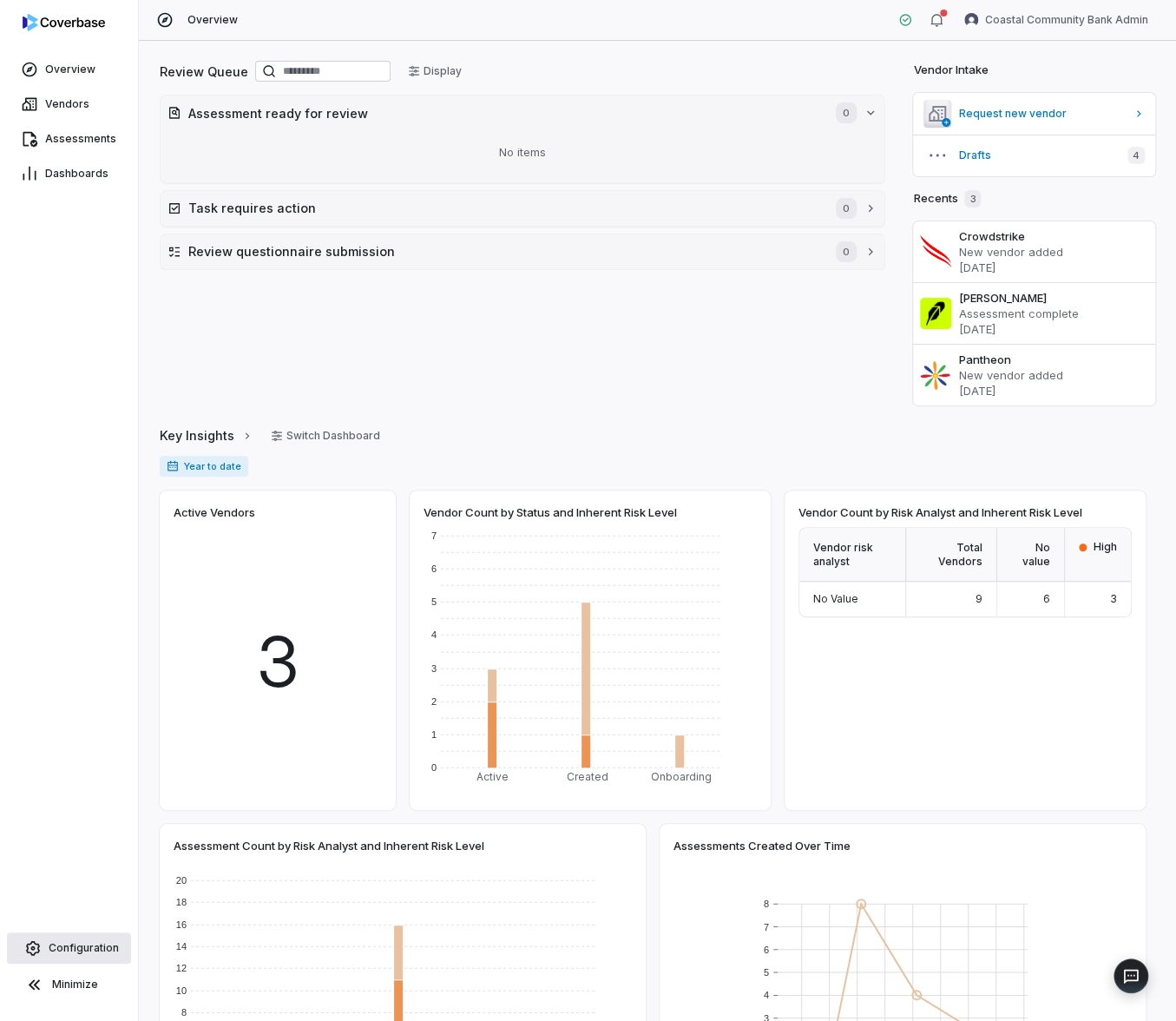
click at [61, 955] on link "Configuration" at bounding box center [69, 947] width 124 height 31
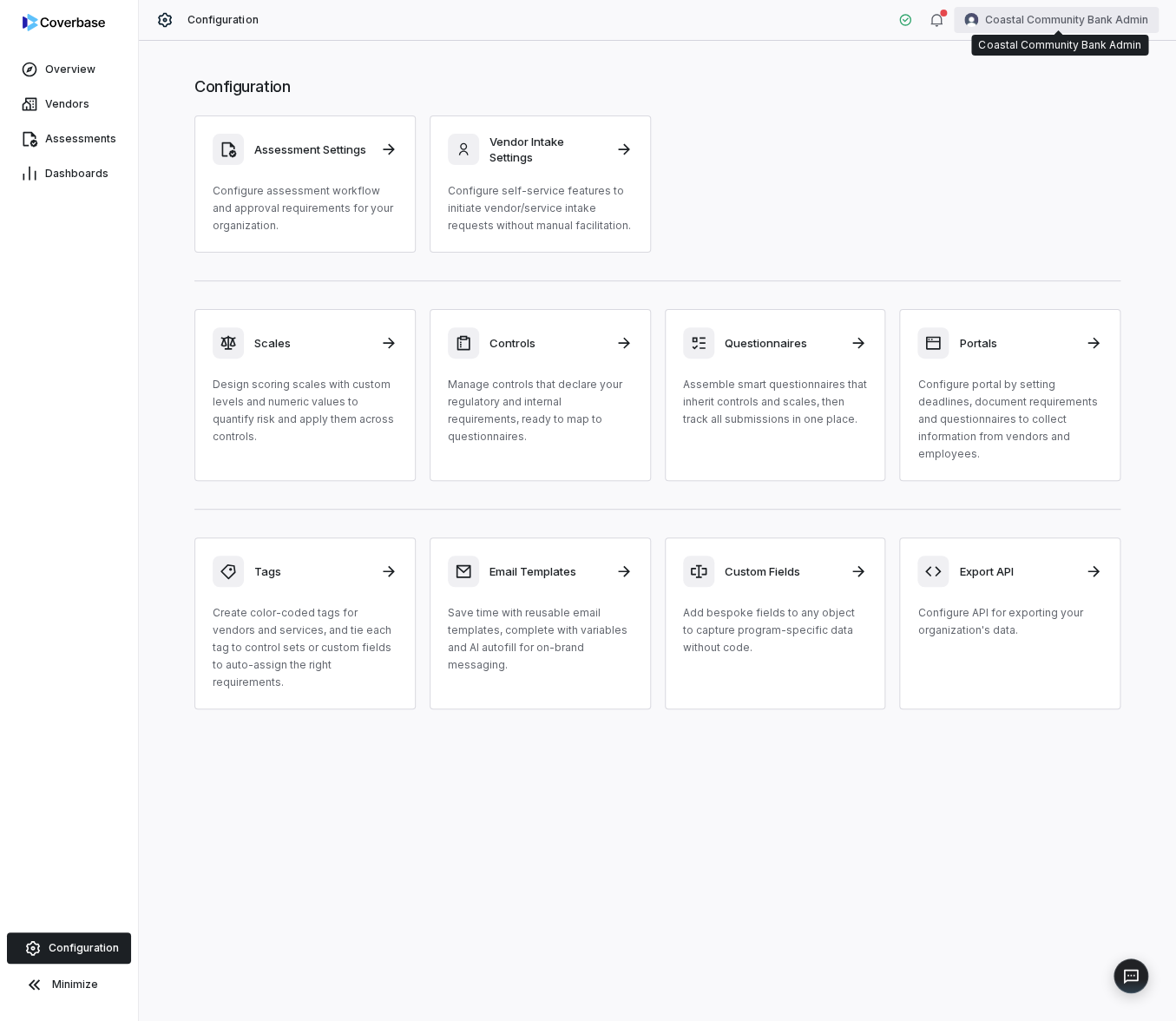
click at [1033, 31] on html "Overview Vendors Assessments Dashboards Configuration Minimize Configuration Co…" at bounding box center [588, 510] width 1176 height 1021
click at [1078, 84] on div "Organization" at bounding box center [1083, 90] width 132 height 28
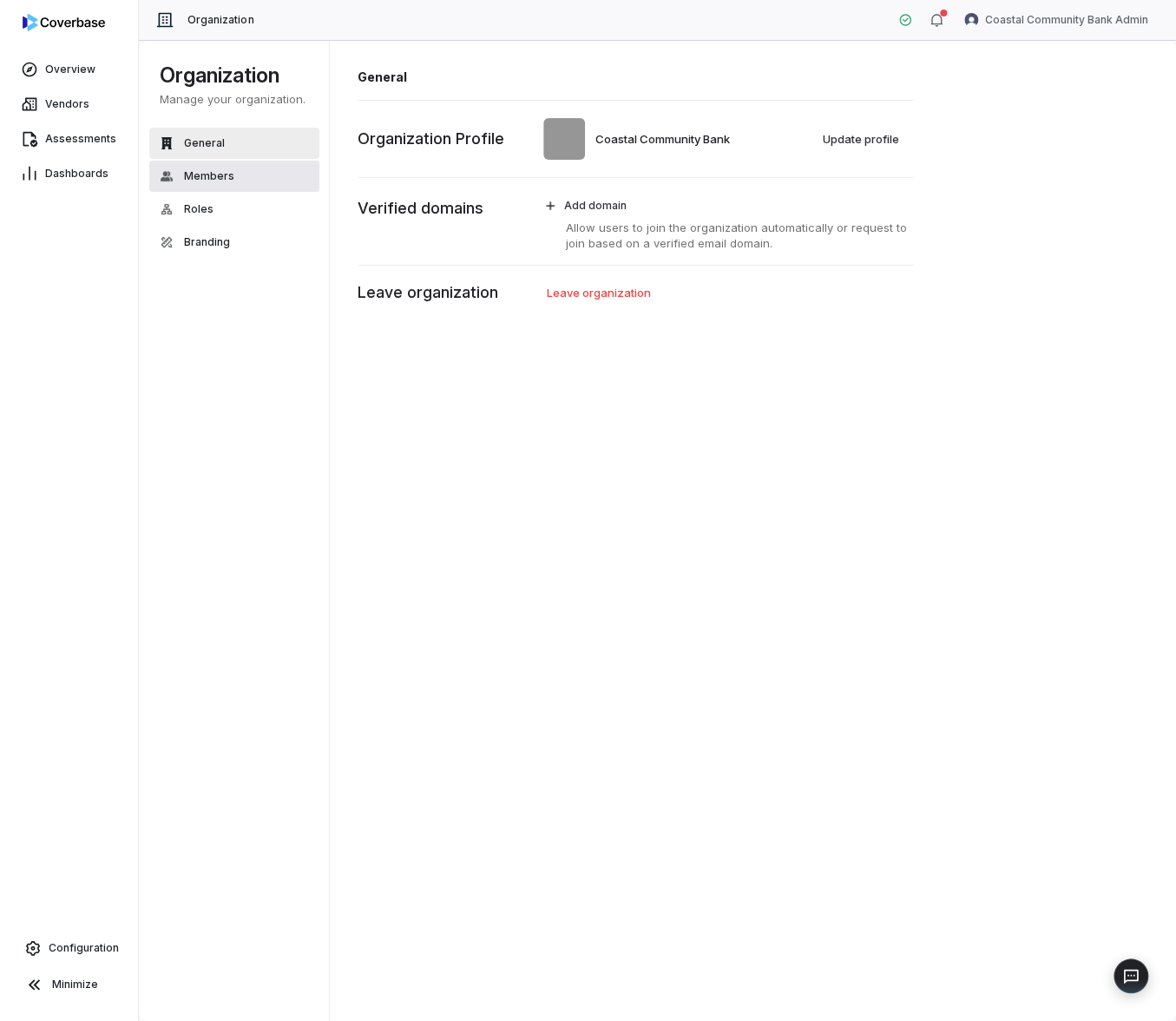
click at [240, 173] on button "Members" at bounding box center [234, 175] width 170 height 31
